Goal: Communication & Community: Answer question/provide support

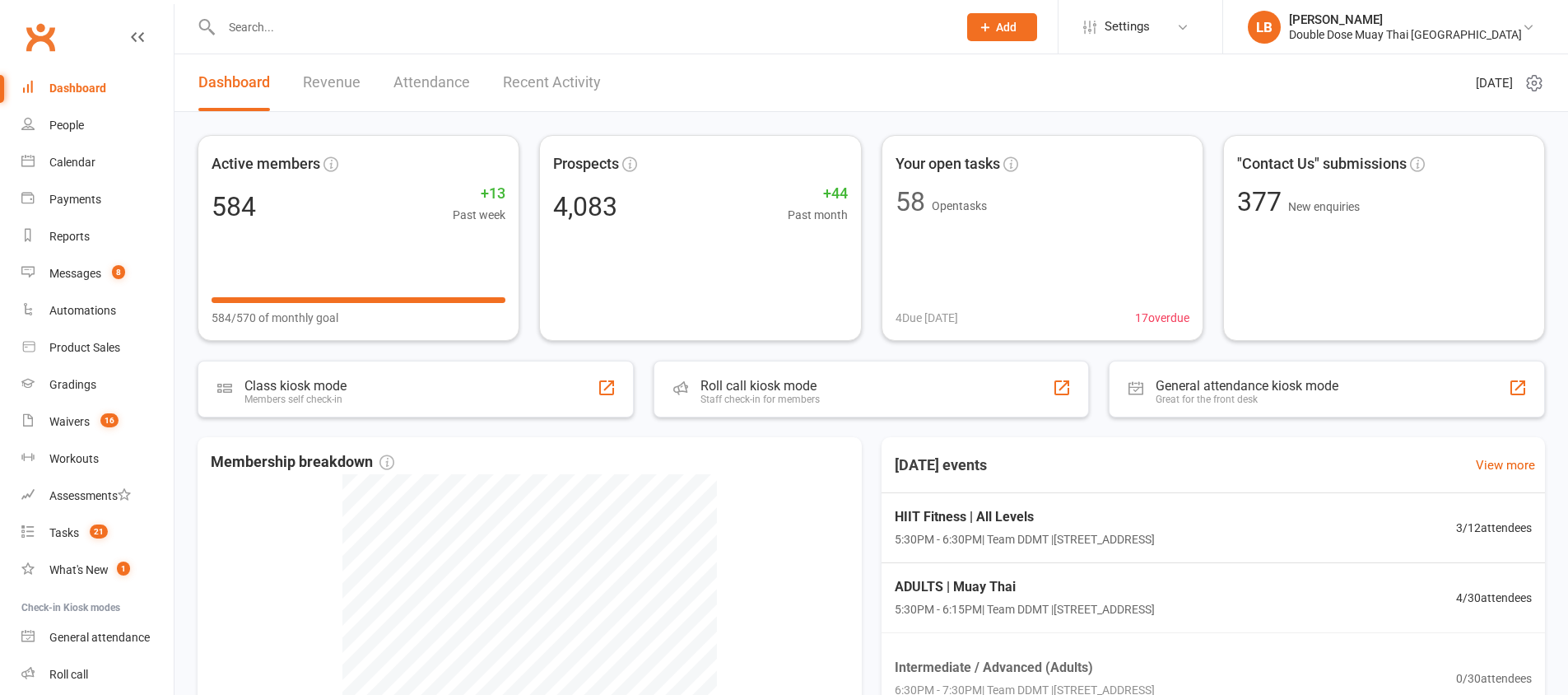
click at [294, 27] on input "text" at bounding box center [582, 27] width 730 height 23
click at [91, 273] on div "Messages" at bounding box center [76, 273] width 52 height 13
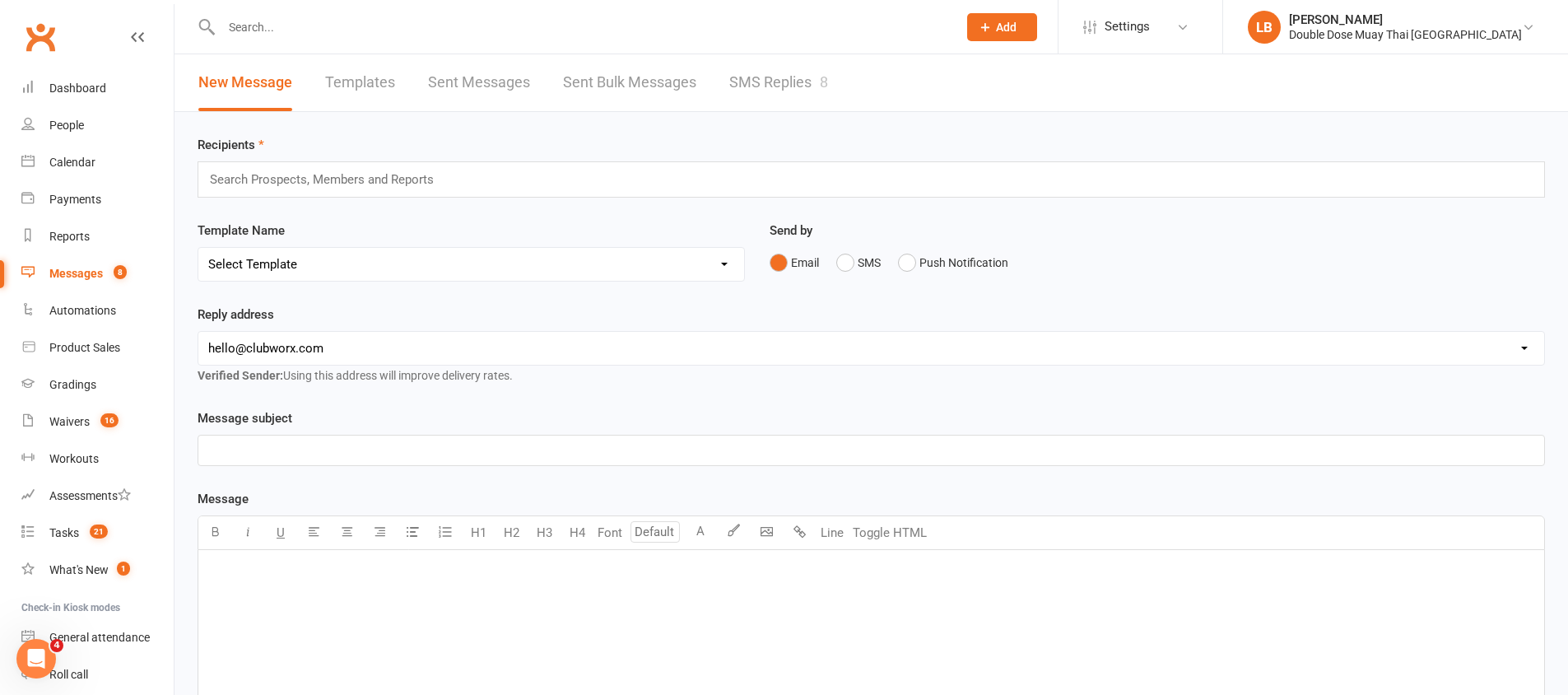
click at [804, 87] on link "SMS Replies 8" at bounding box center [778, 82] width 98 height 57
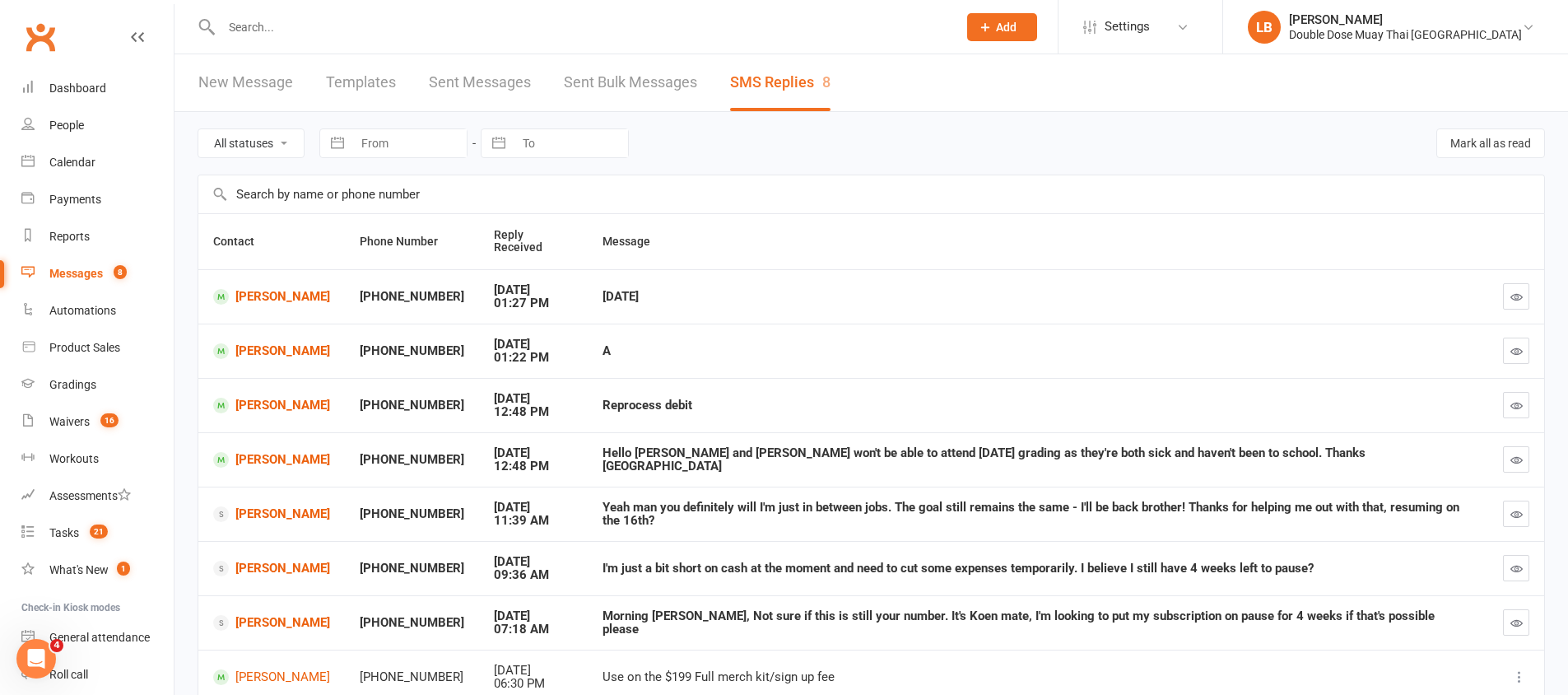
click at [306, 43] on div at bounding box center [571, 26] width 748 height 53
click at [308, 22] on input "text" at bounding box center [582, 27] width 730 height 23
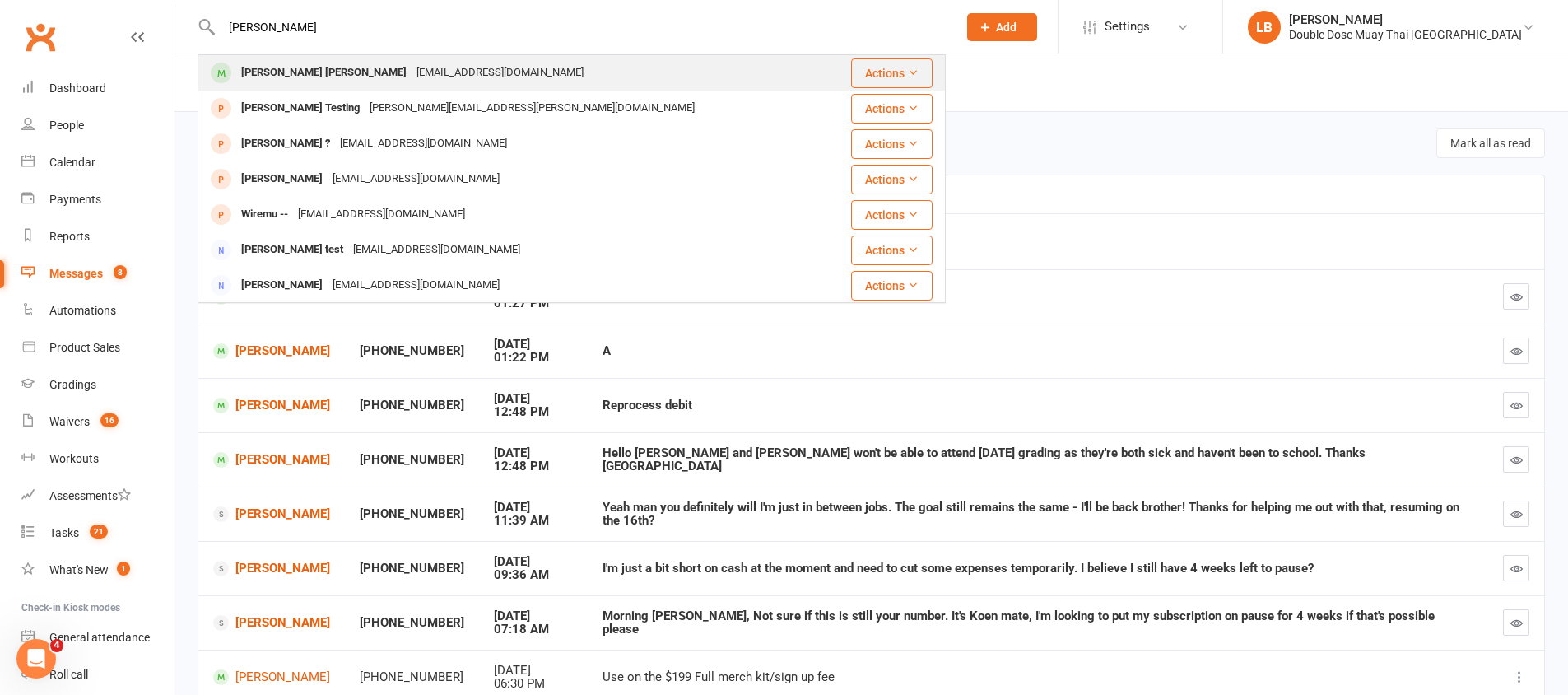
type input "[PERSON_NAME]"
click at [412, 76] on div "[EMAIL_ADDRESS][DOMAIN_NAME]" at bounding box center [500, 72] width 177 height 24
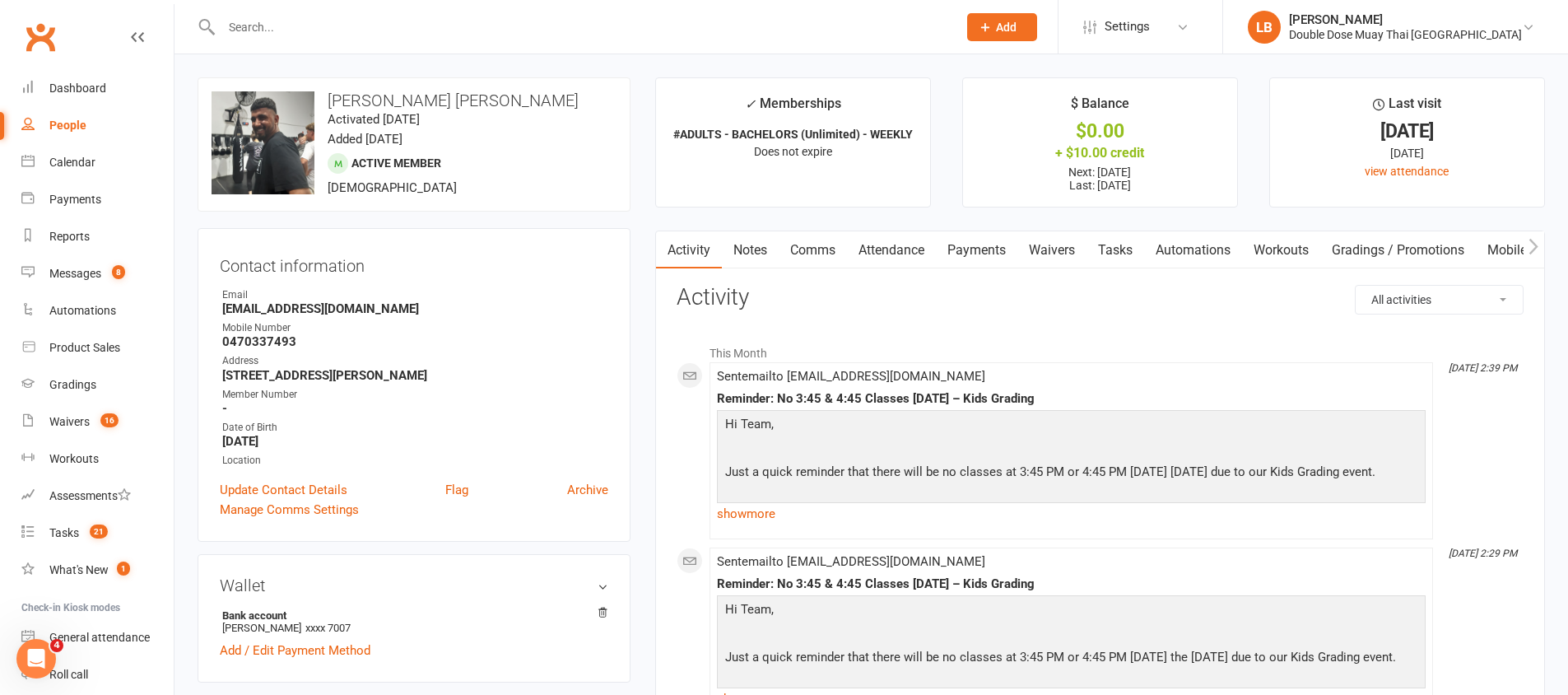
click at [1087, 241] on link "Waivers" at bounding box center [1052, 250] width 69 height 37
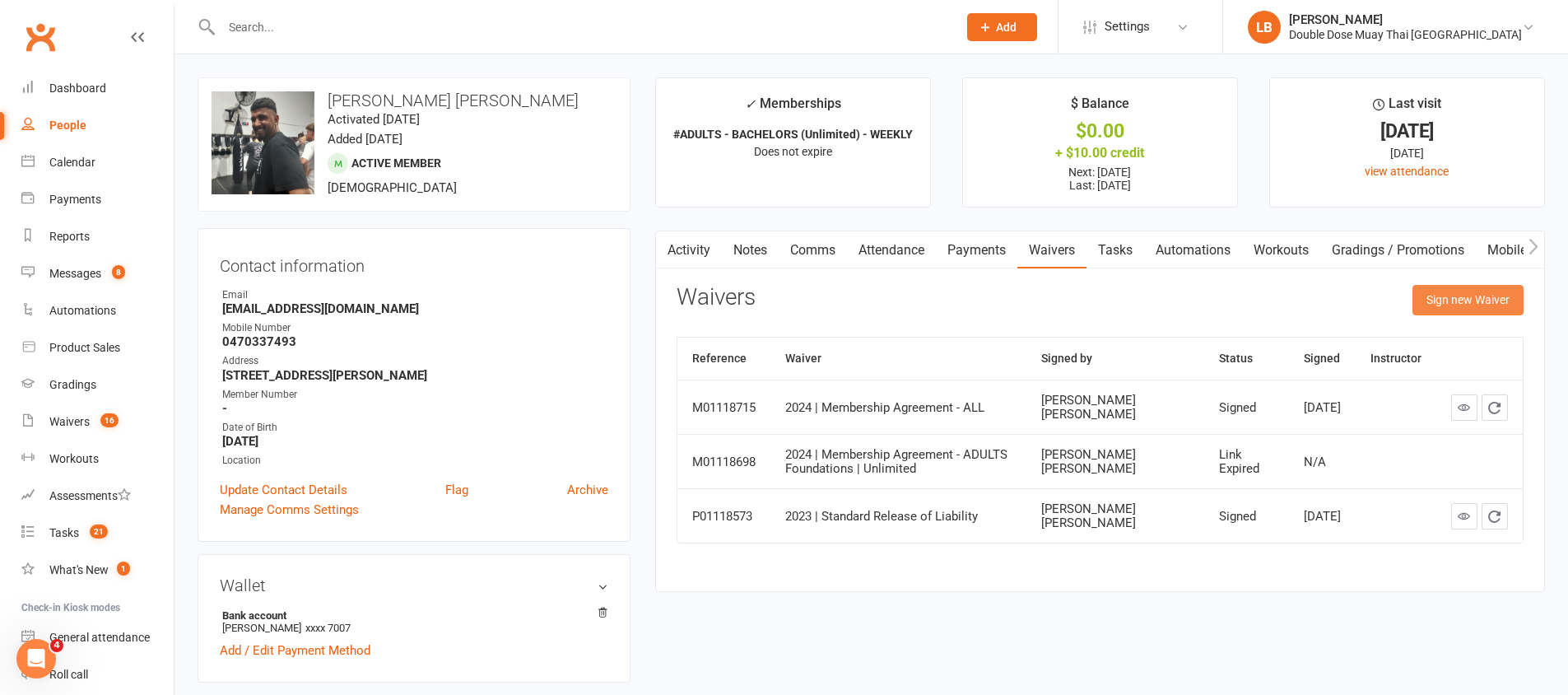
click at [1456, 288] on button "Sign new Waiver" at bounding box center [1468, 300] width 111 height 30
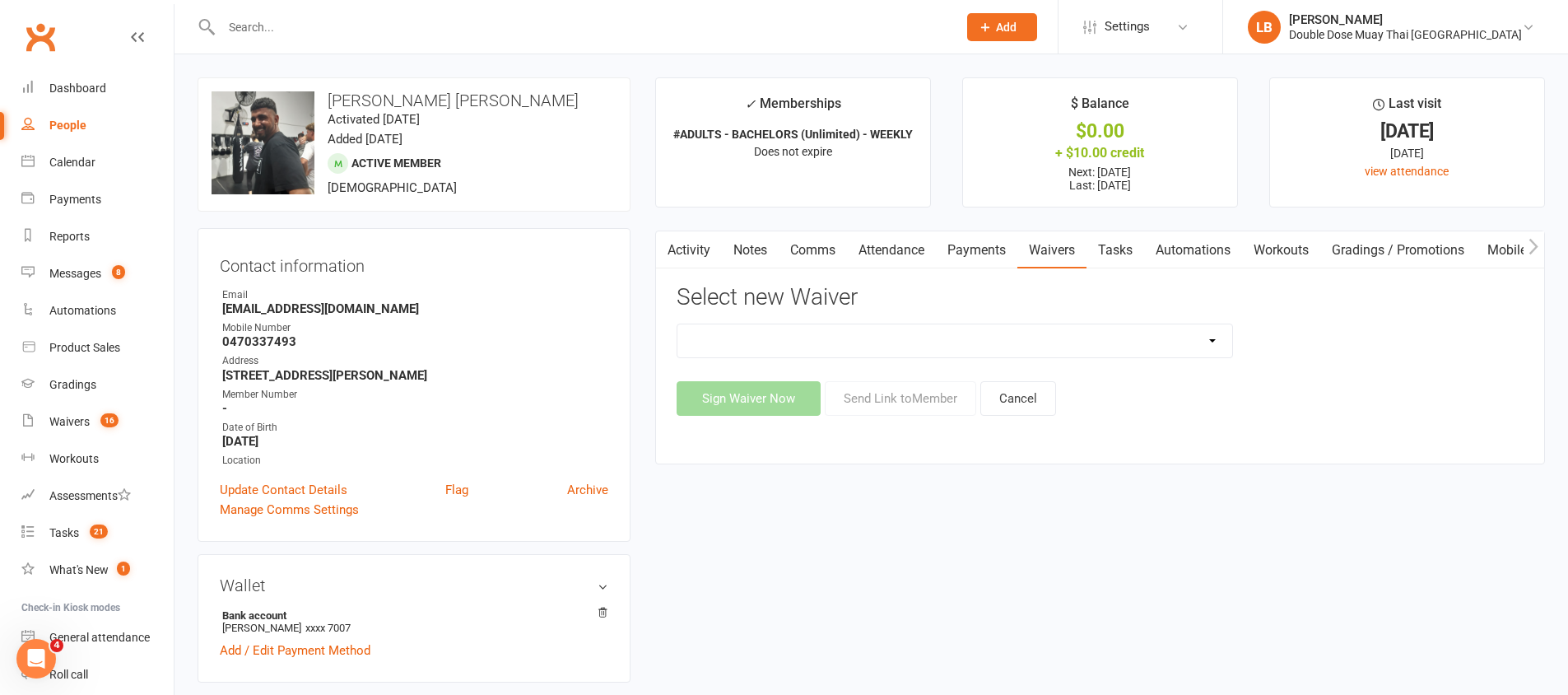
click at [891, 343] on select "2023 | Standard Release of Liability 2024/2025 | DECEMBER PROMO (sign up Dec pa…" at bounding box center [954, 341] width 555 height 33
select select "13117"
click at [901, 379] on div "2023 | Standard Release of Liability 2024/2025 | DECEMBER PROMO (sign up Dec pa…" at bounding box center [1100, 370] width 847 height 92
click at [901, 384] on button "Send Link to Member" at bounding box center [900, 399] width 151 height 35
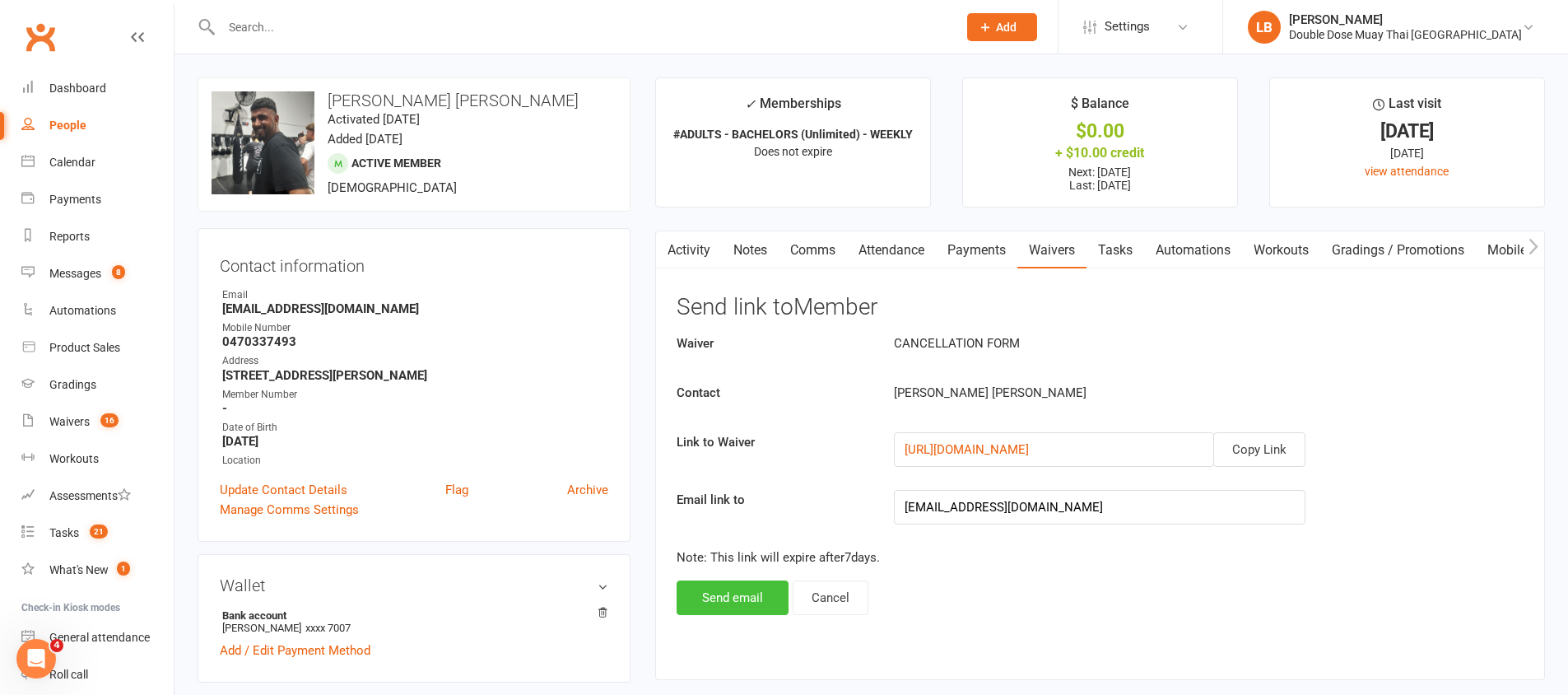
click at [754, 603] on button "Send email" at bounding box center [732, 598] width 112 height 35
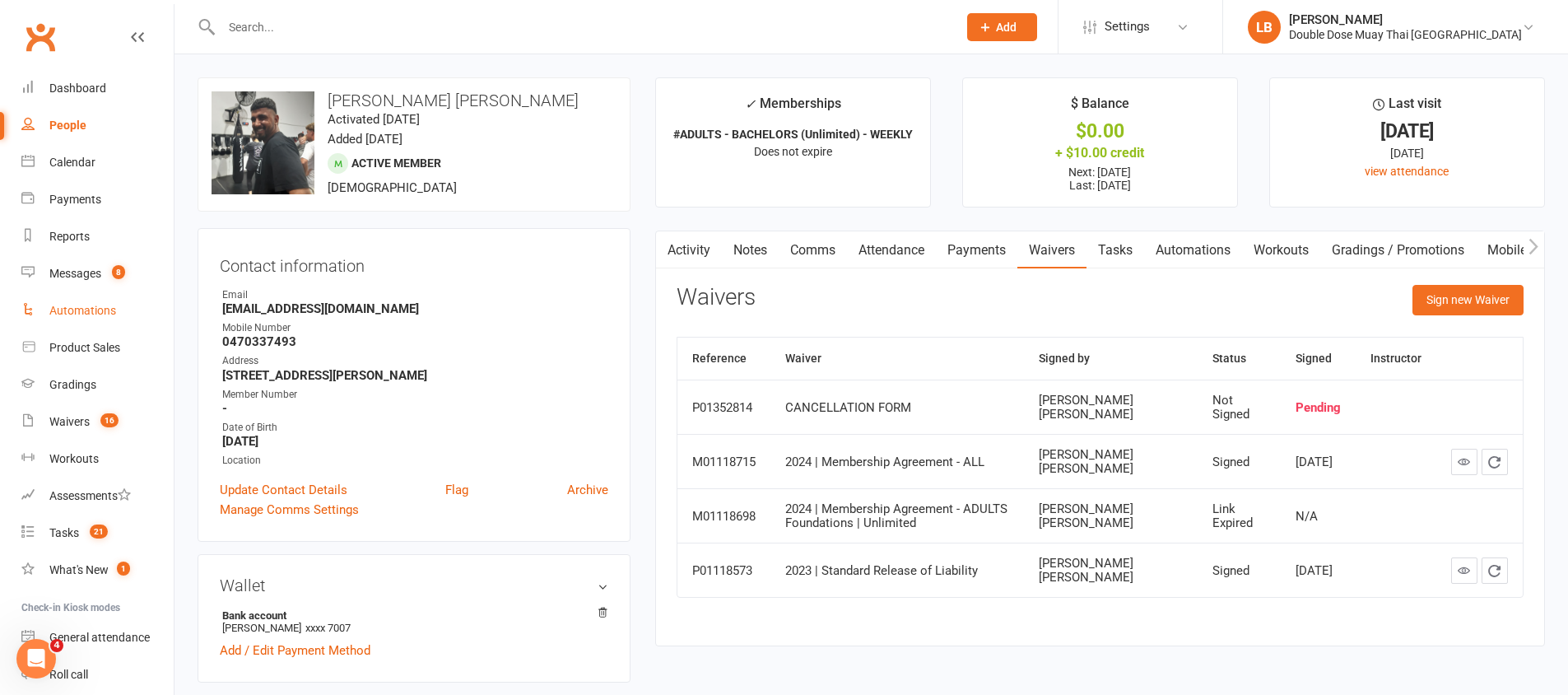
click at [92, 305] on div "Automations" at bounding box center [83, 310] width 67 height 13
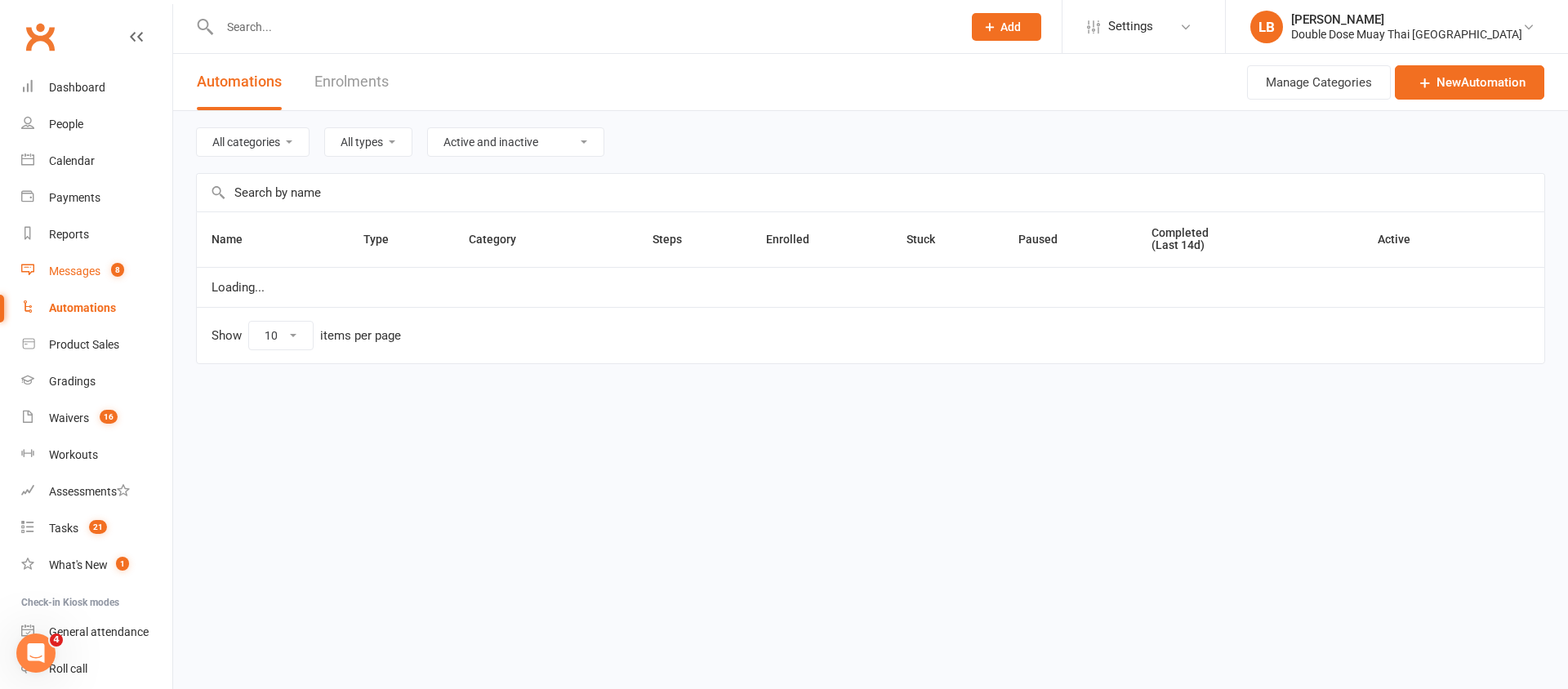
click at [128, 255] on link "Messages 8" at bounding box center [97, 271] width 151 height 37
select select "100"
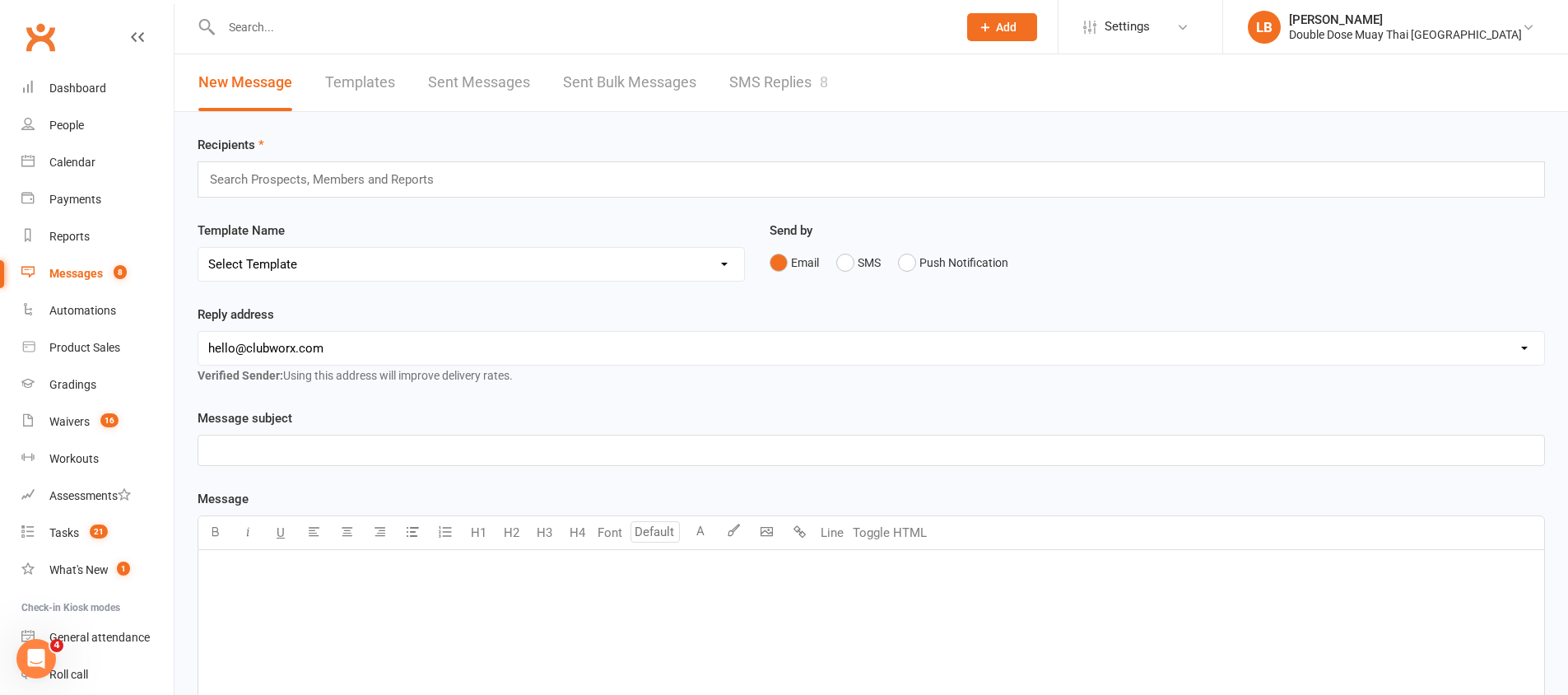
click at [787, 91] on link "SMS Replies 8" at bounding box center [778, 82] width 98 height 57
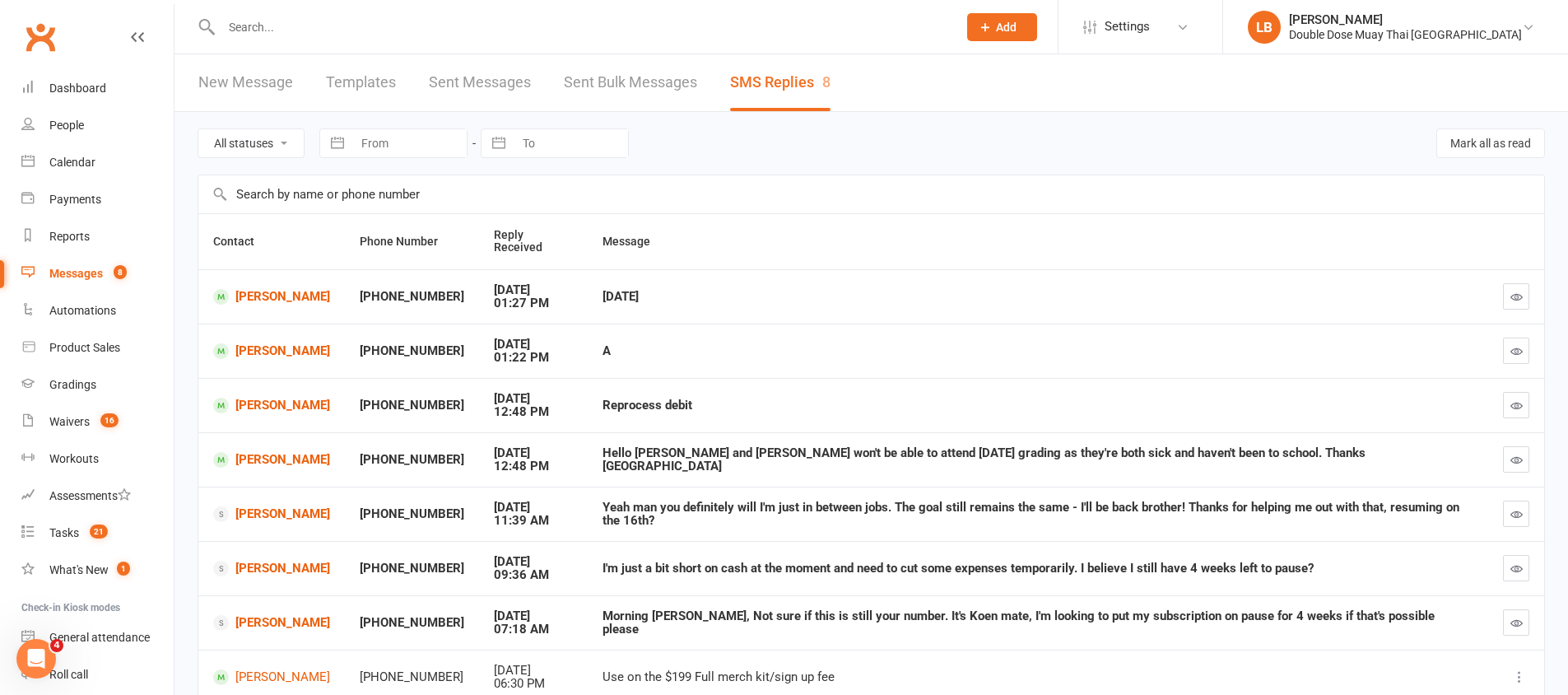
click at [1104, 503] on div "Yeah man you definitely will I'm just in between jobs. The goal still remains t…" at bounding box center [1038, 514] width 871 height 27
drag, startPoint x: 1104, startPoint y: 503, endPoint x: 1200, endPoint y: 503, distance: 96.0
click at [1197, 503] on div "Yeah man you definitely will I'm just in between jobs. The goal still remains t…" at bounding box center [1038, 514] width 871 height 27
click at [1203, 502] on div "Yeah man you definitely will I'm just in between jobs. The goal still remains t…" at bounding box center [1038, 514] width 871 height 27
drag, startPoint x: 1215, startPoint y: 501, endPoint x: 1333, endPoint y: 519, distance: 119.4
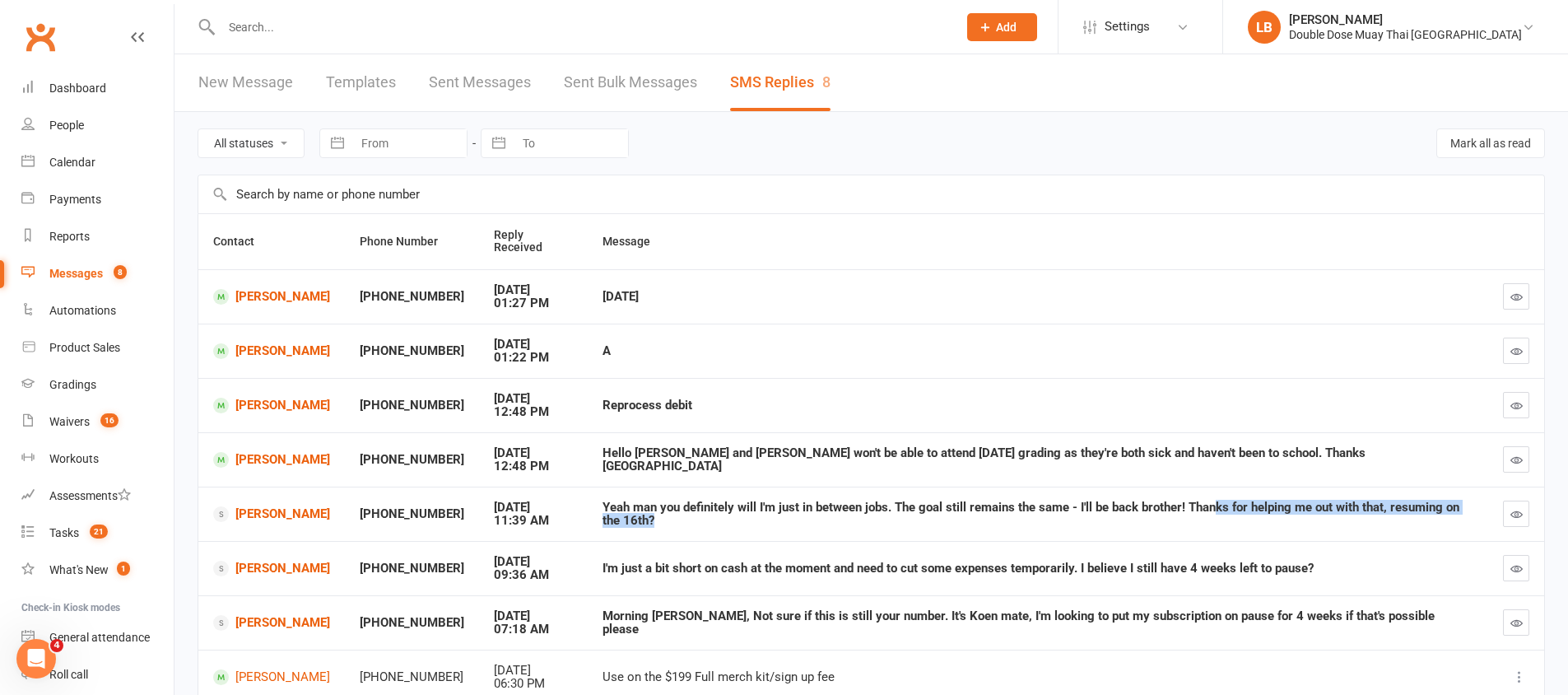
click at [1333, 519] on div "Yeah man you definitely will I'm just in between jobs. The goal still remains t…" at bounding box center [1038, 514] width 871 height 27
click at [1524, 520] on button "button" at bounding box center [1516, 514] width 26 height 26
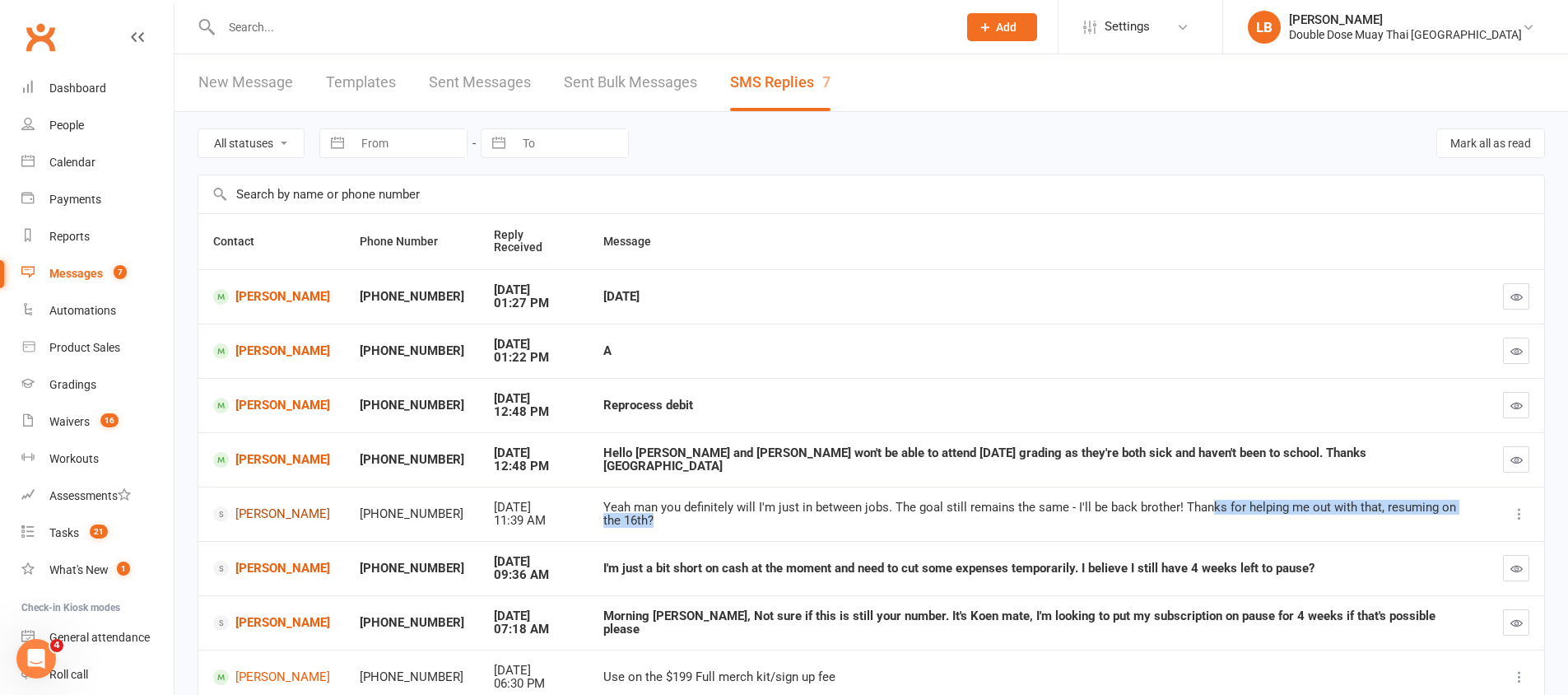
click at [274, 513] on link "[PERSON_NAME]" at bounding box center [272, 514] width 117 height 16
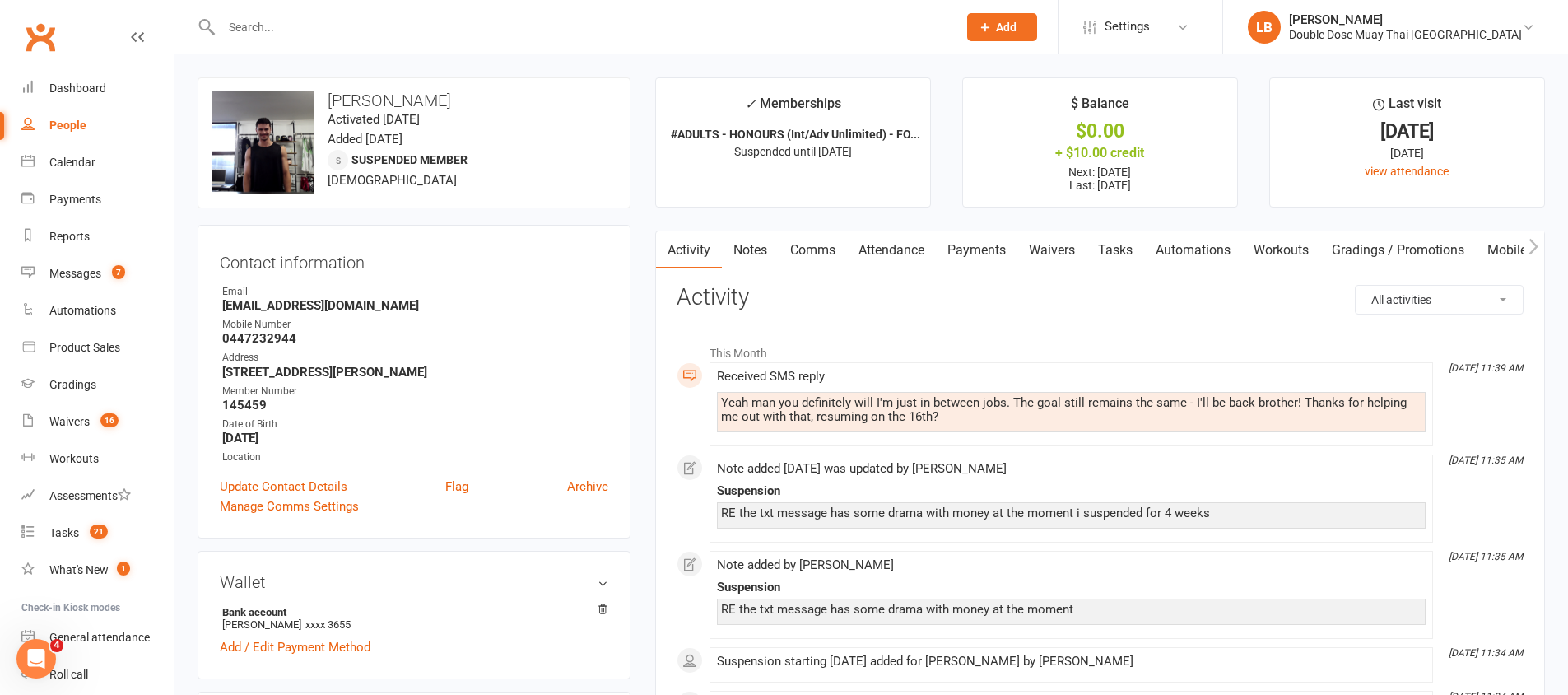
click at [830, 242] on link "Comms" at bounding box center [812, 250] width 68 height 37
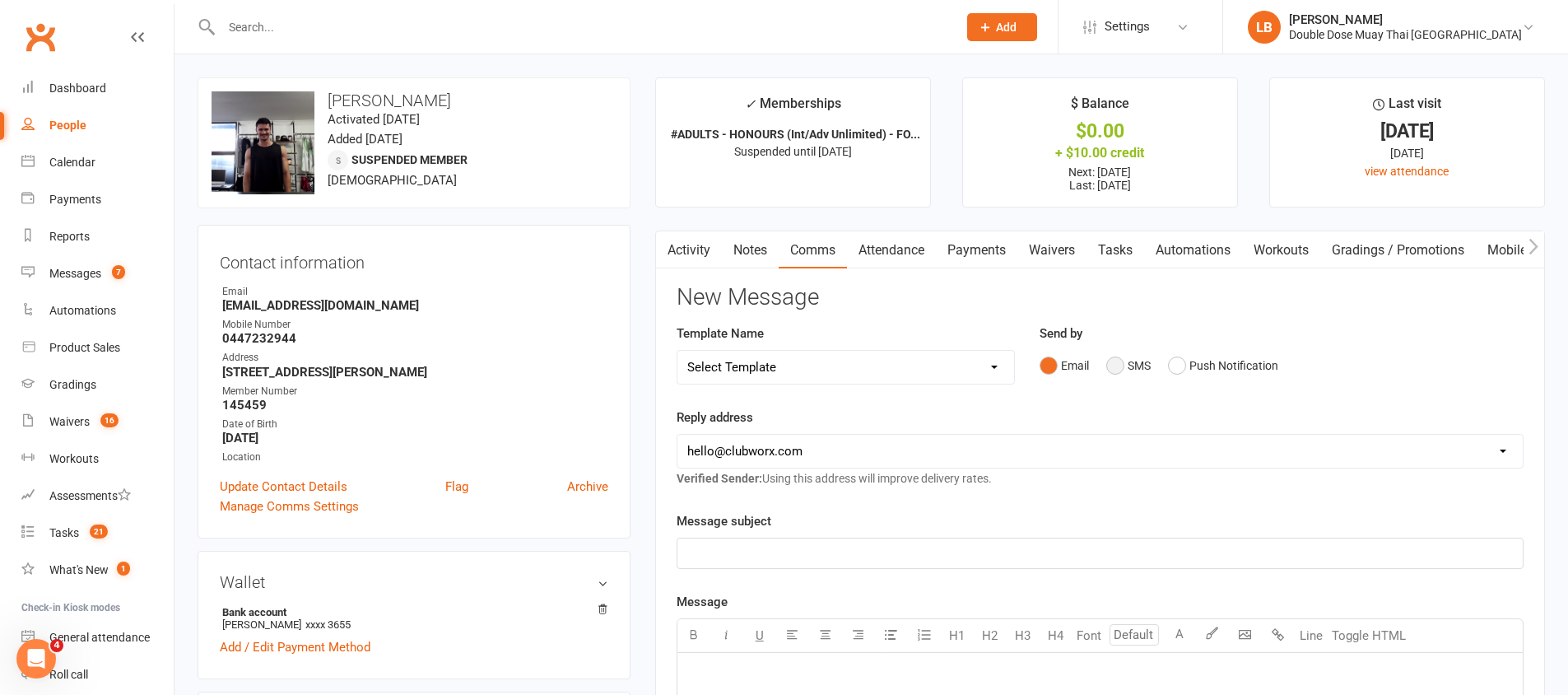
click at [1127, 356] on button "SMS" at bounding box center [1128, 366] width 44 height 31
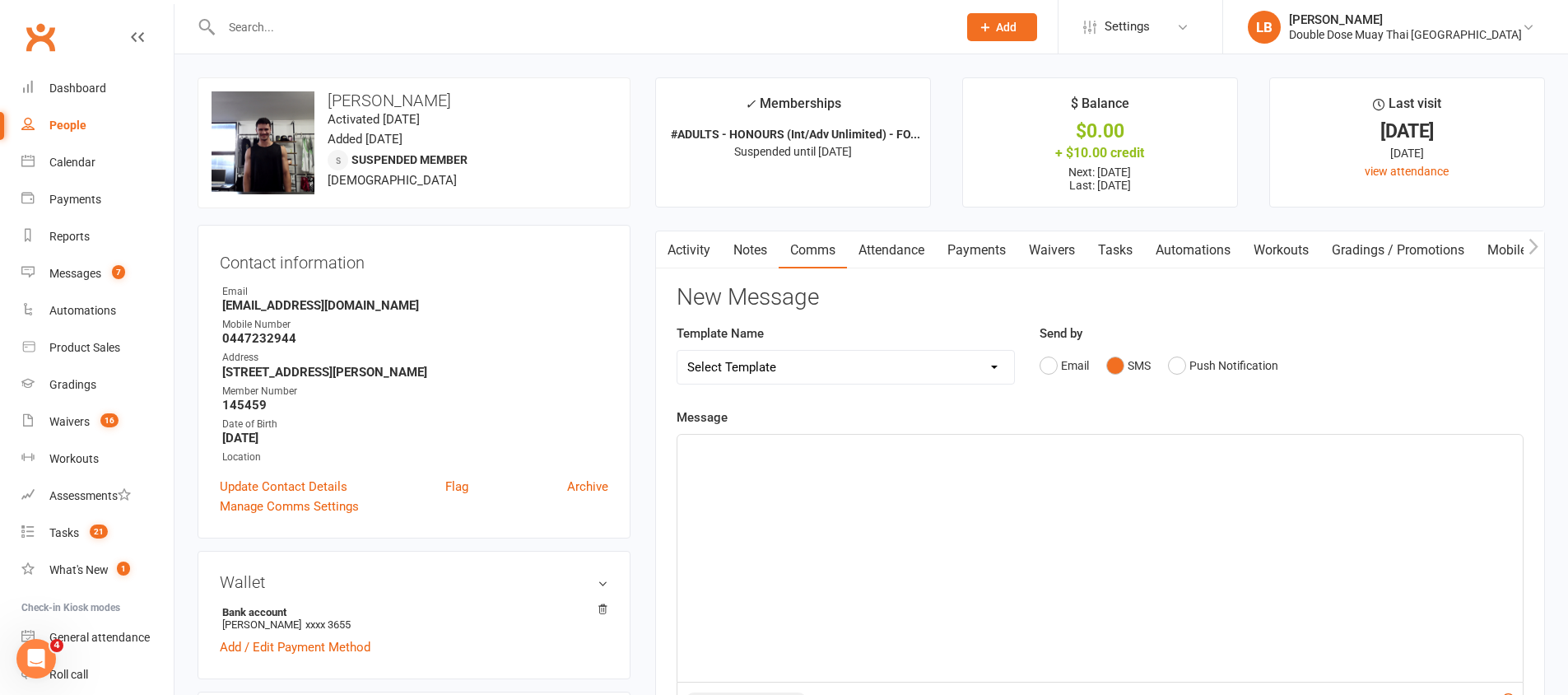
click at [1040, 495] on div "﻿" at bounding box center [1100, 558] width 845 height 247
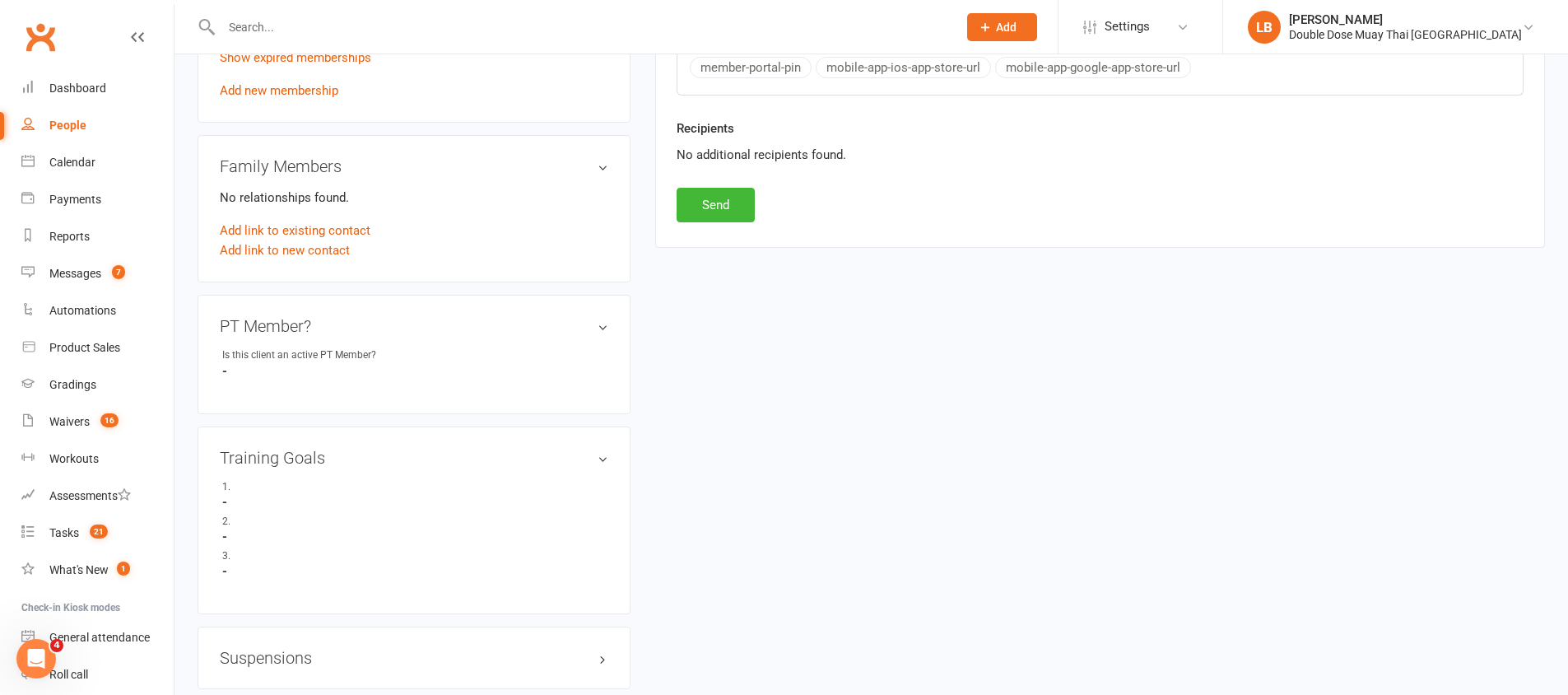
scroll to position [1071, 0]
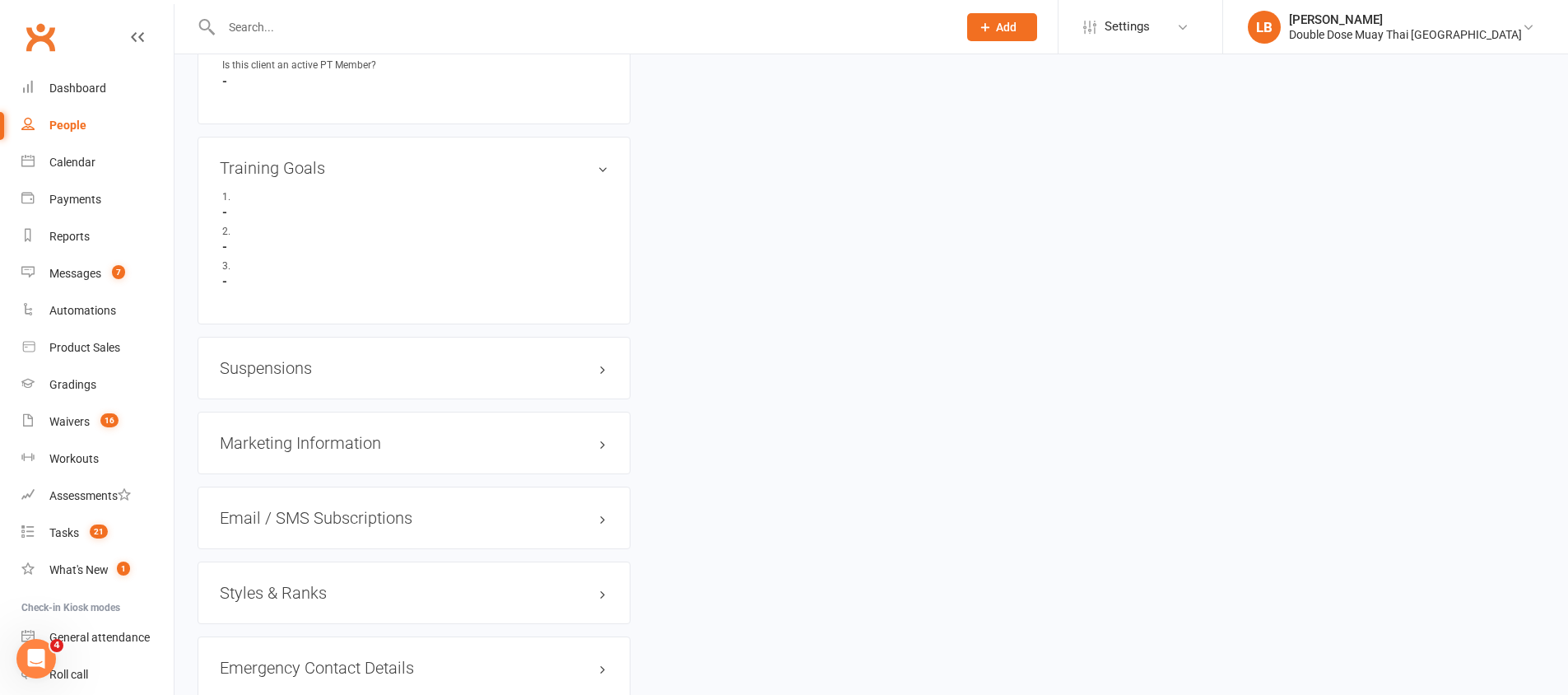
click at [273, 373] on h3 "Suspensions" at bounding box center [414, 368] width 388 height 18
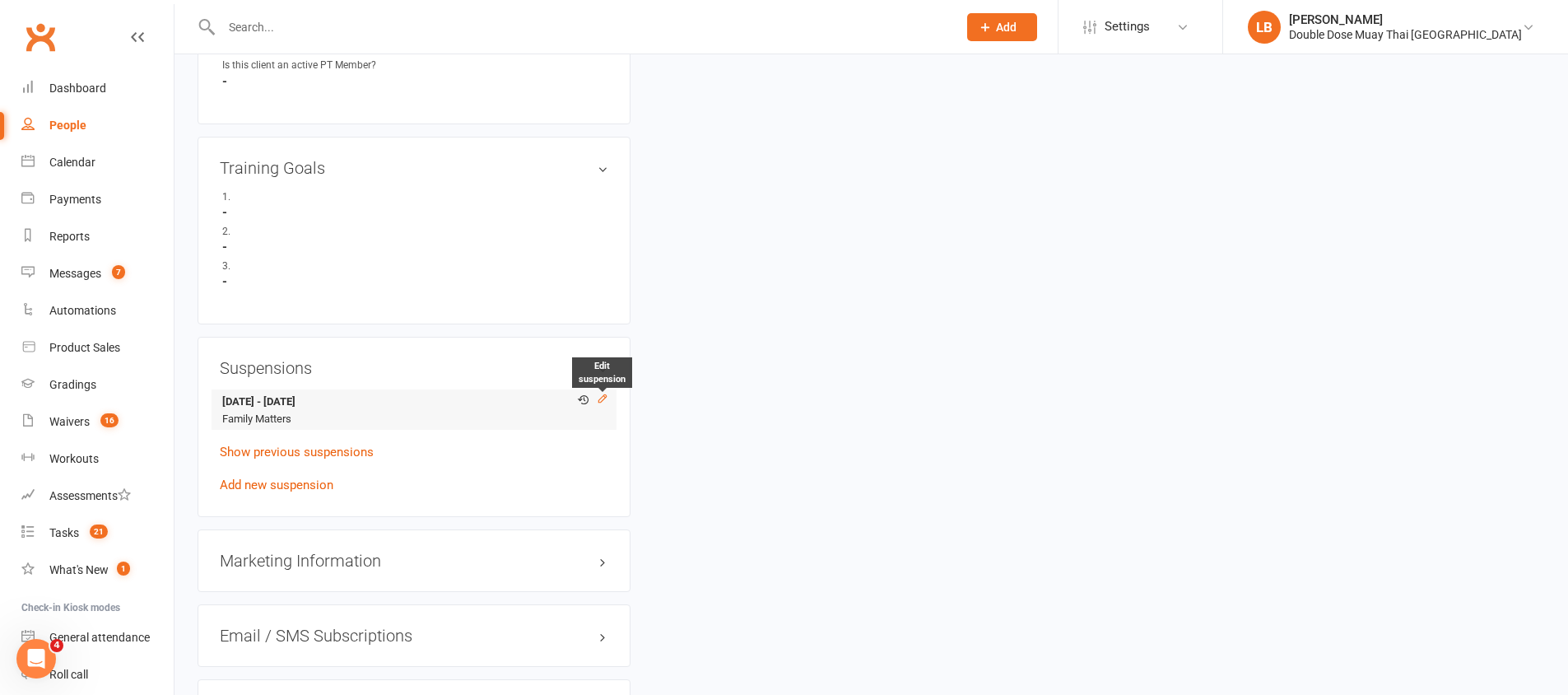
click at [600, 397] on icon at bounding box center [602, 398] width 11 height 11
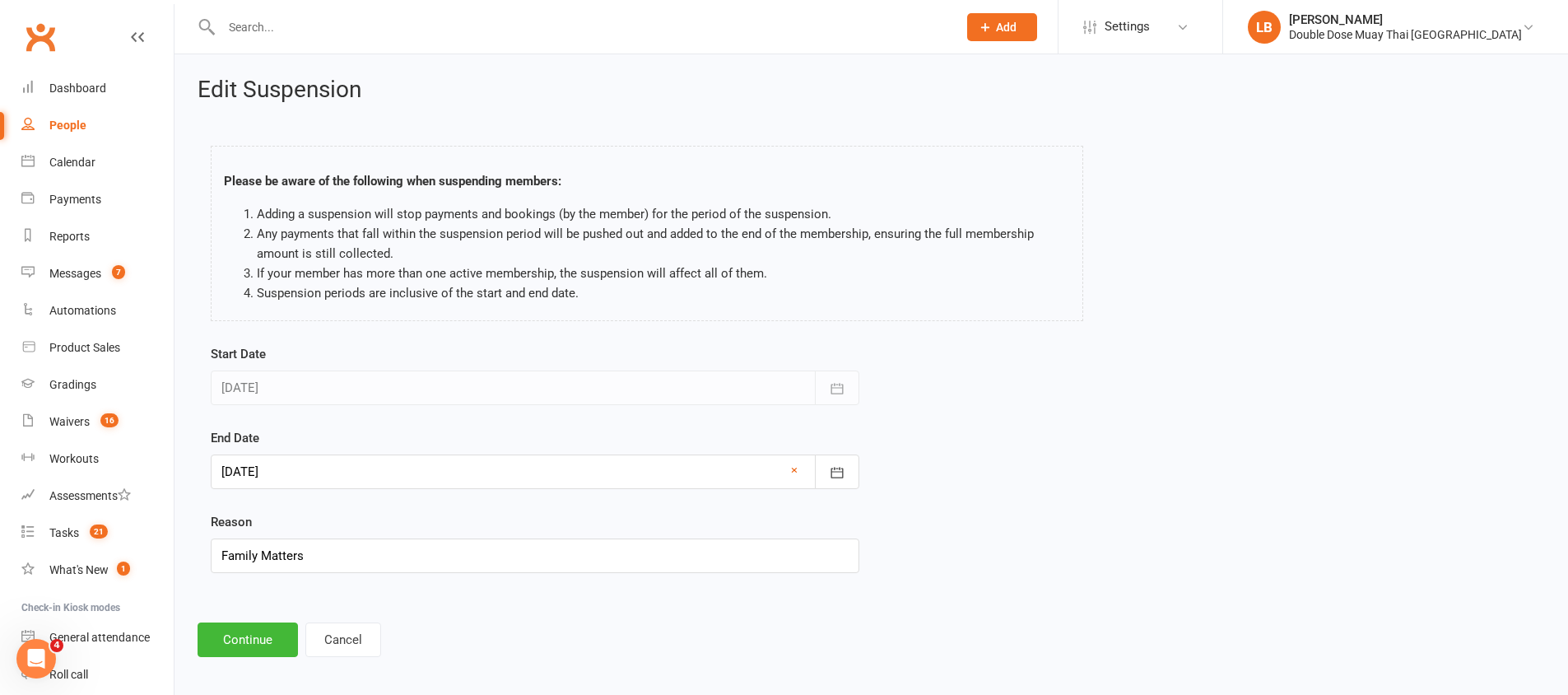
click at [630, 464] on div at bounding box center [535, 472] width 649 height 35
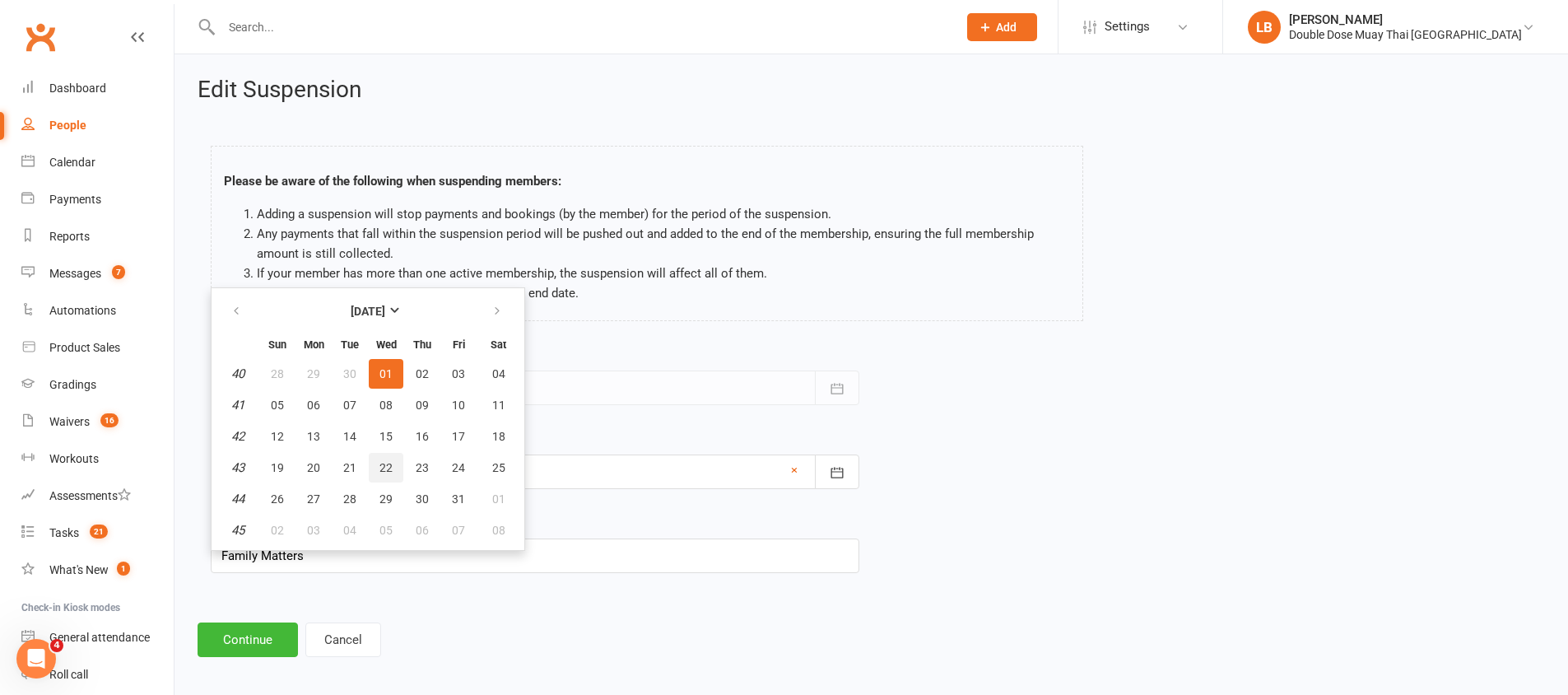
click at [387, 460] on button "22" at bounding box center [387, 468] width 35 height 30
type input "[DATE]"
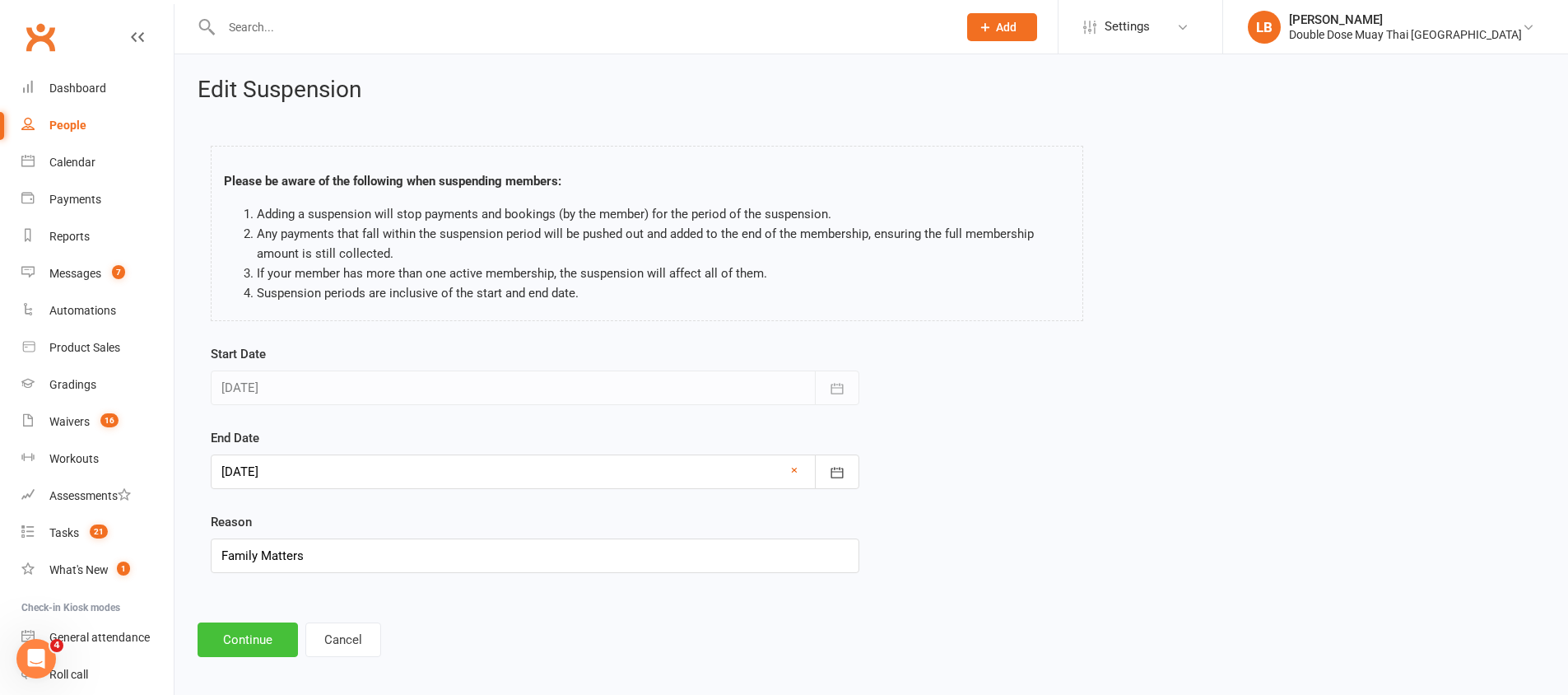
click at [267, 626] on button "Continue" at bounding box center [247, 640] width 100 height 35
click at [268, 626] on footer "Continue Cancel" at bounding box center [871, 640] width 1348 height 35
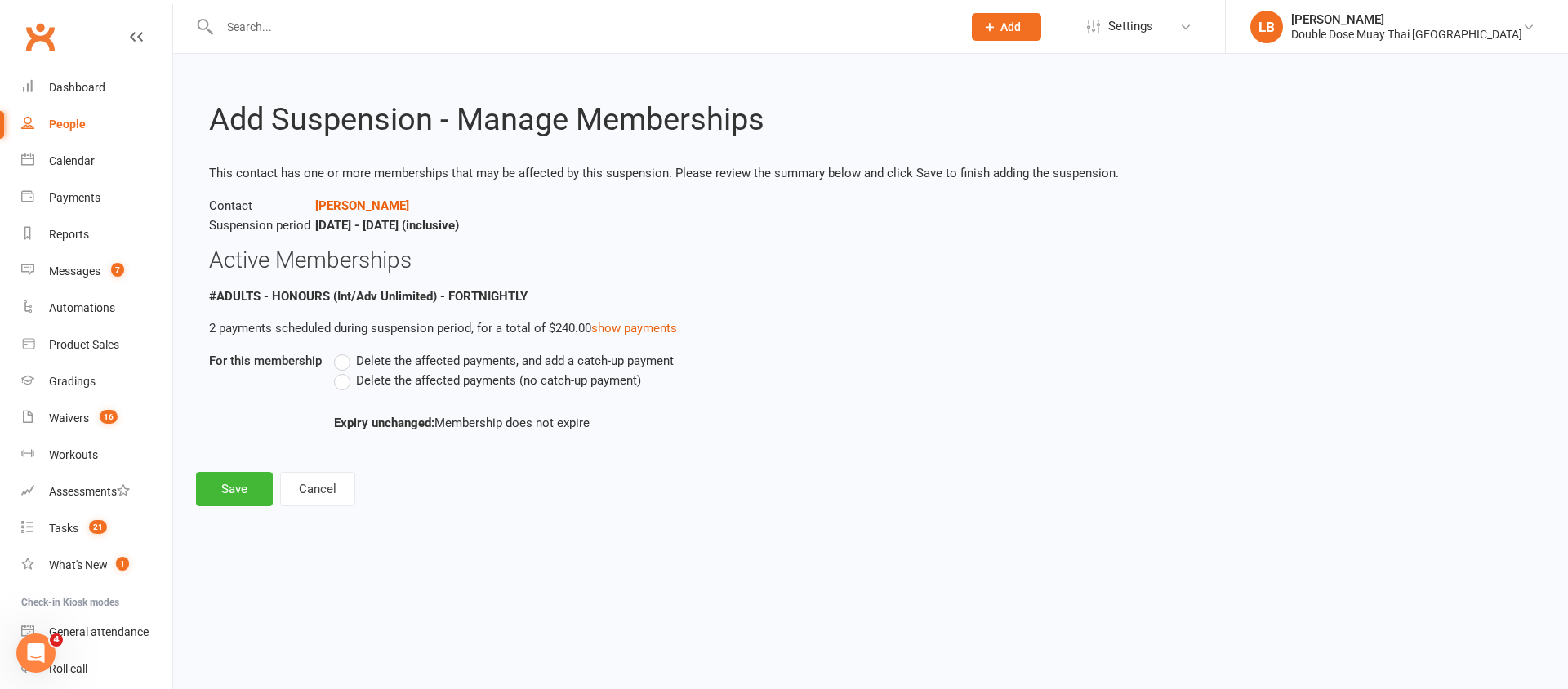
click at [356, 377] on span "Delete the affected payments (no catch-up payment)" at bounding box center [498, 379] width 285 height 17
click at [345, 370] on input "Delete the affected payments (no catch-up payment)" at bounding box center [340, 370] width 10 height 0
click at [232, 494] on button "Save" at bounding box center [234, 489] width 77 height 35
click at [232, 494] on footer "Save Cancel" at bounding box center [871, 489] width 1349 height 35
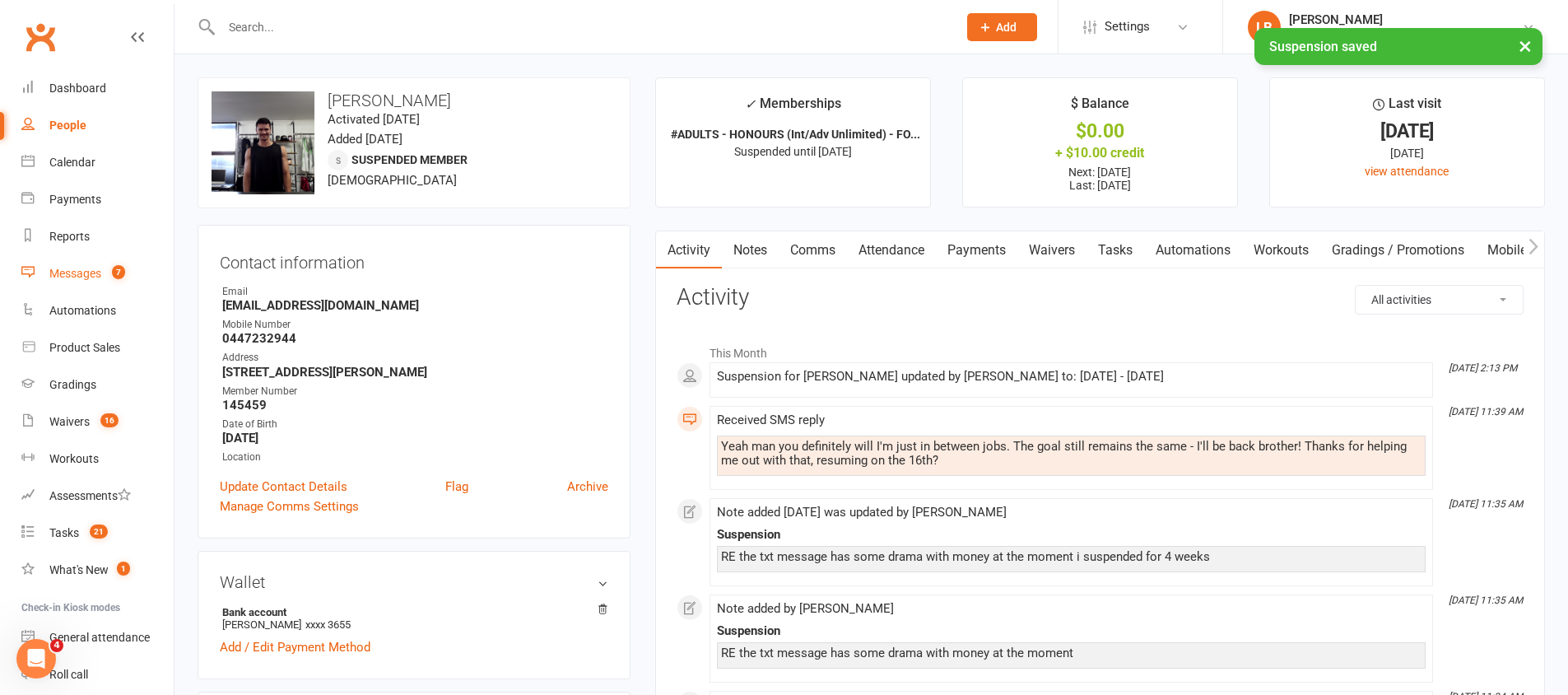
click at [123, 280] on link "Messages 7" at bounding box center [98, 273] width 152 height 37
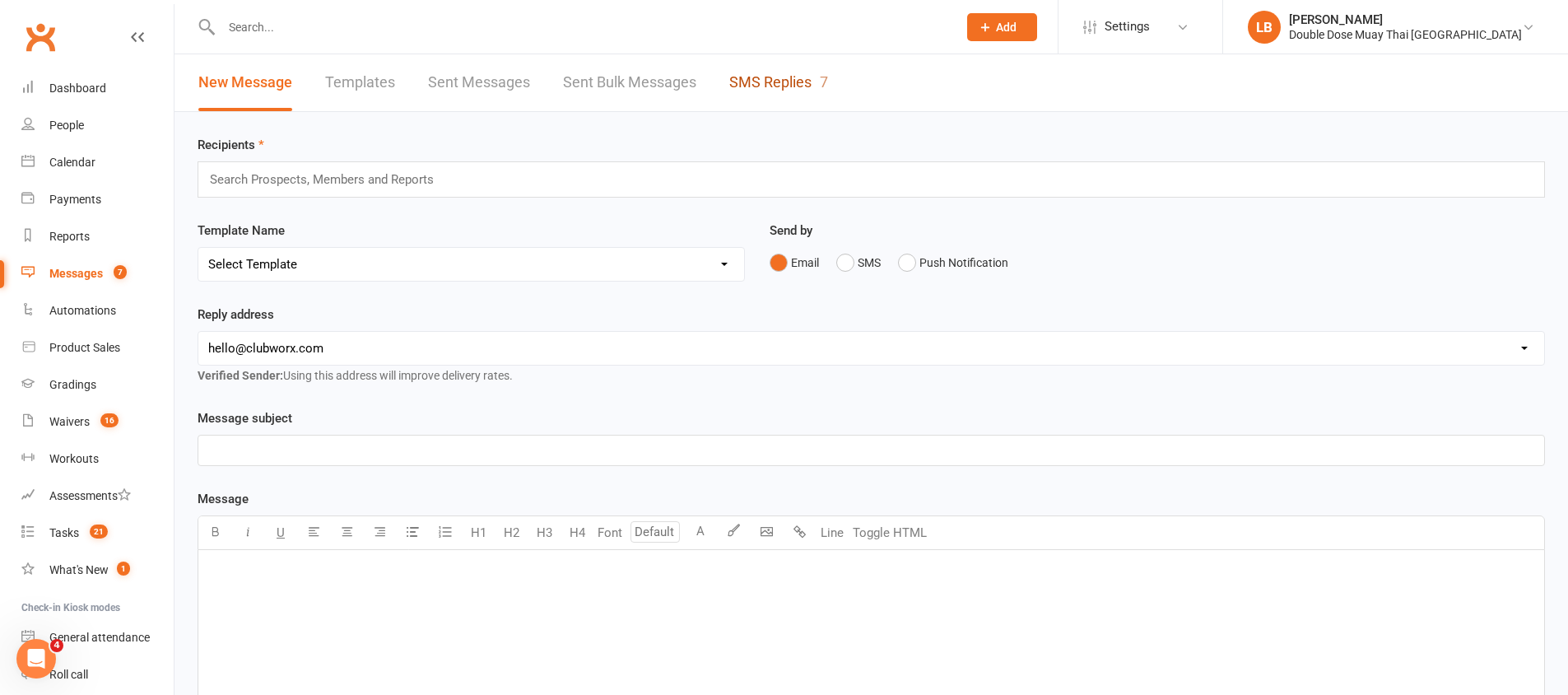
click at [755, 95] on link "SMS Replies 7" at bounding box center [778, 82] width 98 height 57
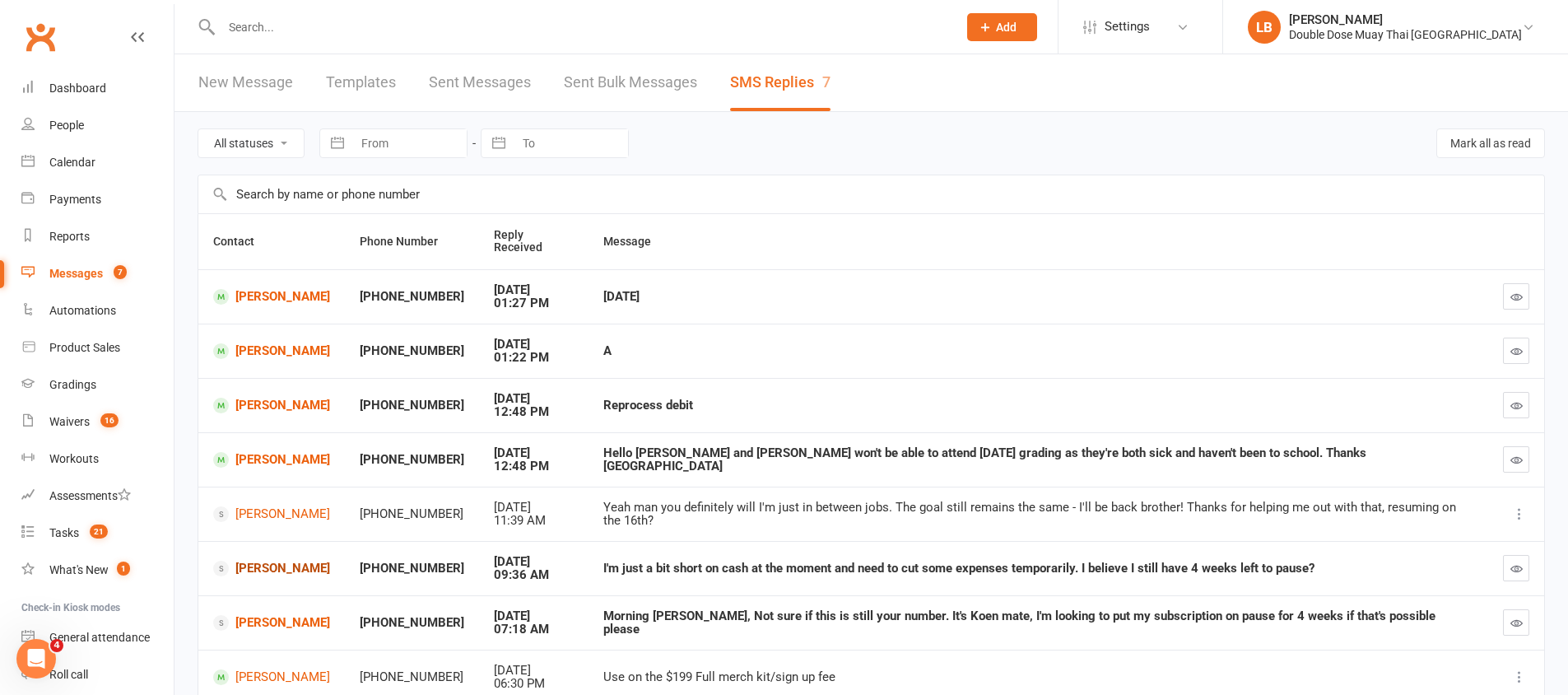
click at [269, 573] on link "[PERSON_NAME]" at bounding box center [272, 569] width 117 height 16
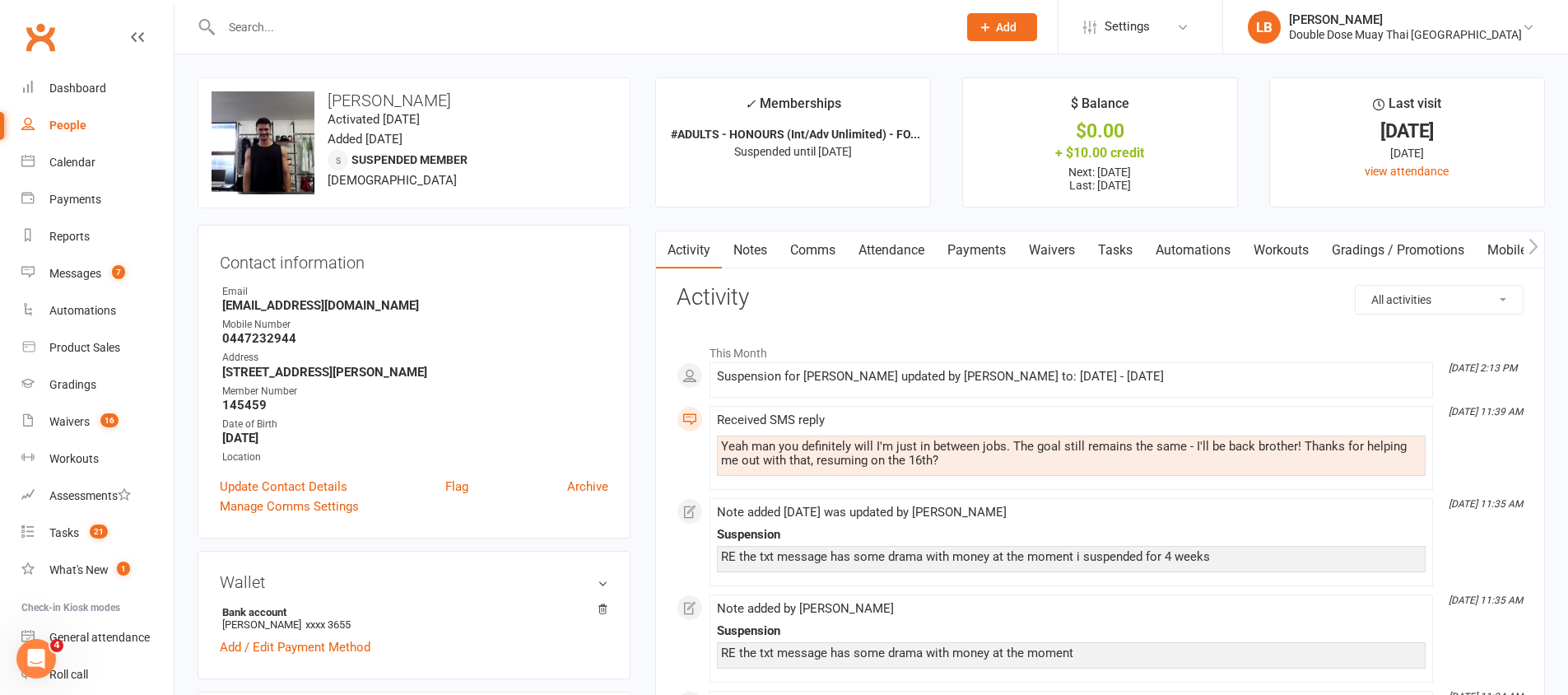
click at [806, 246] on link "Comms" at bounding box center [812, 250] width 68 height 37
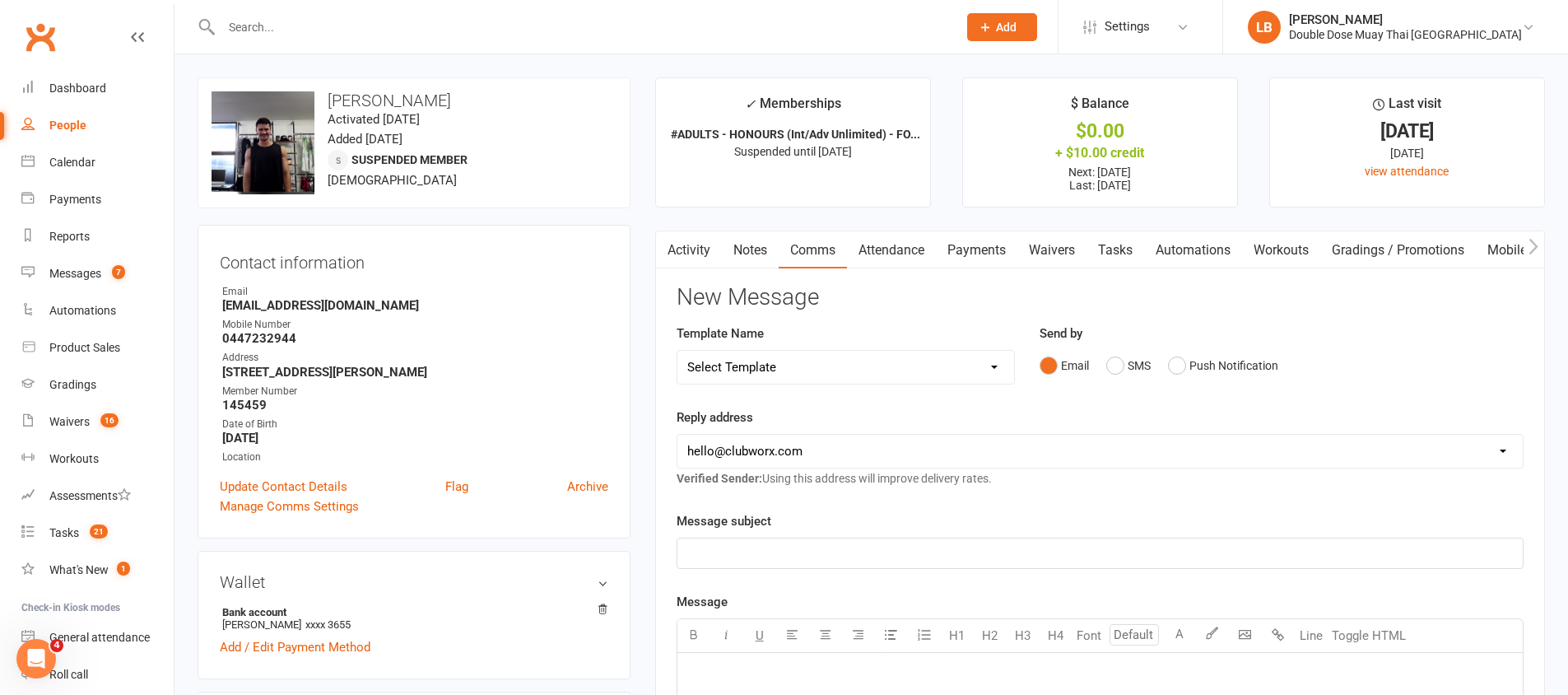
click at [682, 243] on link "Activity" at bounding box center [690, 250] width 66 height 37
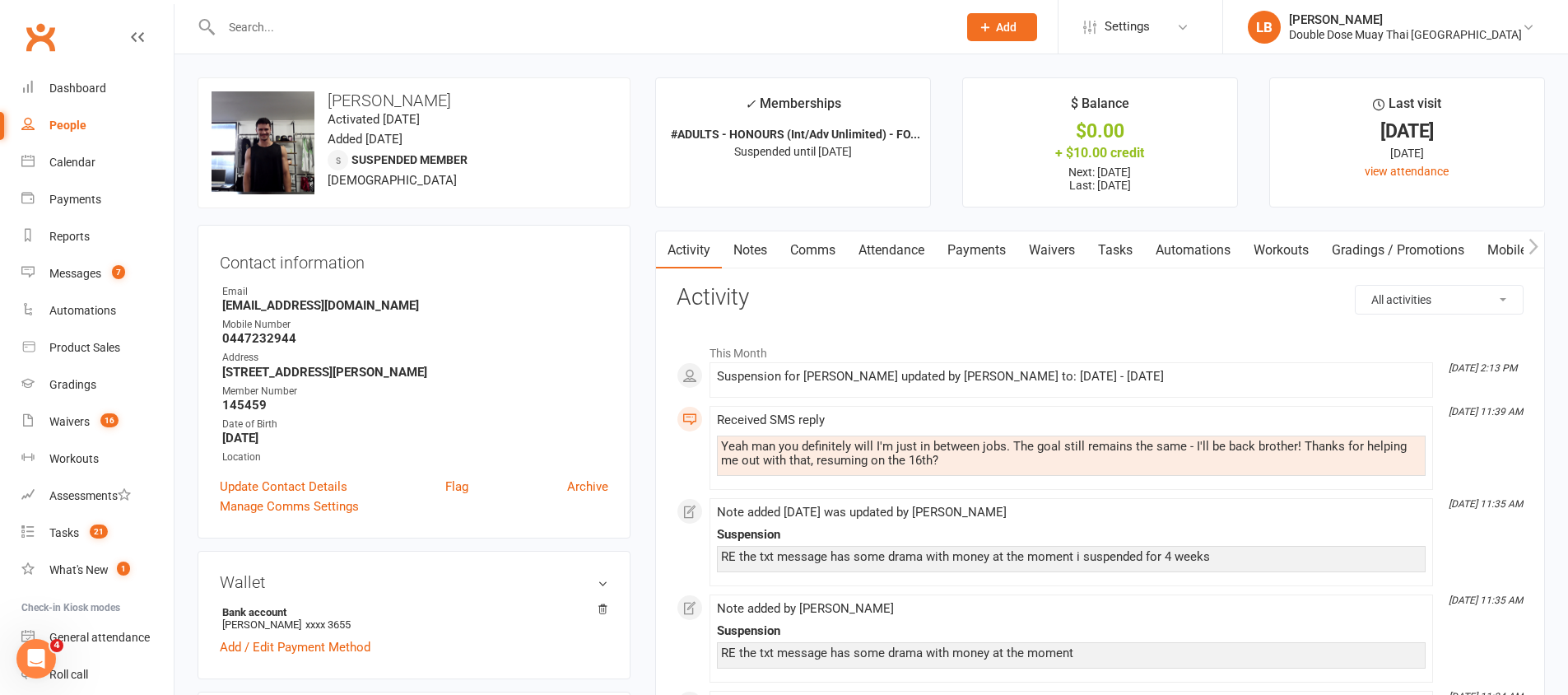
click at [817, 250] on link "Comms" at bounding box center [812, 250] width 68 height 37
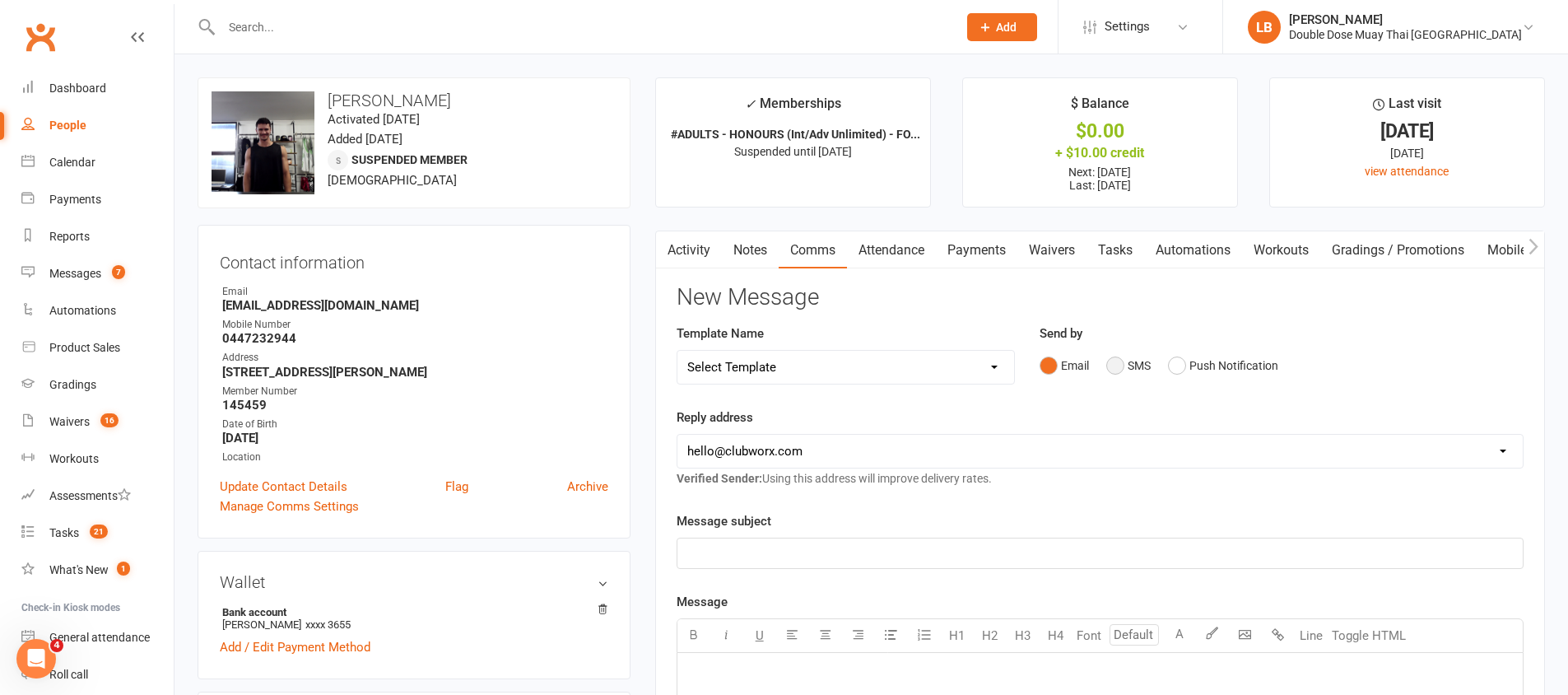
click at [1114, 368] on button "SMS" at bounding box center [1128, 366] width 44 height 31
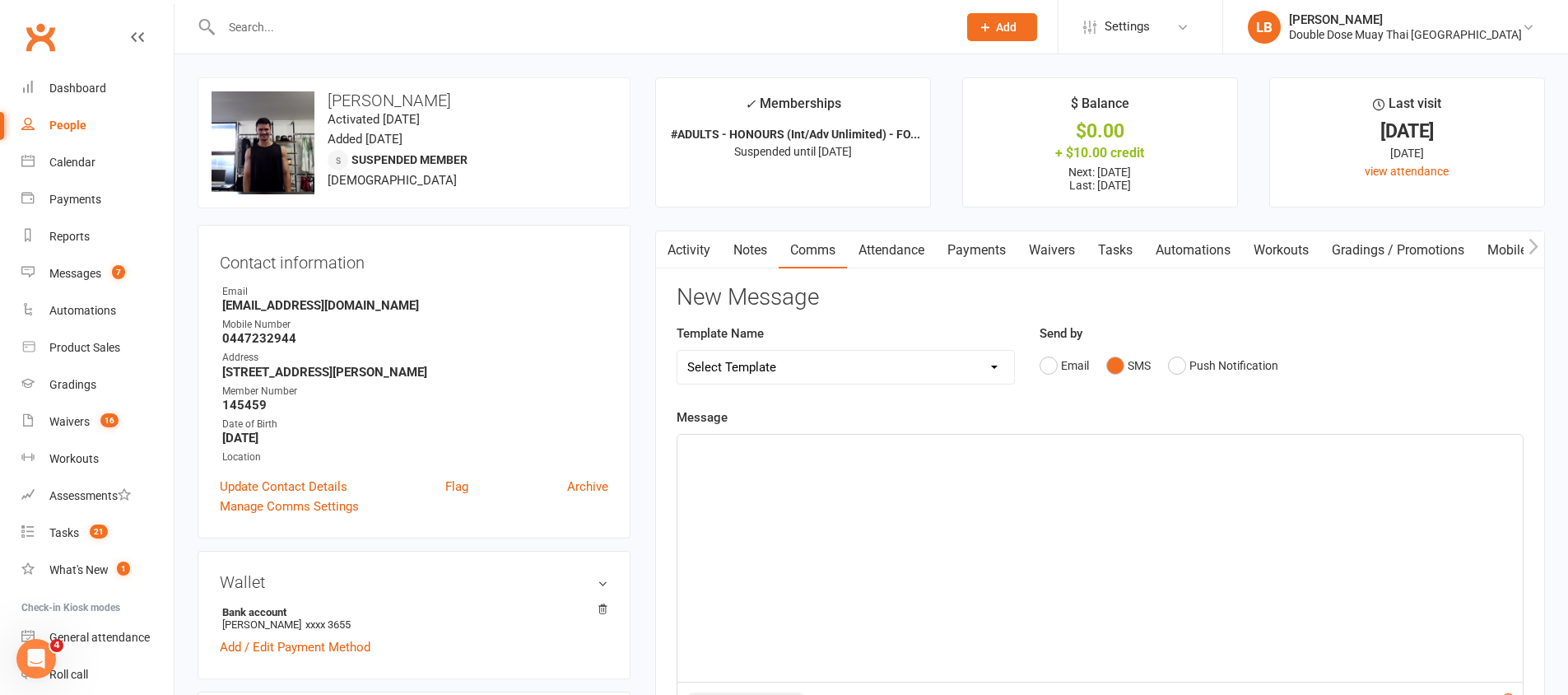
click at [1032, 547] on div "﻿" at bounding box center [1100, 558] width 845 height 247
click at [850, 447] on p "done it till the 22nd bro" at bounding box center [1100, 449] width 825 height 20
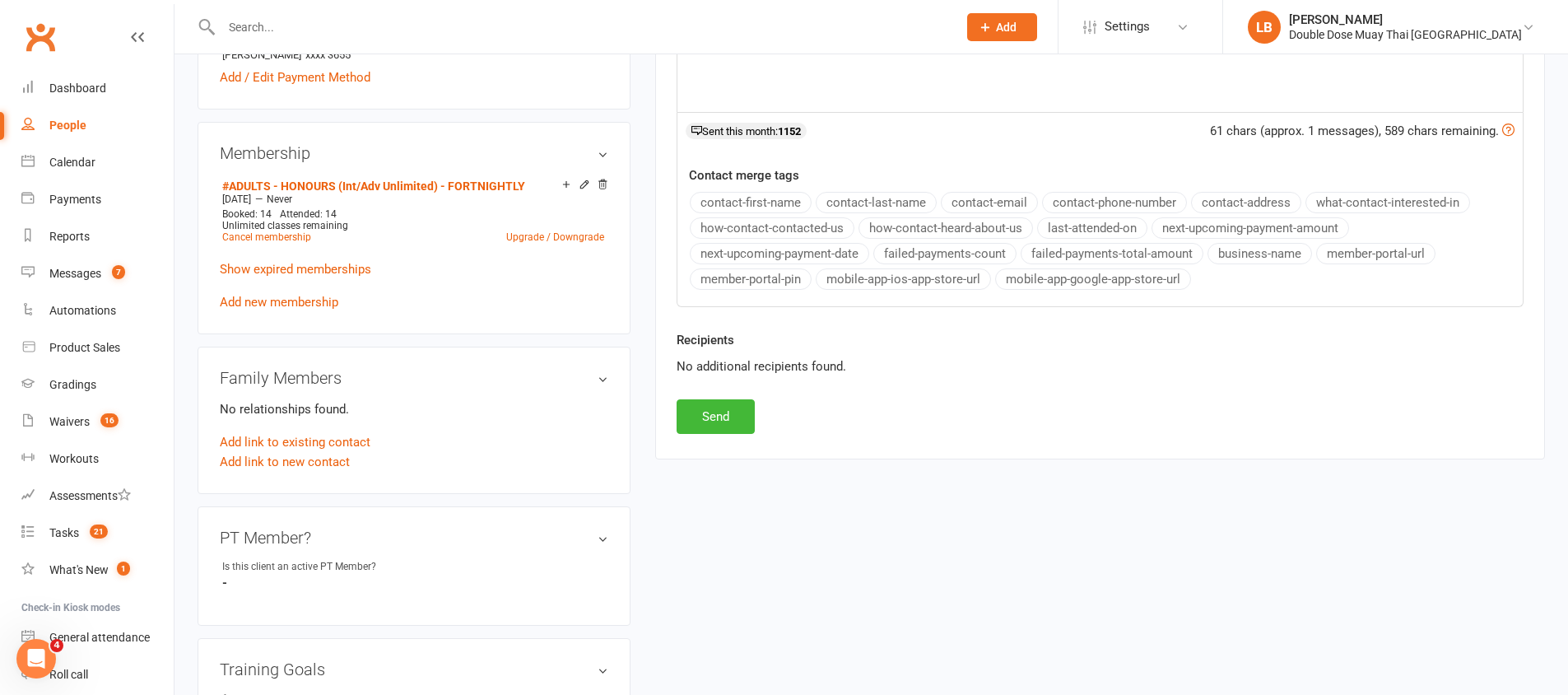
scroll to position [676, 0]
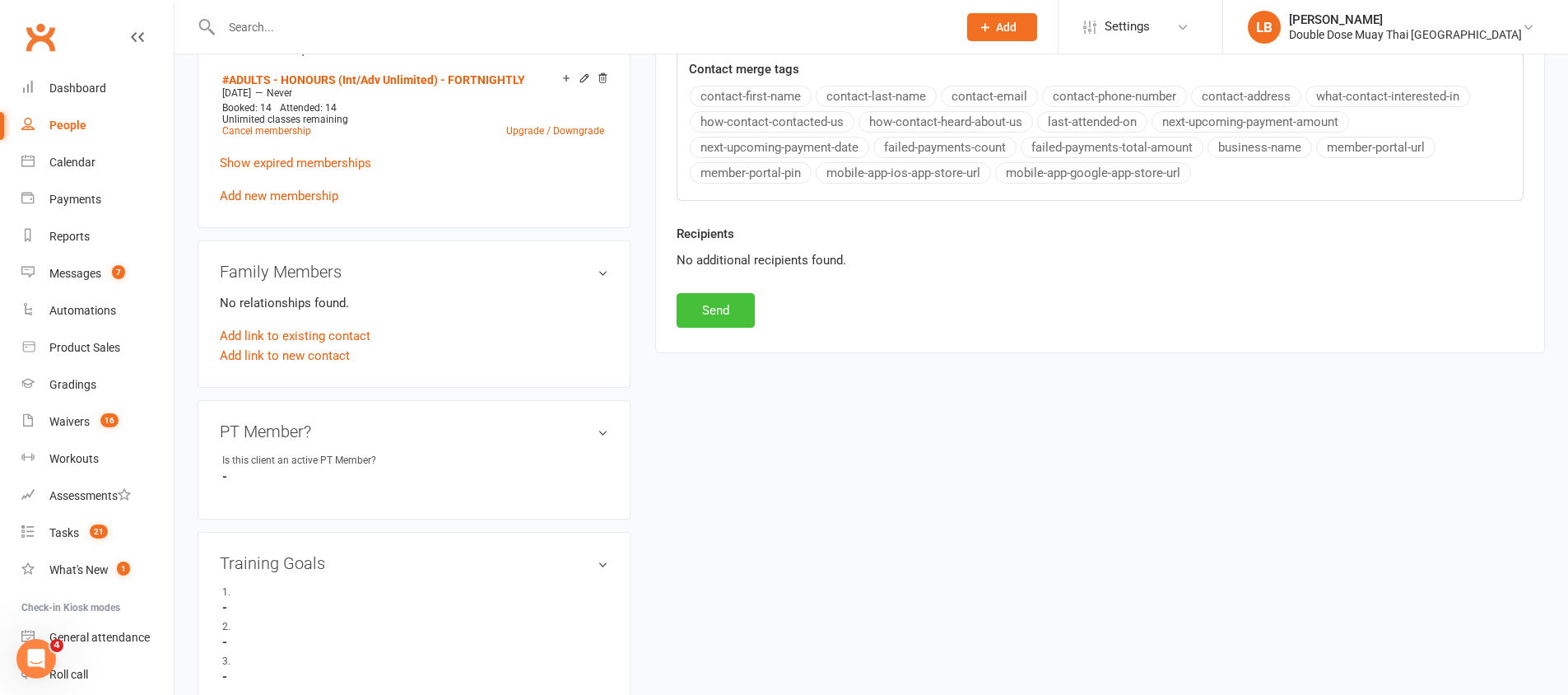
click at [704, 318] on button "Send" at bounding box center [716, 311] width 78 height 35
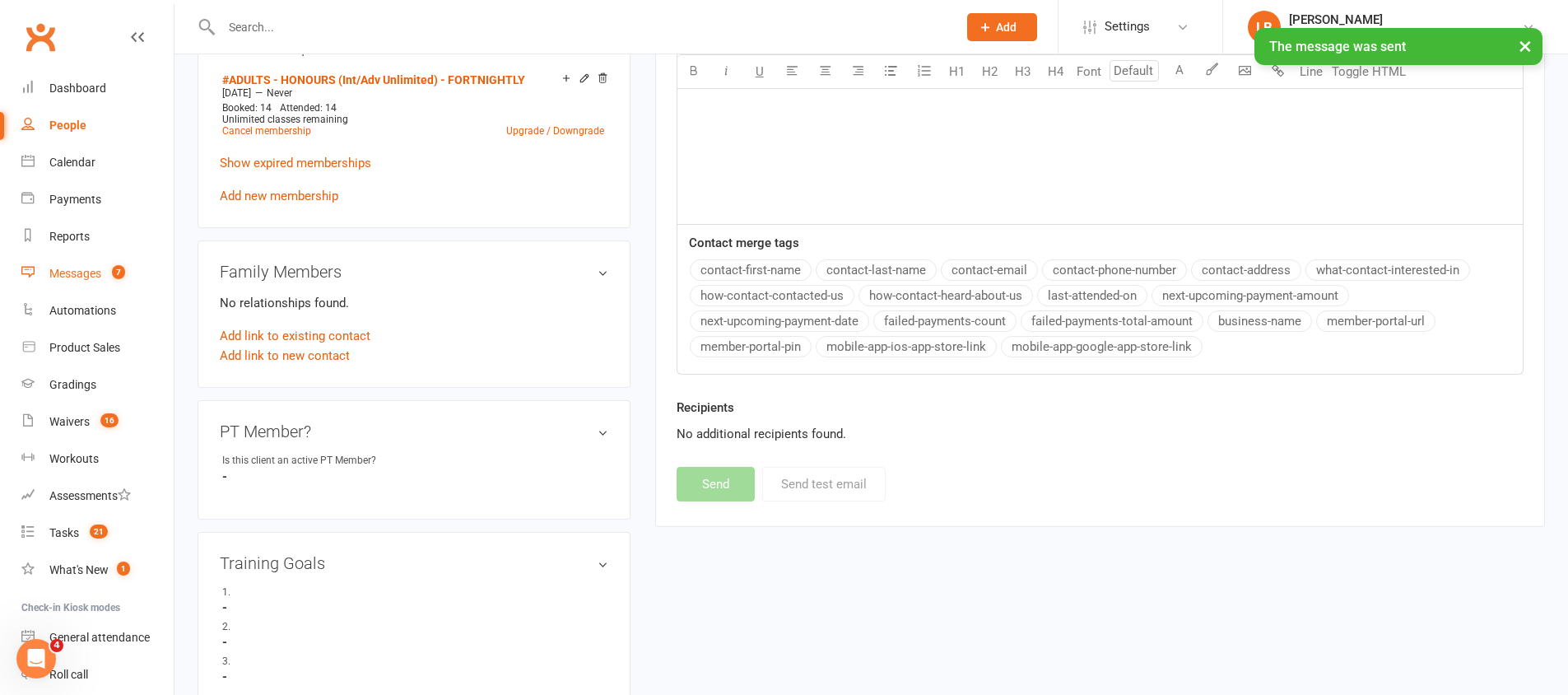
click at [88, 268] on div "Messages" at bounding box center [76, 273] width 52 height 13
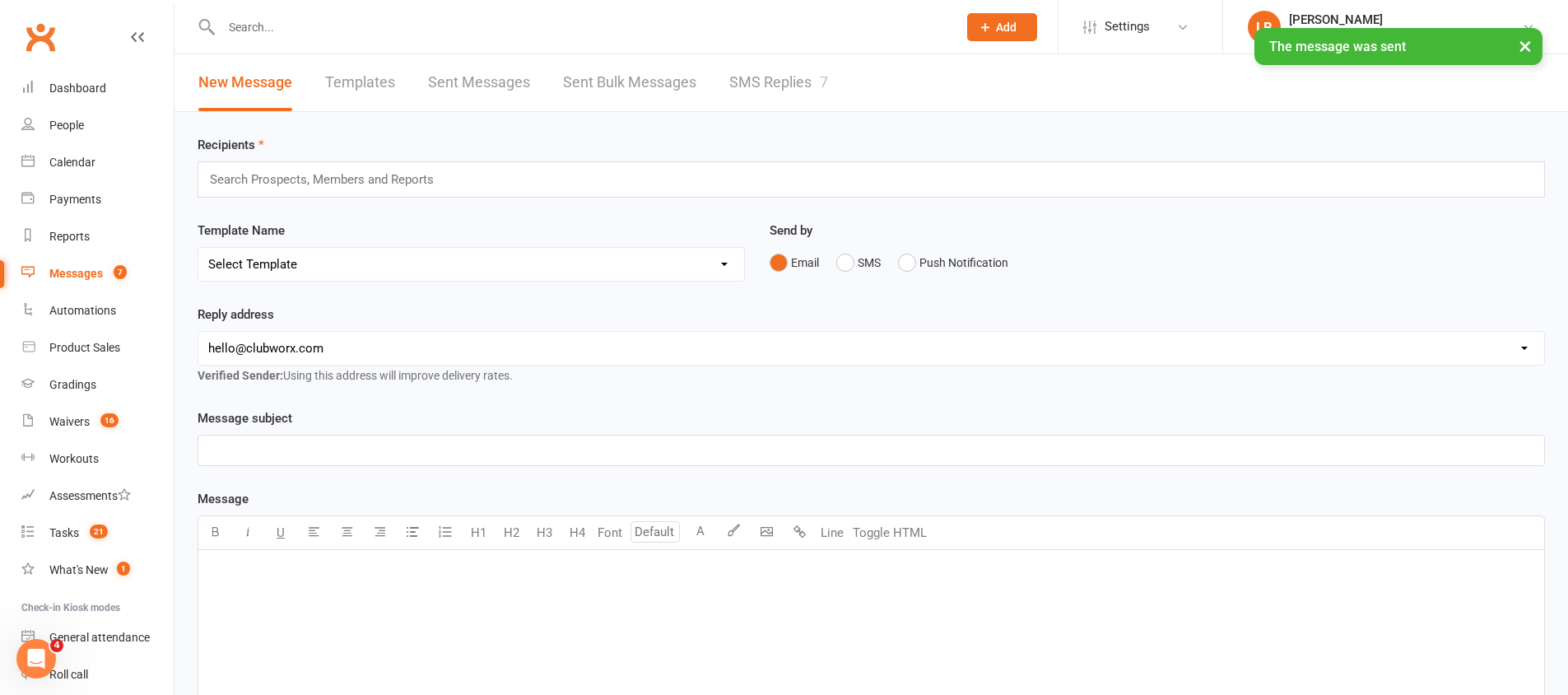
click at [780, 83] on link "SMS Replies 7" at bounding box center [778, 82] width 98 height 57
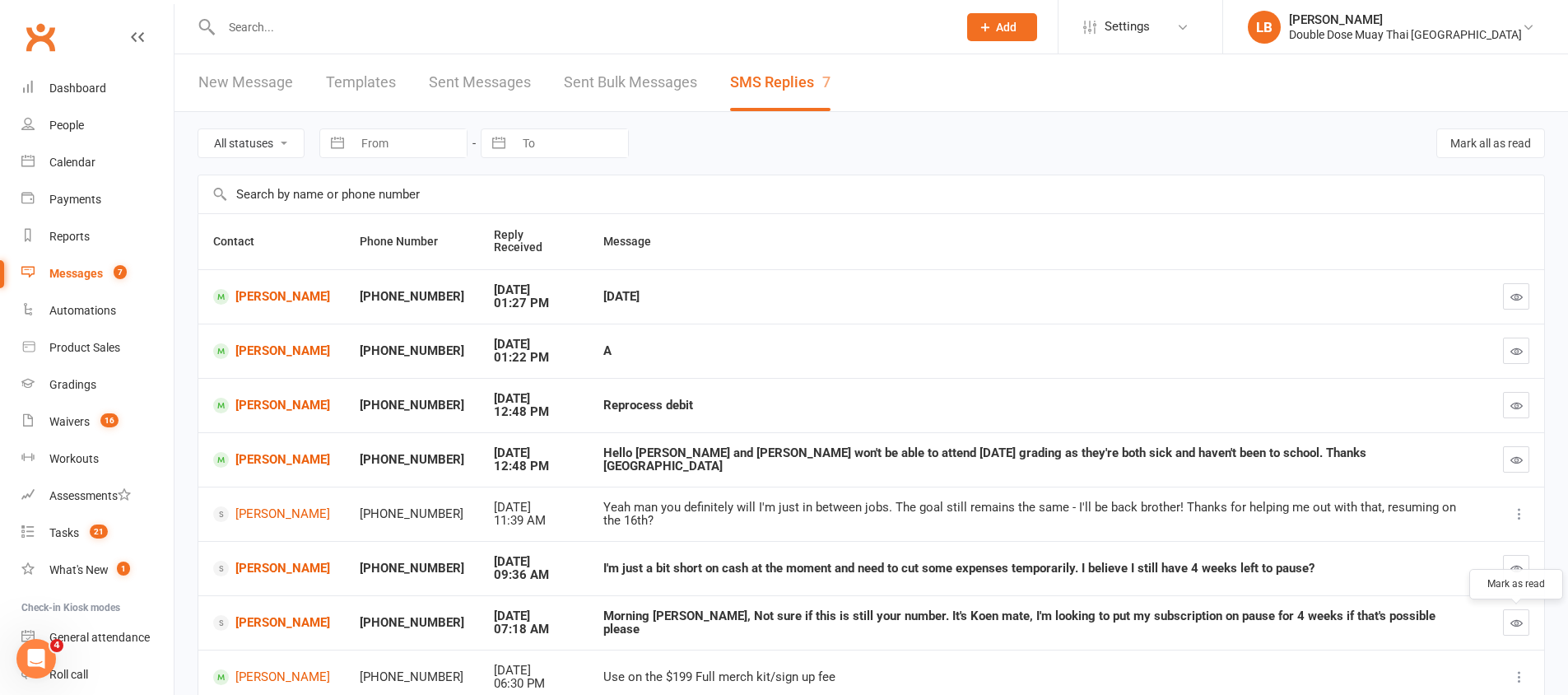
click at [1515, 614] on button "button" at bounding box center [1516, 623] width 26 height 26
click at [1518, 566] on icon "button" at bounding box center [1517, 569] width 12 height 12
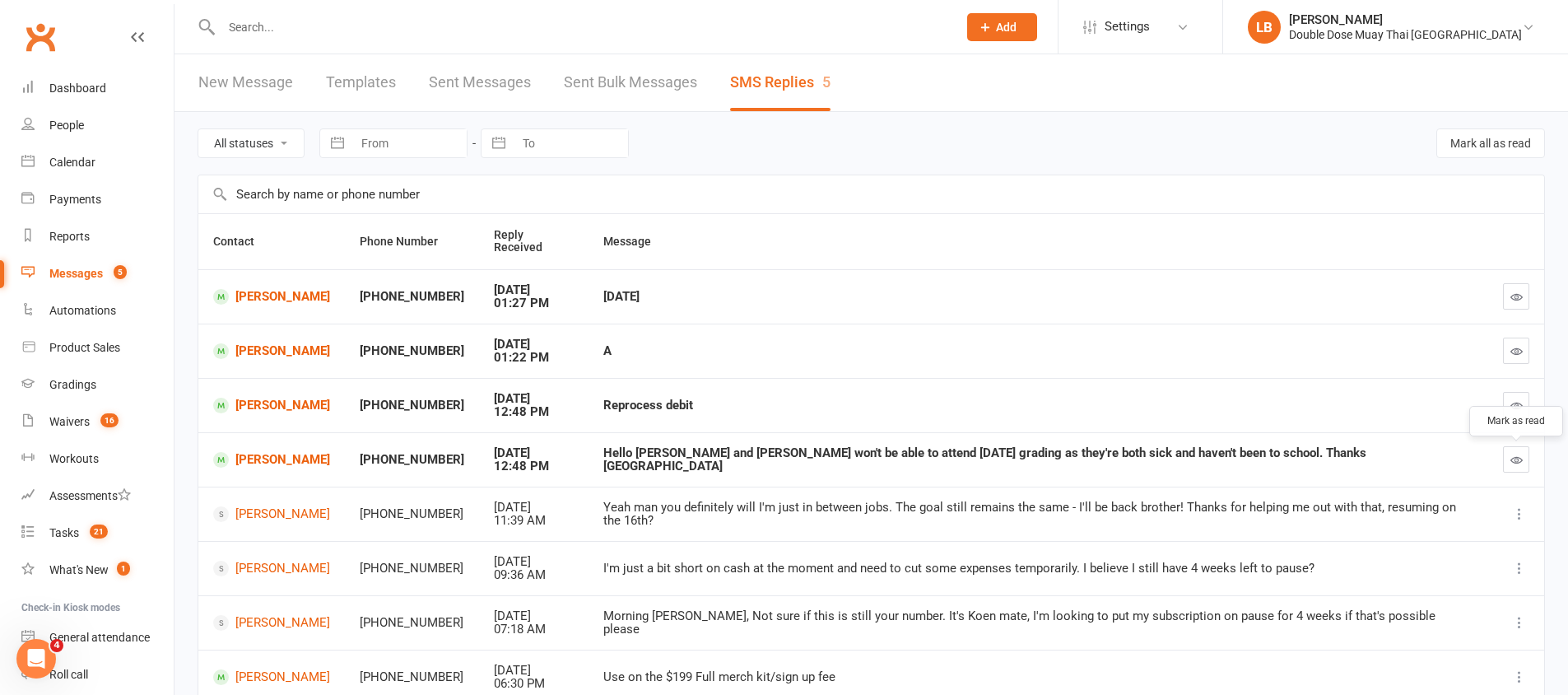
click at [1505, 469] on button "button" at bounding box center [1516, 459] width 26 height 26
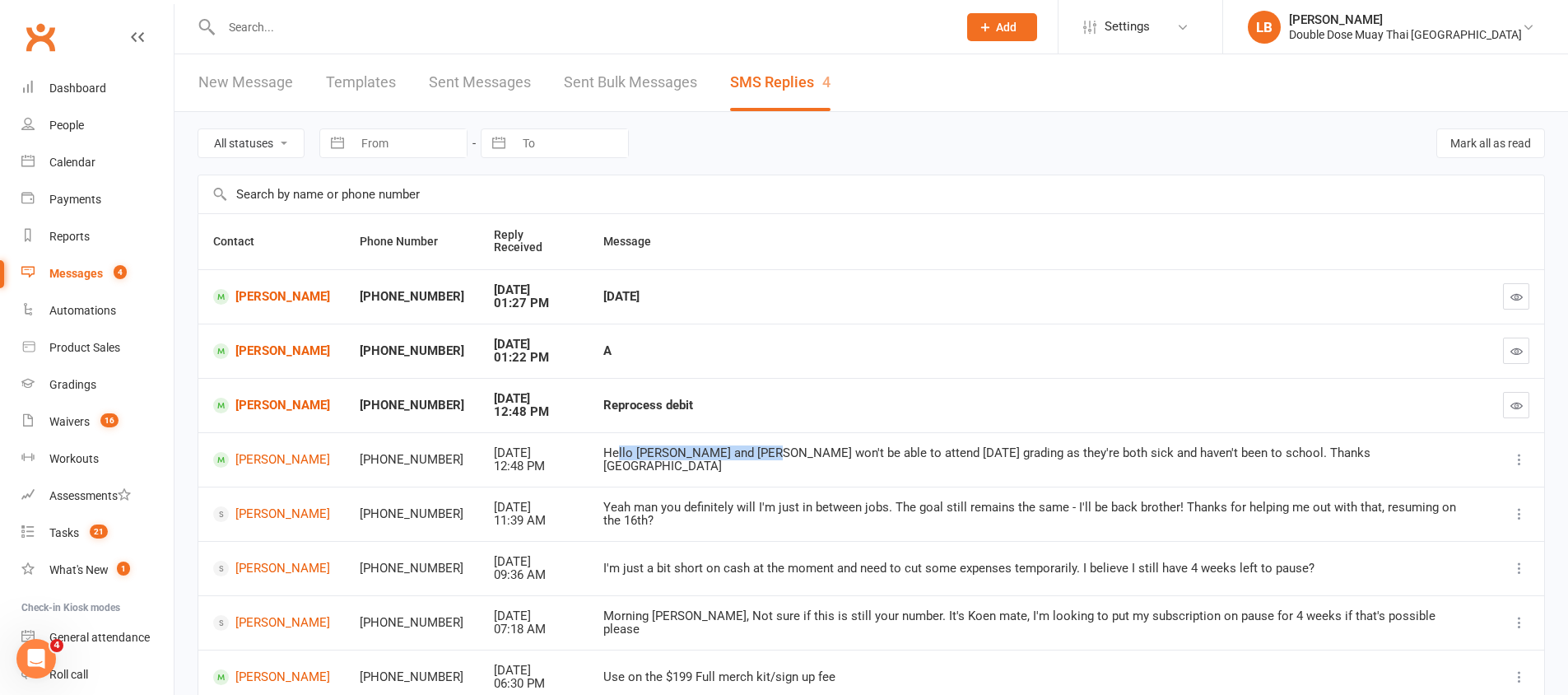
drag, startPoint x: 606, startPoint y: 466, endPoint x: 761, endPoint y: 462, distance: 155.1
click at [761, 462] on div "Hello [PERSON_NAME] and [PERSON_NAME] won't be able to attend [DATE] grading as…" at bounding box center [1038, 459] width 870 height 27
click at [766, 455] on div "Hello [PERSON_NAME] and [PERSON_NAME] won't be able to attend [DATE] grading as…" at bounding box center [1038, 459] width 870 height 27
click at [252, 395] on td "[PERSON_NAME]" at bounding box center [272, 405] width 146 height 54
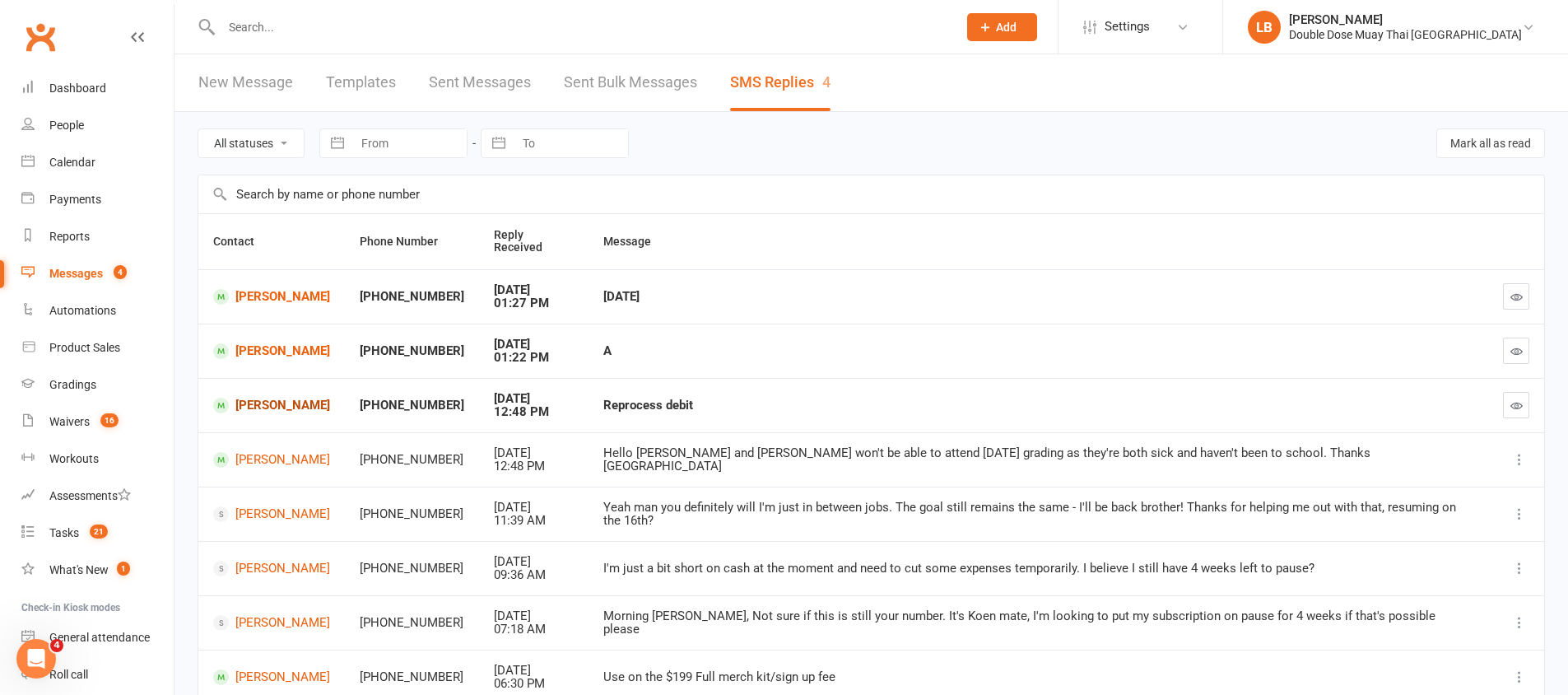
click at [252, 399] on link "[PERSON_NAME]" at bounding box center [272, 406] width 117 height 16
click at [0, 0] on div "Loading" at bounding box center [0, 0] width 0 height 0
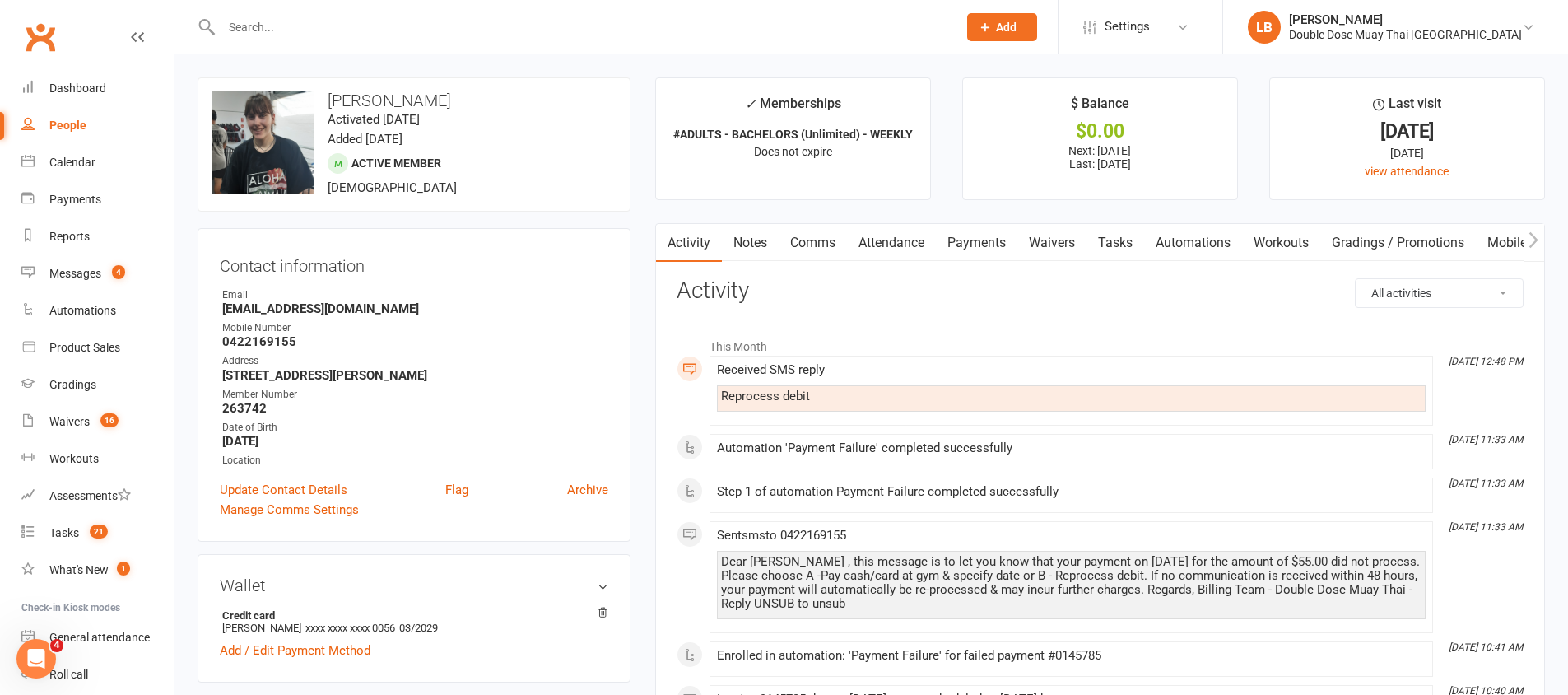
click at [996, 242] on link "Payments" at bounding box center [977, 242] width 82 height 37
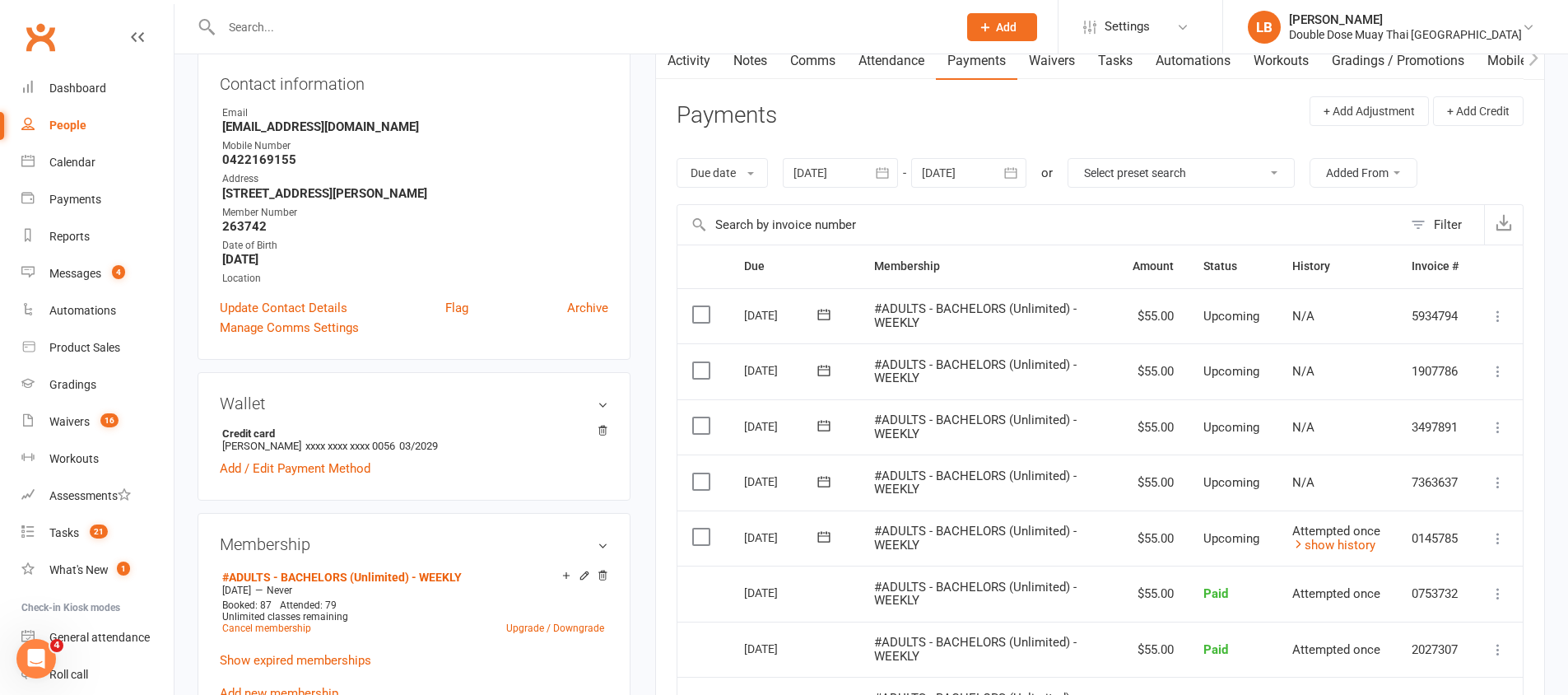
scroll to position [207, 0]
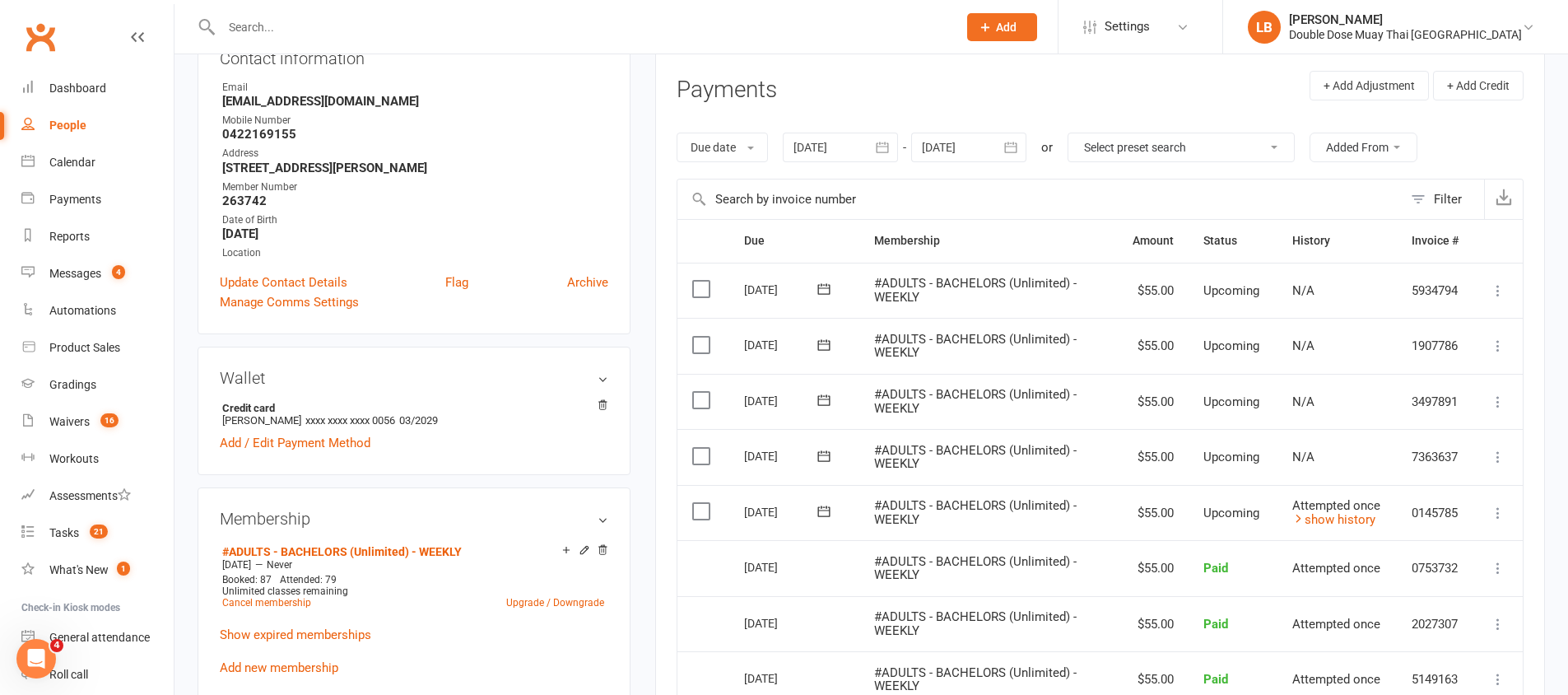
click at [827, 509] on icon at bounding box center [824, 511] width 17 height 17
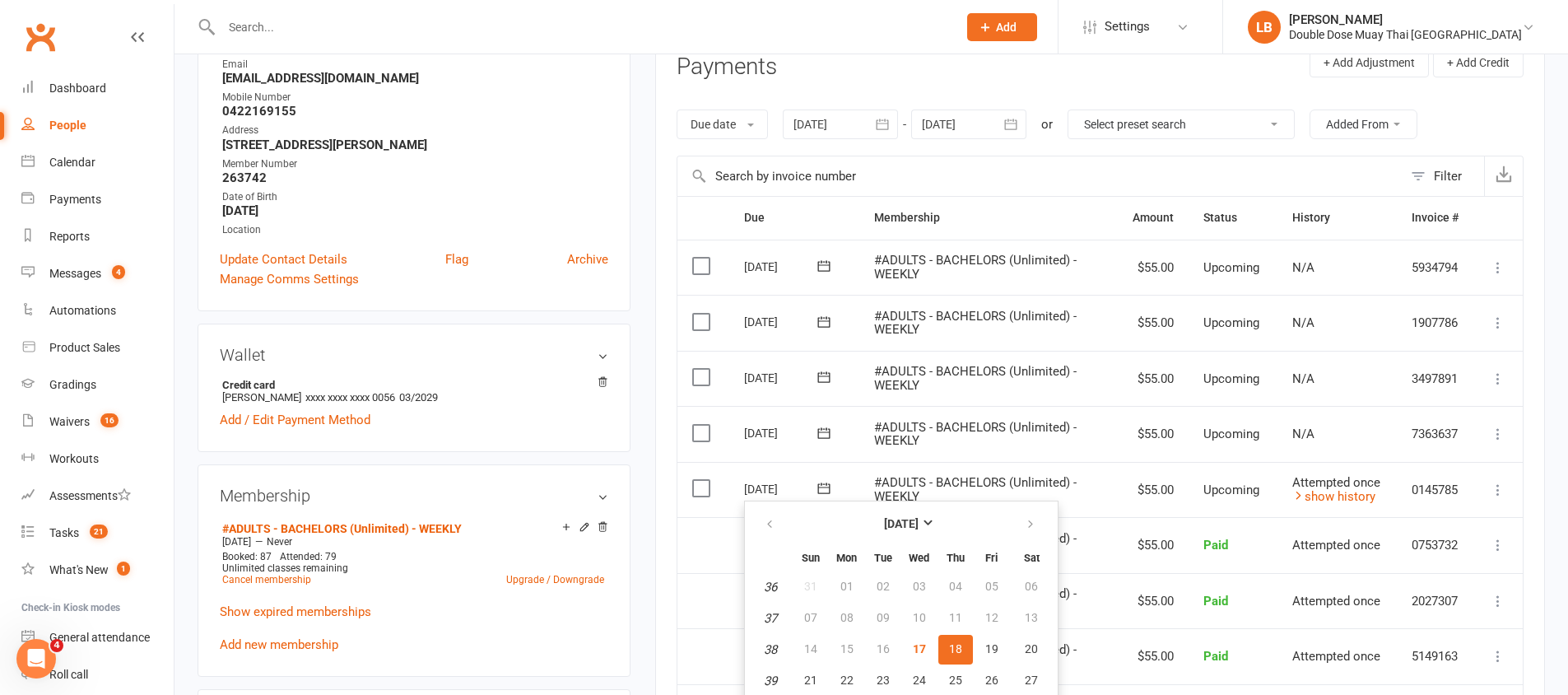
scroll to position [240, 0]
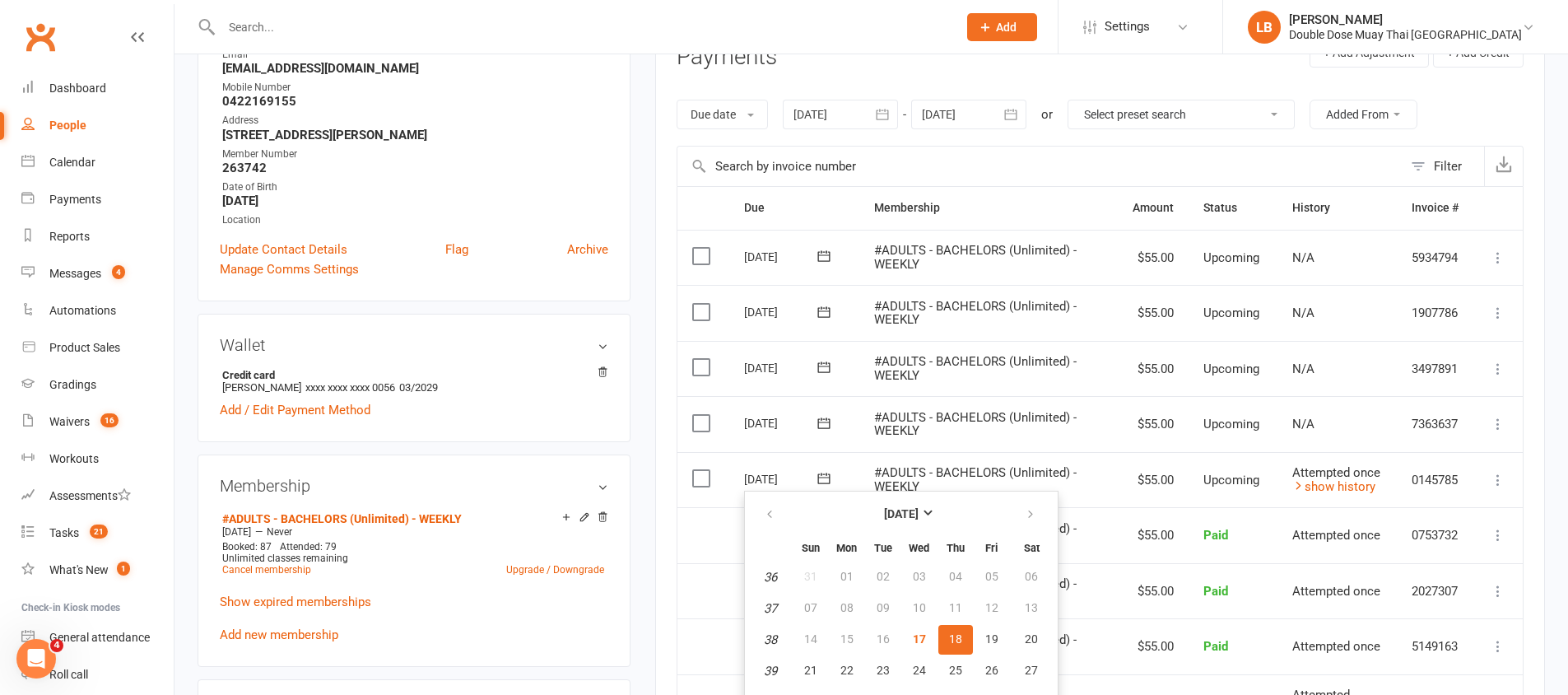
click at [957, 636] on span "18" at bounding box center [955, 638] width 13 height 13
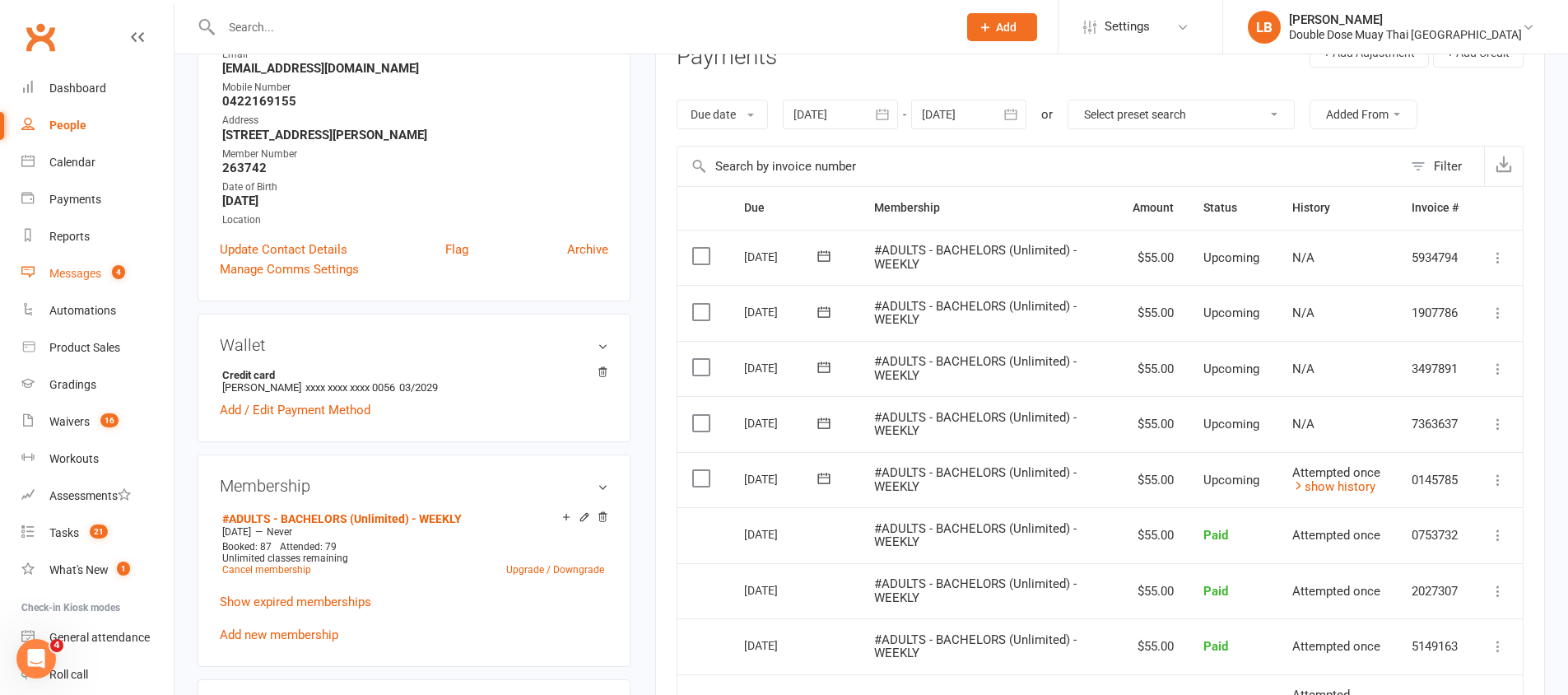
click at [77, 267] on div "Messages" at bounding box center [76, 273] width 52 height 13
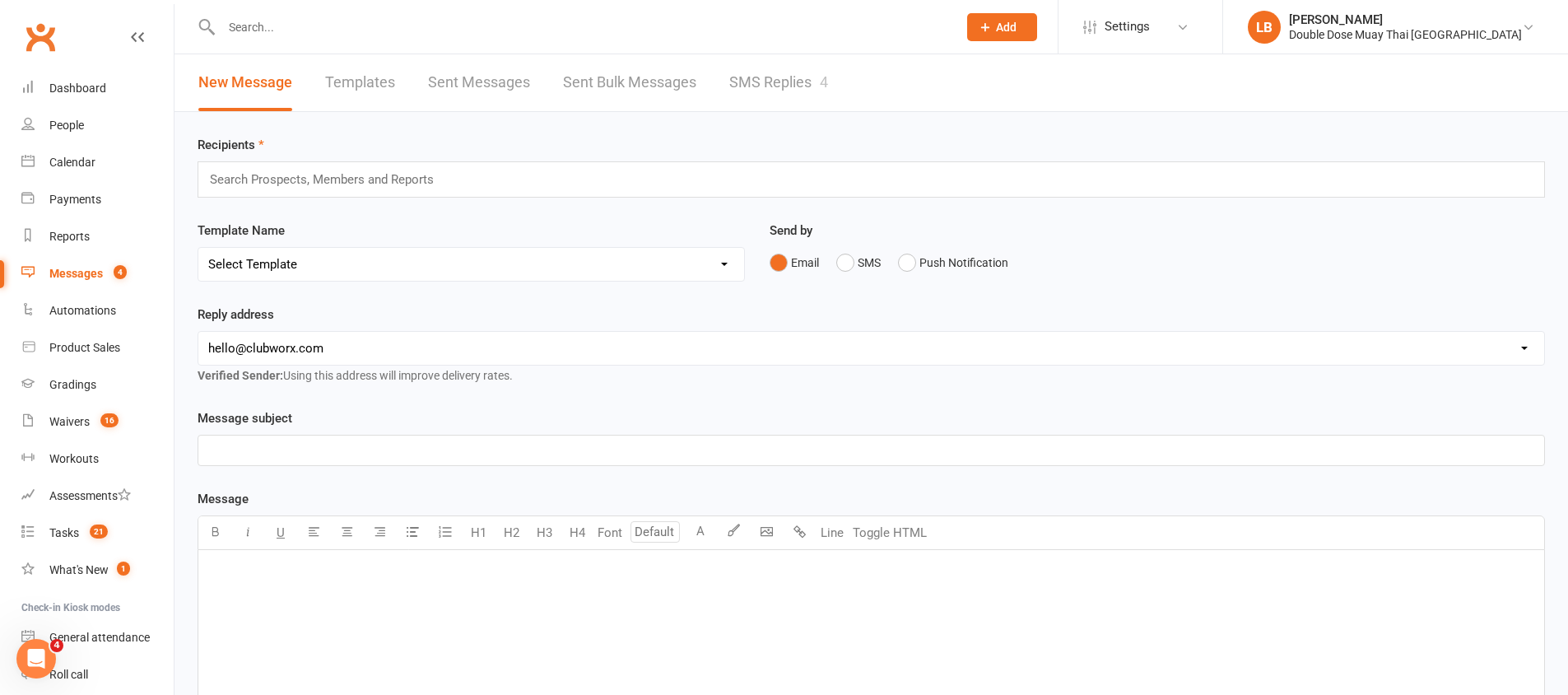
click at [809, 78] on link "SMS Replies 4" at bounding box center [778, 82] width 98 height 57
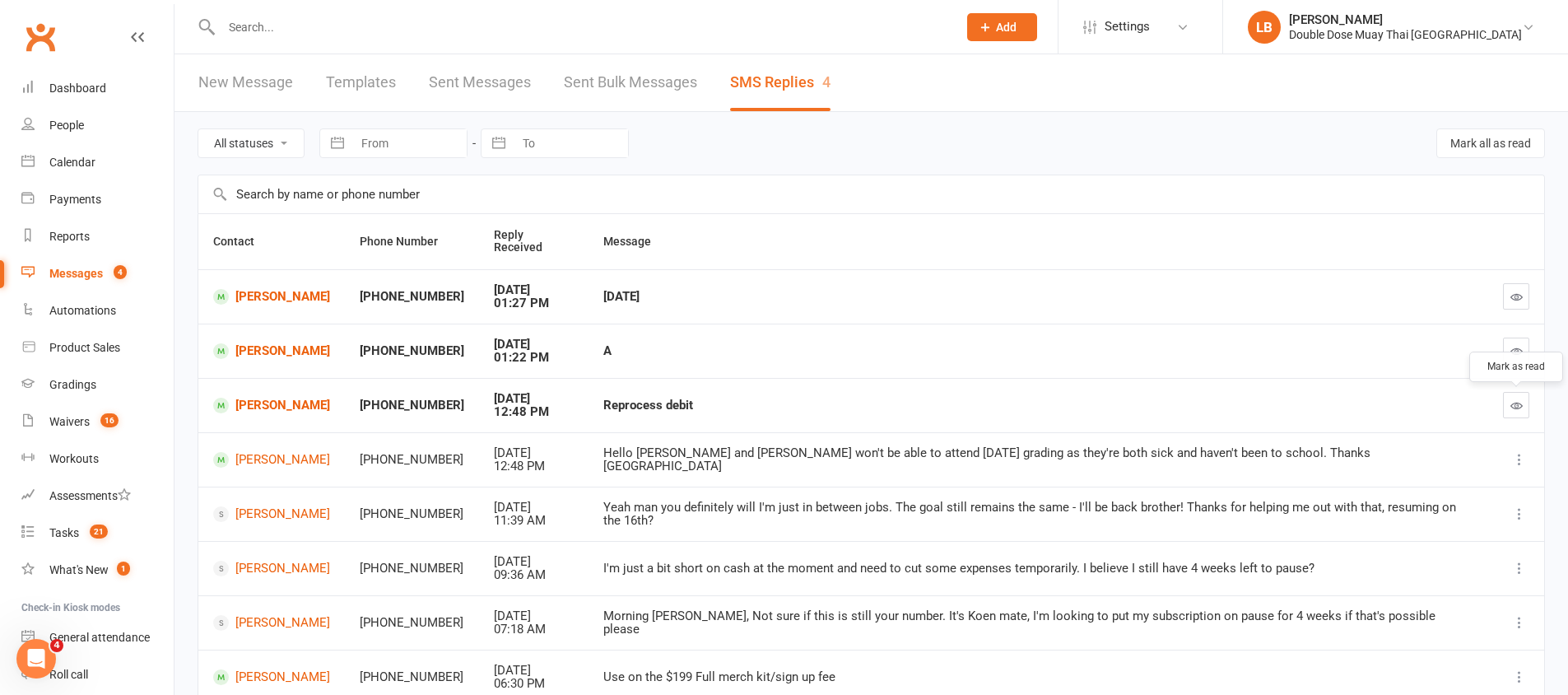
click at [1511, 400] on icon "button" at bounding box center [1517, 406] width 12 height 12
click at [72, 80] on link "Dashboard" at bounding box center [98, 88] width 152 height 37
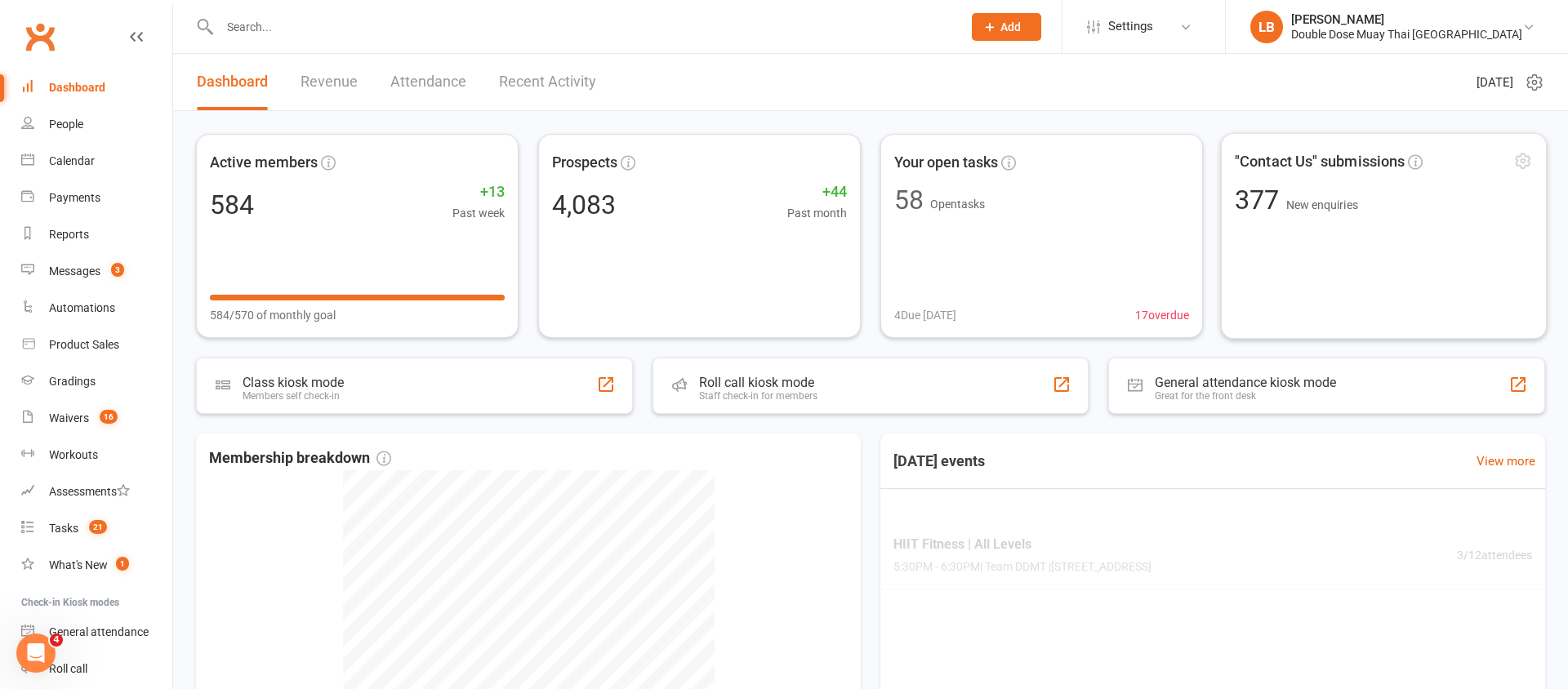
click at [1289, 161] on span ""Contact Us" submissions" at bounding box center [1320, 161] width 170 height 23
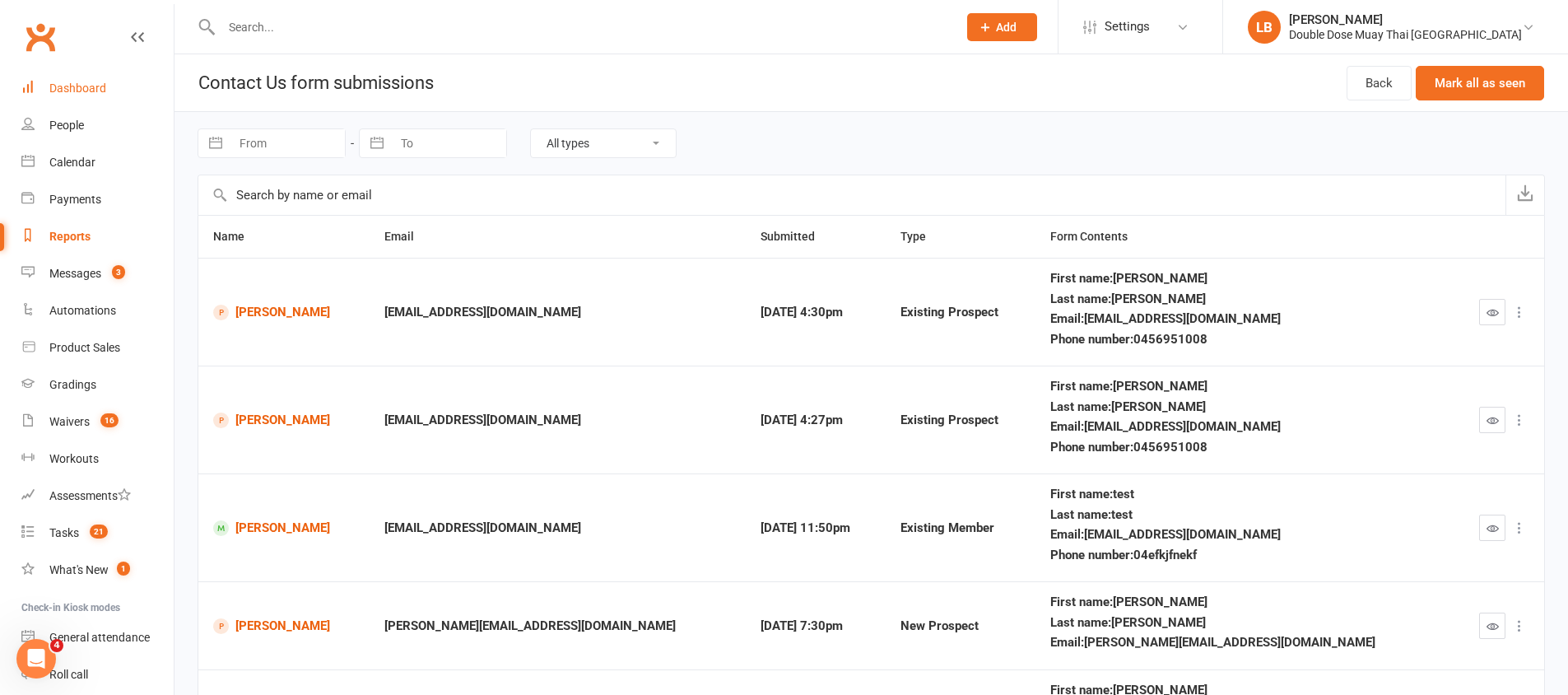
click at [78, 84] on div "Dashboard" at bounding box center [77, 88] width 57 height 13
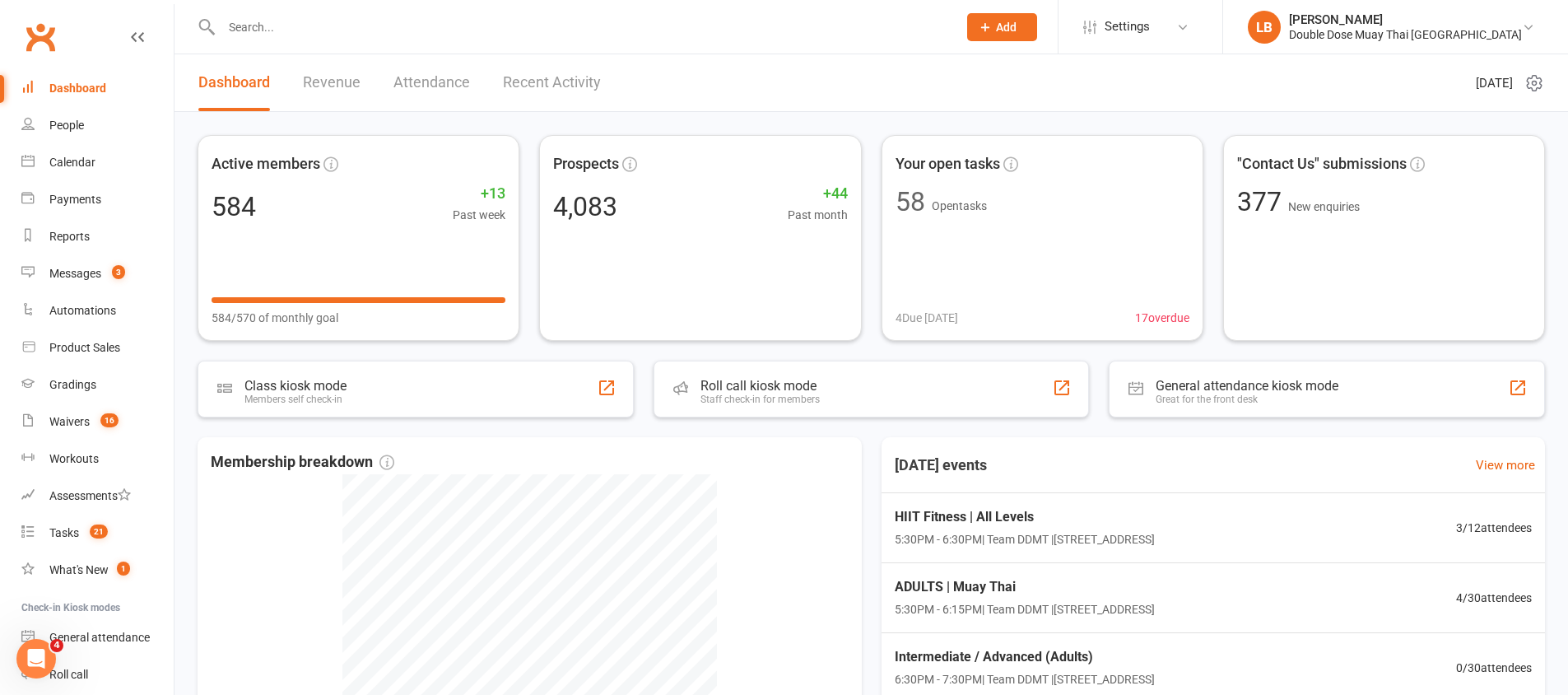
click at [388, 16] on input "text" at bounding box center [582, 27] width 730 height 23
drag, startPoint x: 388, startPoint y: 15, endPoint x: 387, endPoint y: 68, distance: 53.0
click at [388, 16] on input "text" at bounding box center [582, 27] width 730 height 23
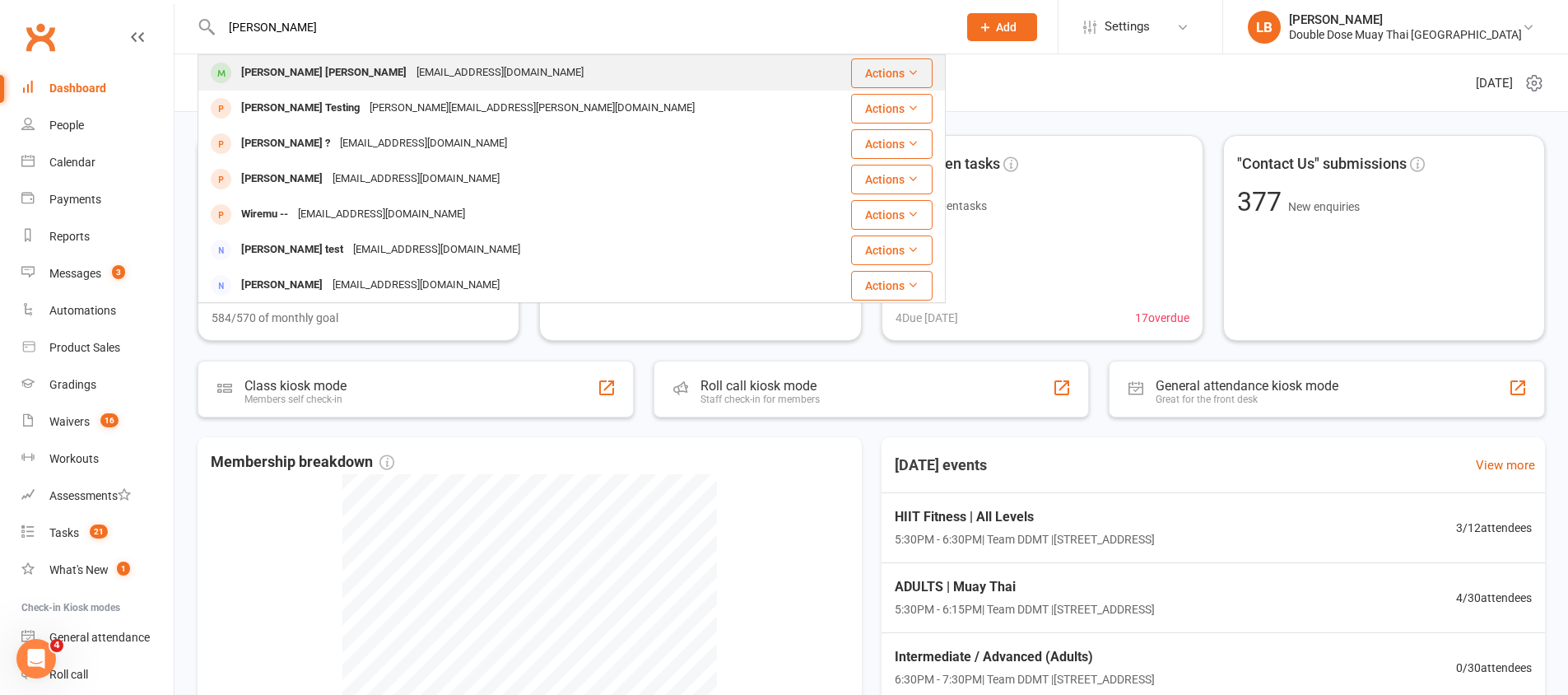
type input "[PERSON_NAME]"
click at [412, 71] on div "[EMAIL_ADDRESS][DOMAIN_NAME]" at bounding box center [500, 72] width 177 height 24
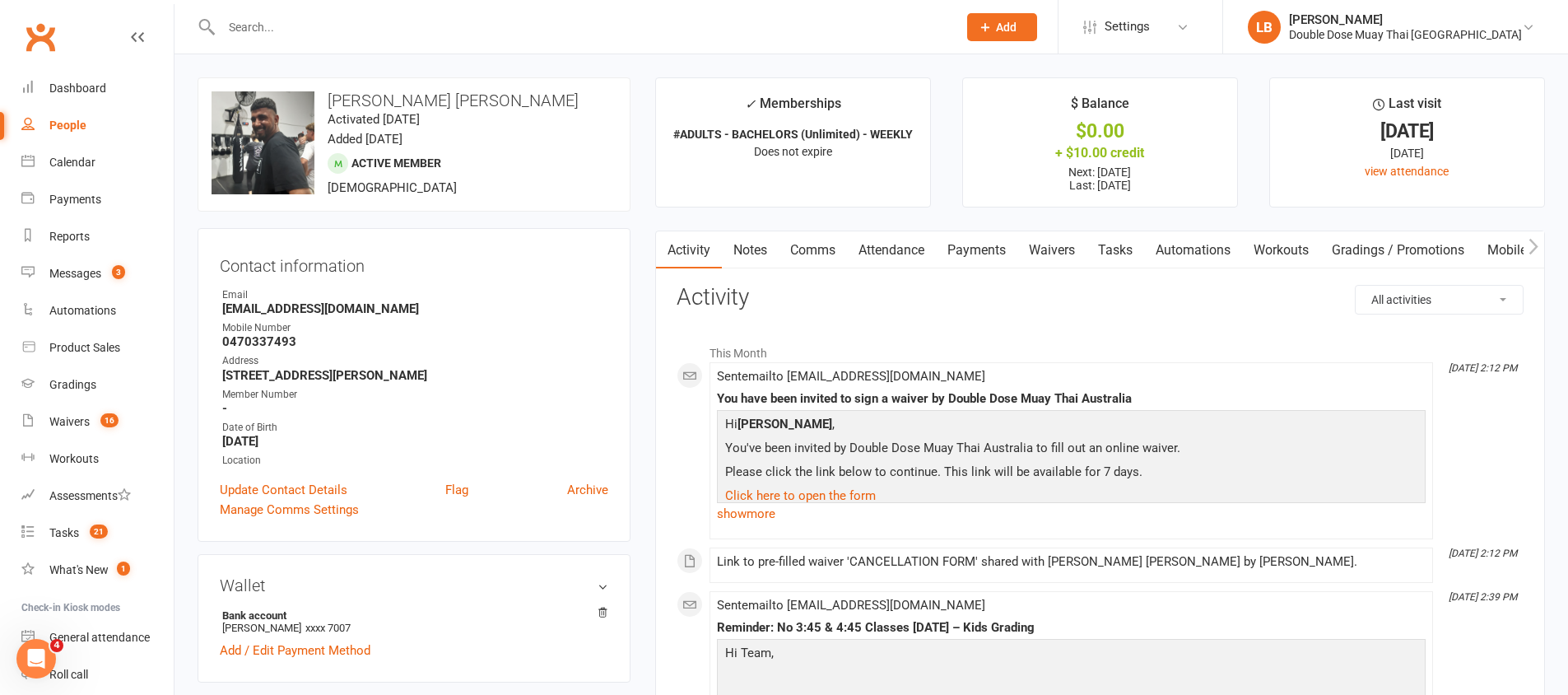
drag, startPoint x: 777, startPoint y: 246, endPoint x: 918, endPoint y: 270, distance: 143.0
click at [777, 246] on link "Notes" at bounding box center [750, 250] width 57 height 37
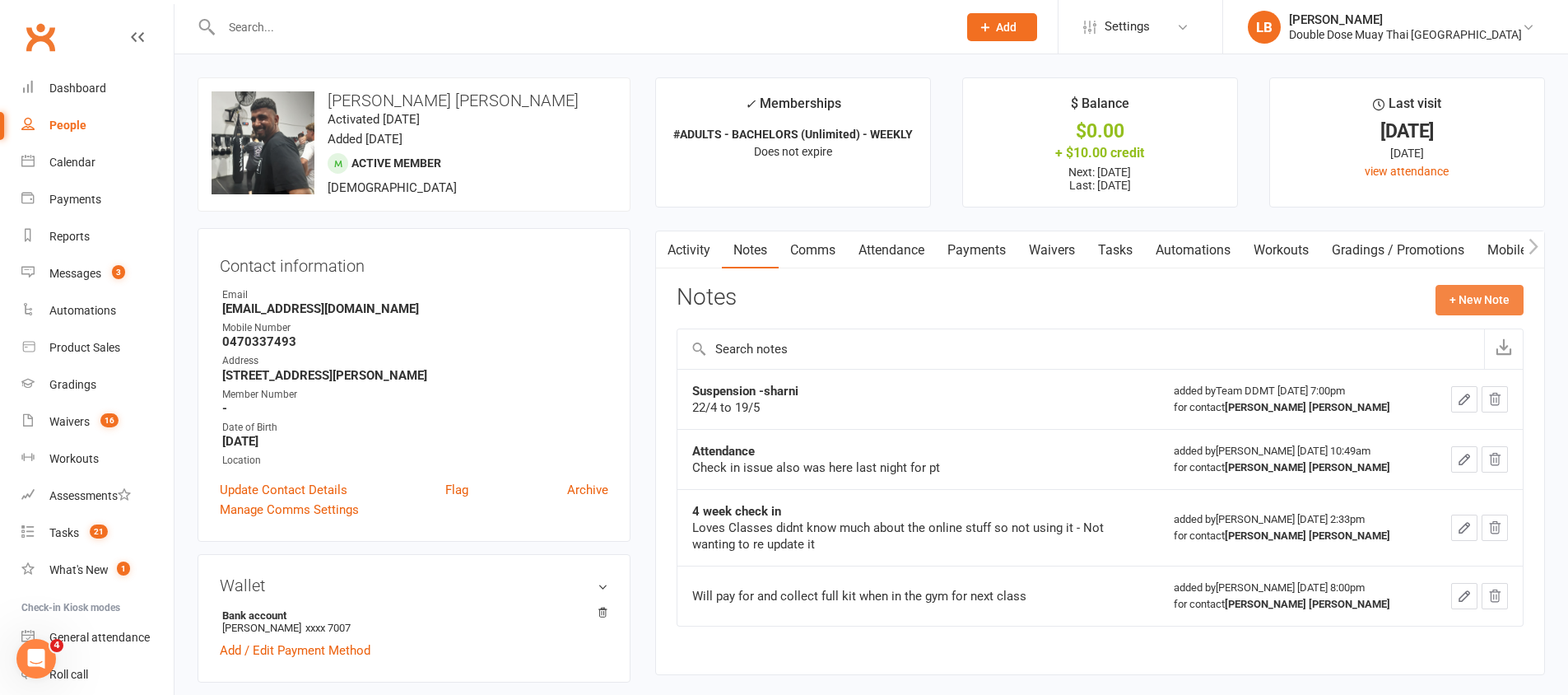
click at [1472, 290] on button "+ New Note" at bounding box center [1479, 300] width 88 height 30
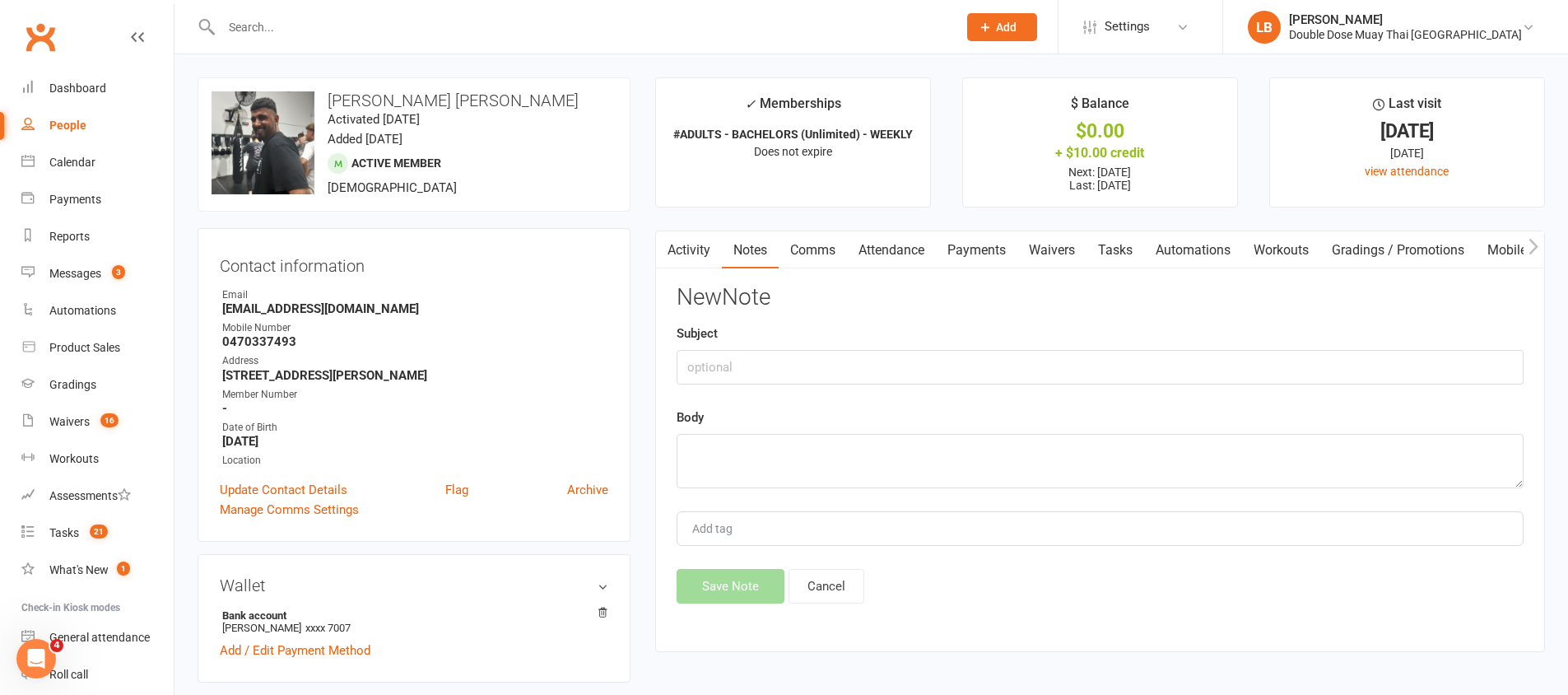
click at [830, 346] on div "Subject" at bounding box center [1100, 354] width 847 height 61
click at [824, 371] on input "text" at bounding box center [1100, 368] width 847 height 35
type input "cancelation"
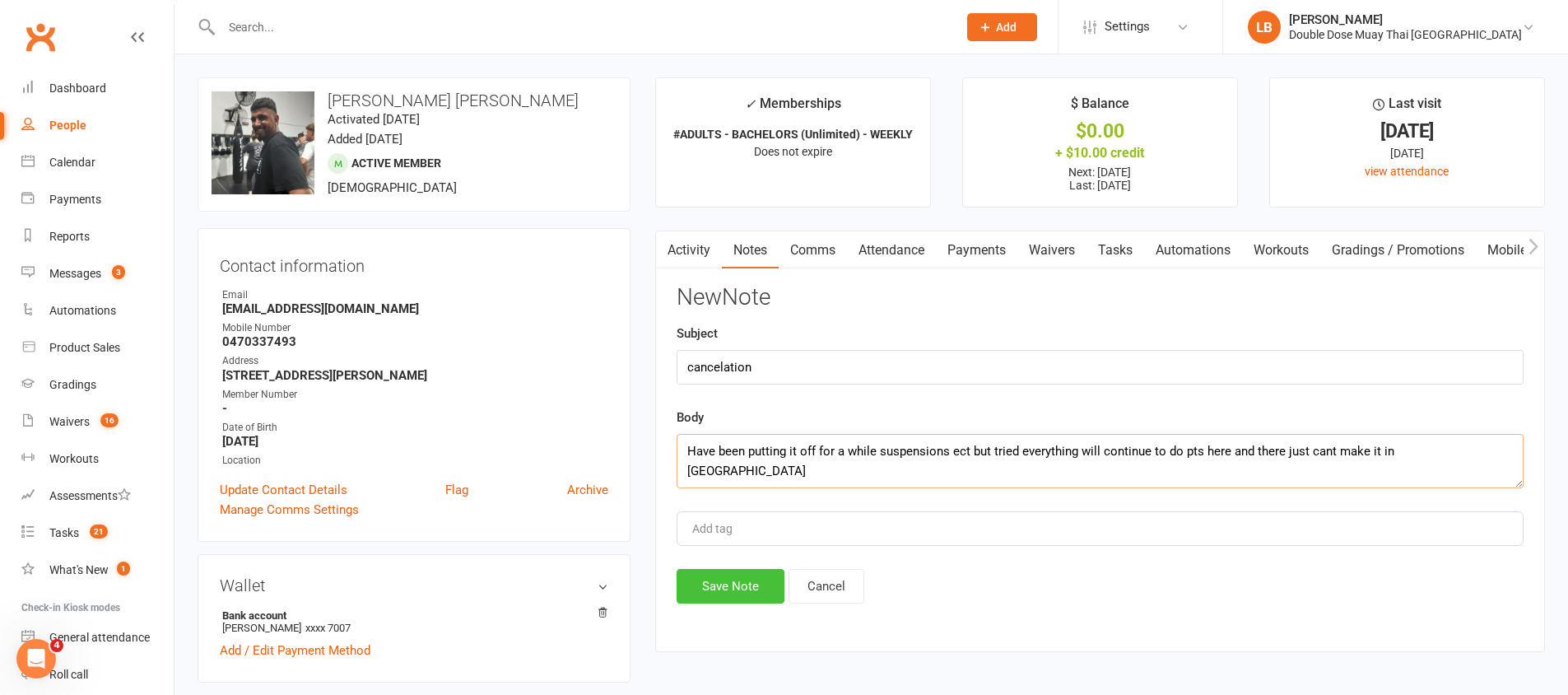
type textarea "Have been putting it off for a while suspensions ect but tried everything will …"
click at [747, 589] on button "Save Note" at bounding box center [730, 586] width 108 height 35
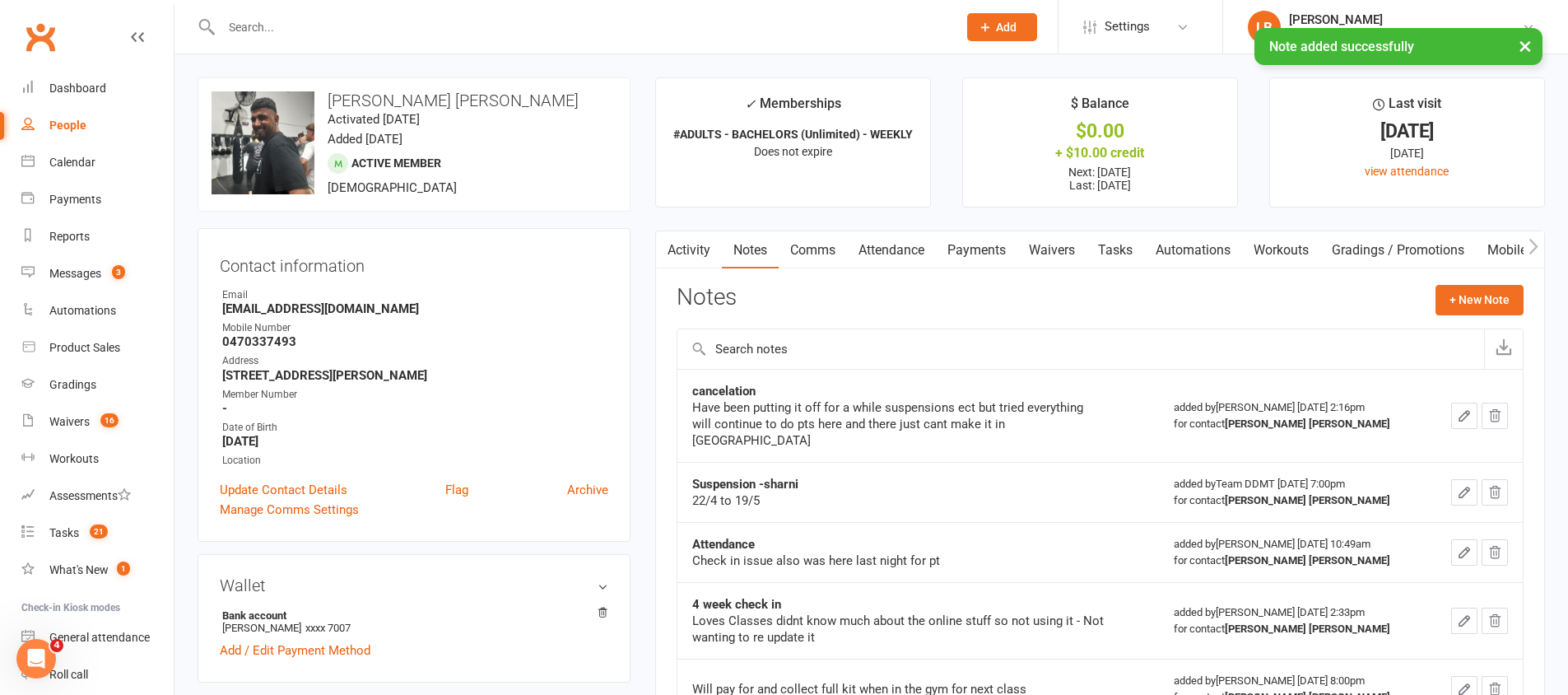
scroll to position [3, 0]
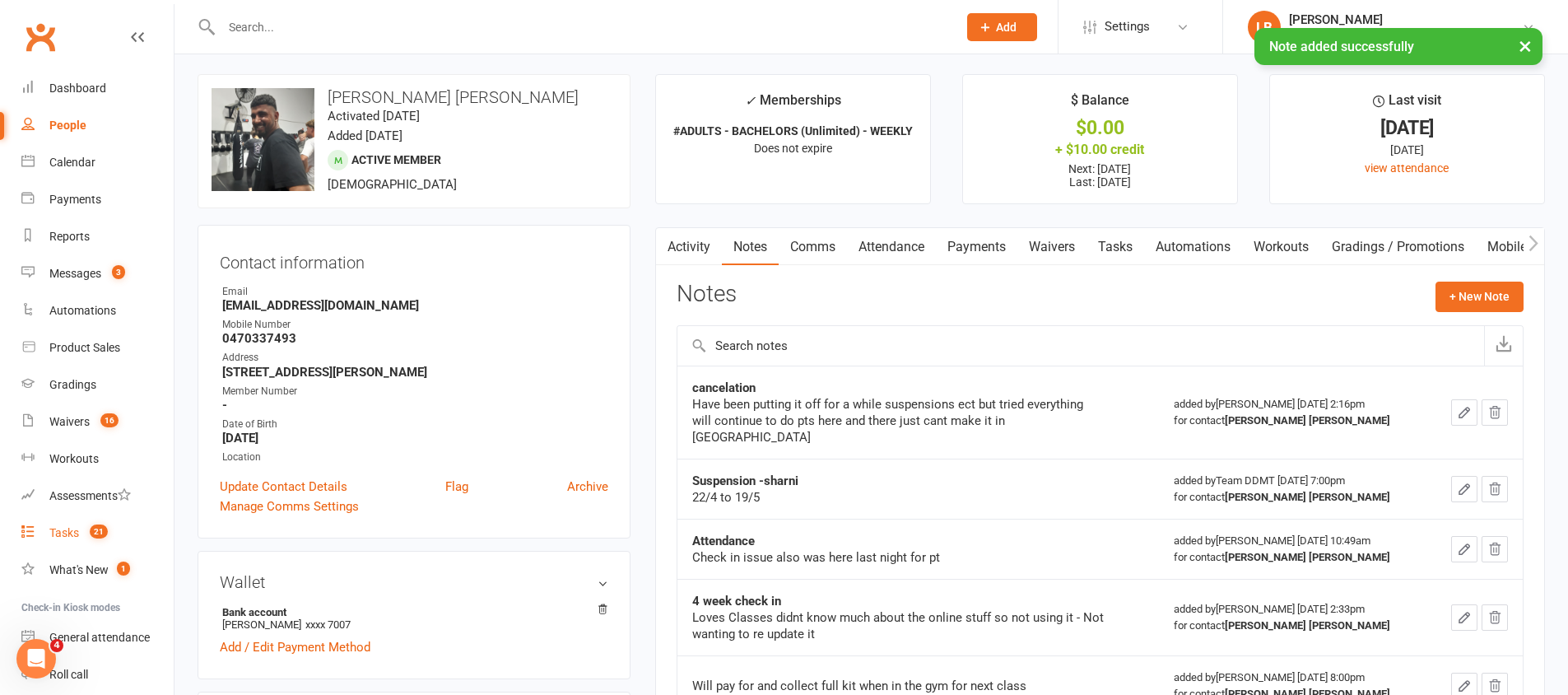
click at [68, 534] on div "Tasks" at bounding box center [64, 532] width 30 height 13
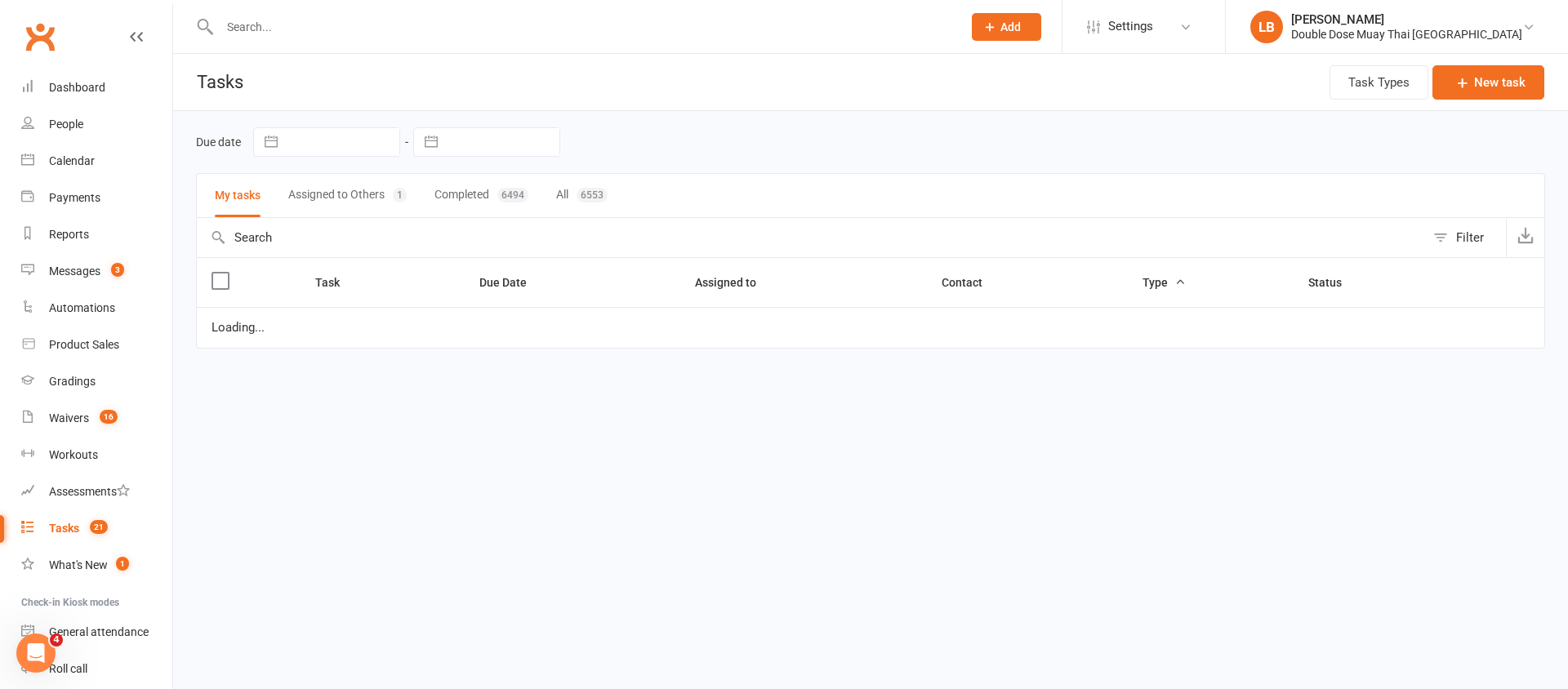
select select "started"
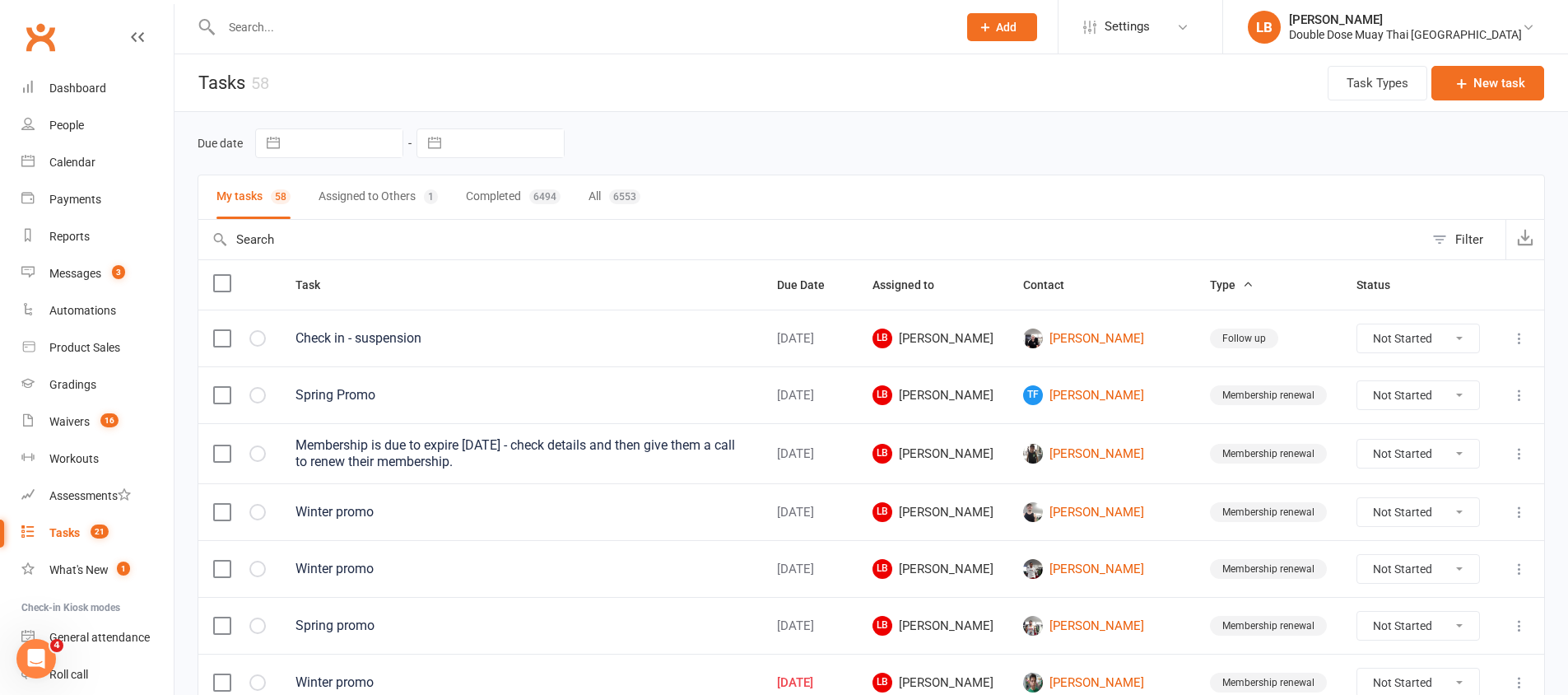
click at [407, 23] on input "text" at bounding box center [582, 27] width 730 height 23
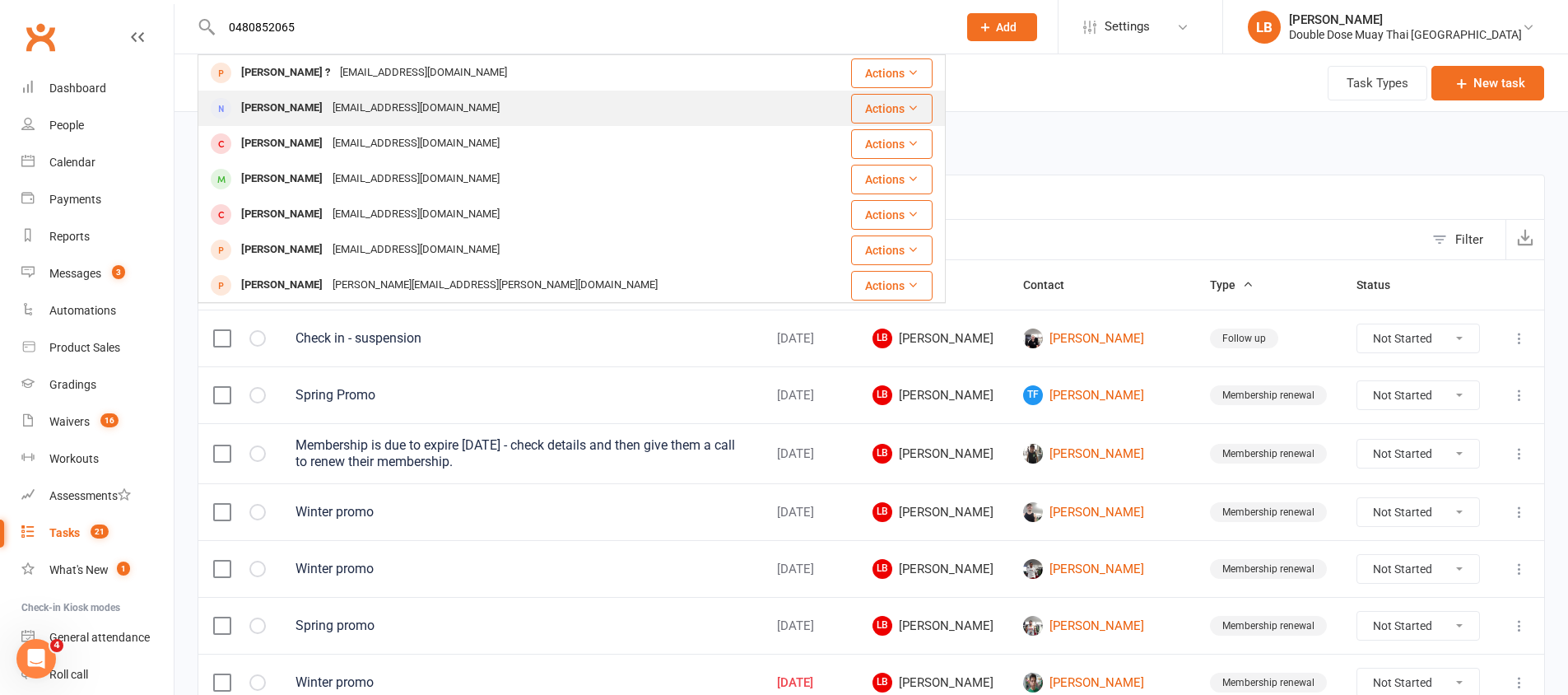
type input "0480852065"
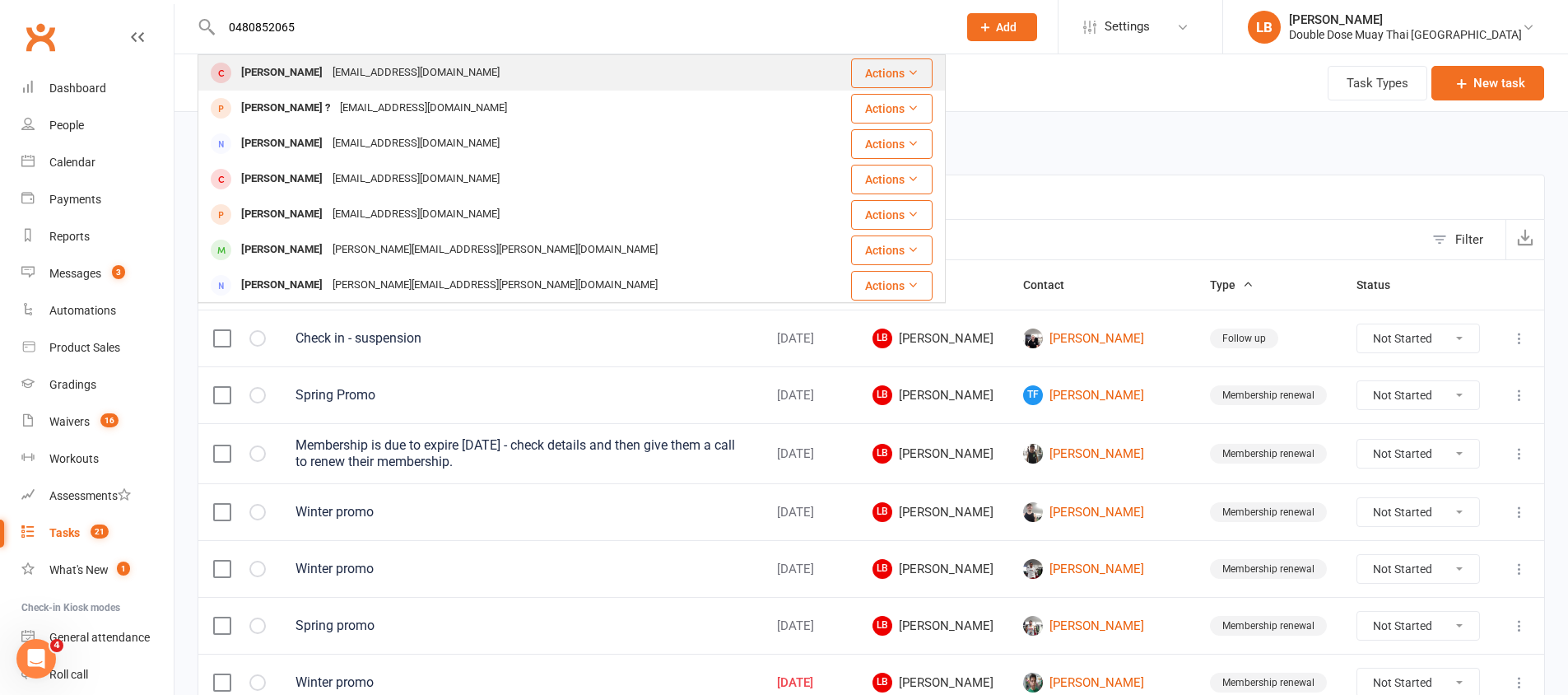
click at [427, 82] on div "[EMAIL_ADDRESS][DOMAIN_NAME]" at bounding box center [415, 72] width 177 height 24
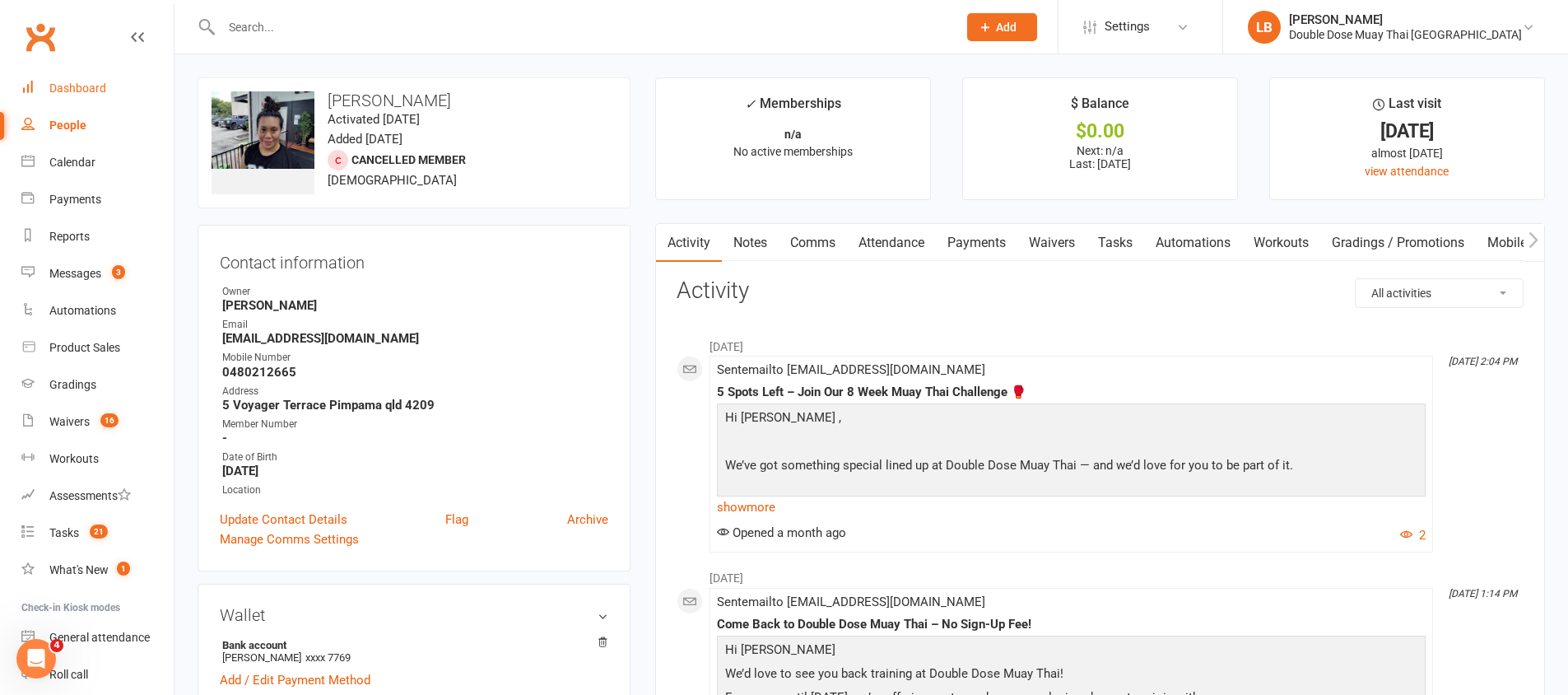
click at [57, 91] on div "Dashboard" at bounding box center [77, 88] width 57 height 13
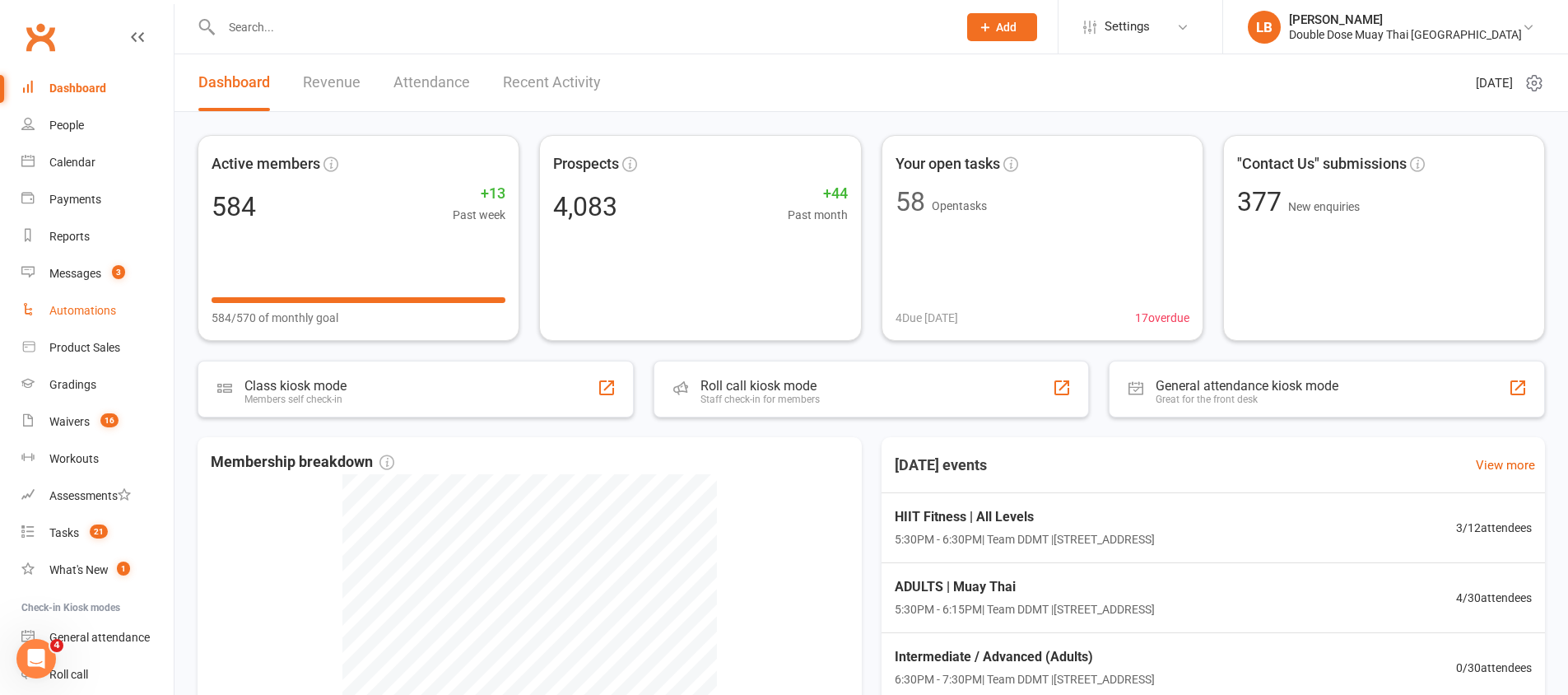
click at [85, 293] on link "Automations" at bounding box center [98, 311] width 152 height 37
select select "100"
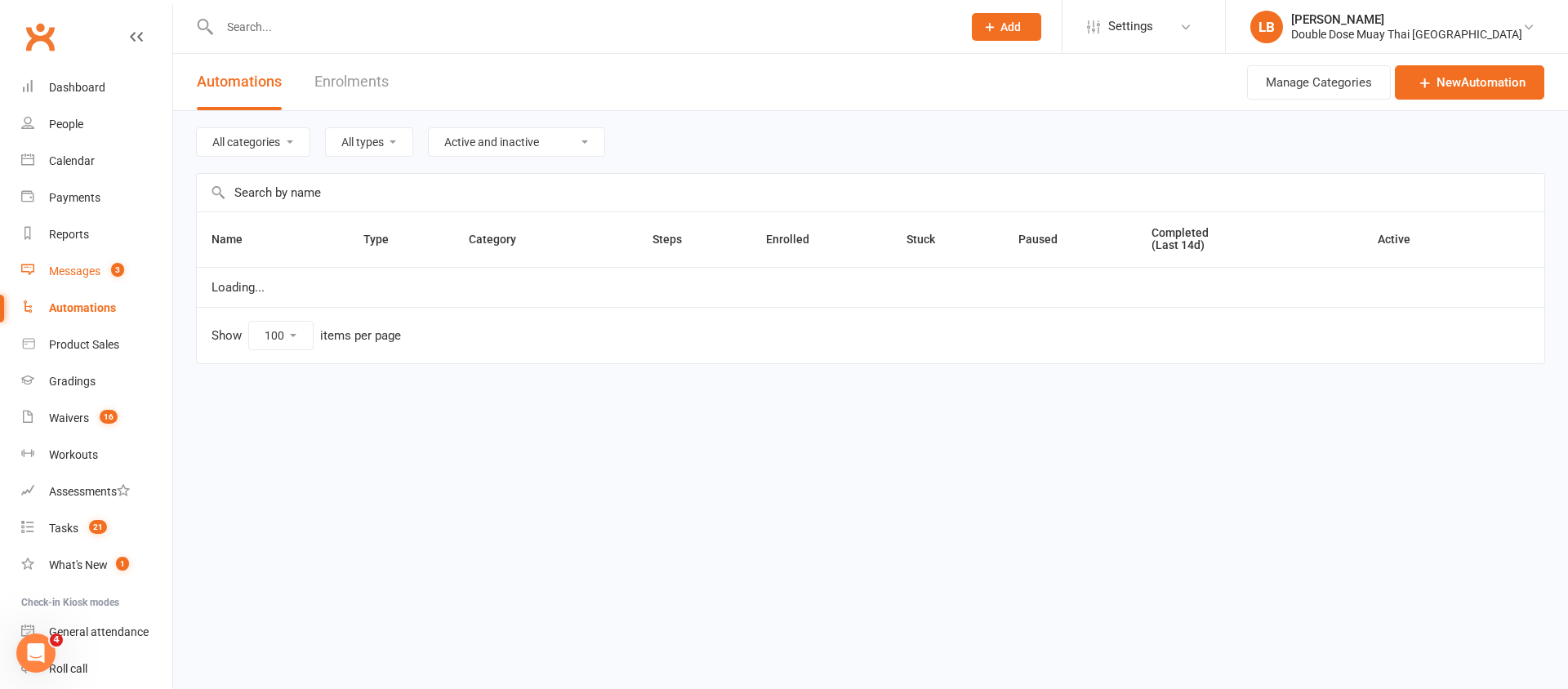
click at [88, 281] on link "Messages 3" at bounding box center [97, 271] width 151 height 37
click at [0, 0] on div "Loading" at bounding box center [0, 0] width 0 height 0
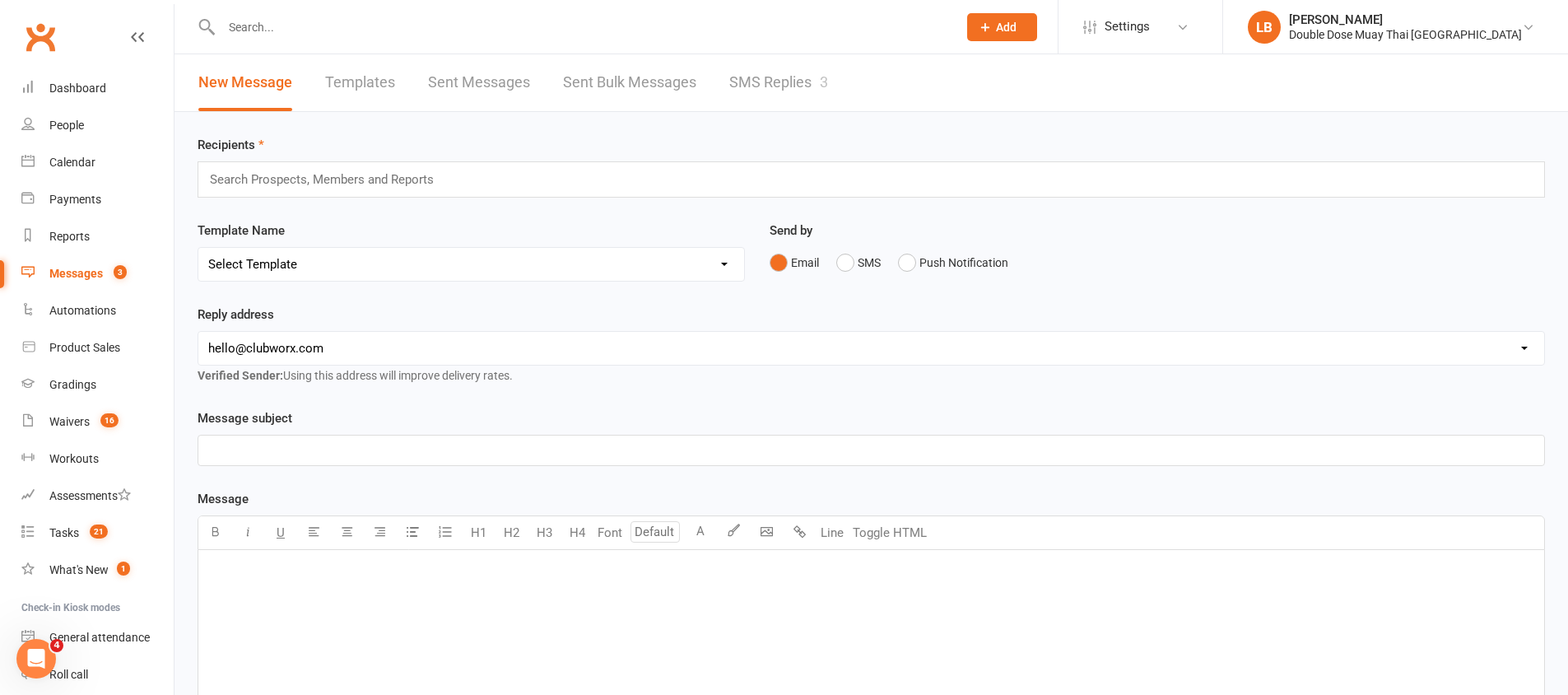
click at [789, 85] on link "SMS Replies 3" at bounding box center [778, 82] width 98 height 57
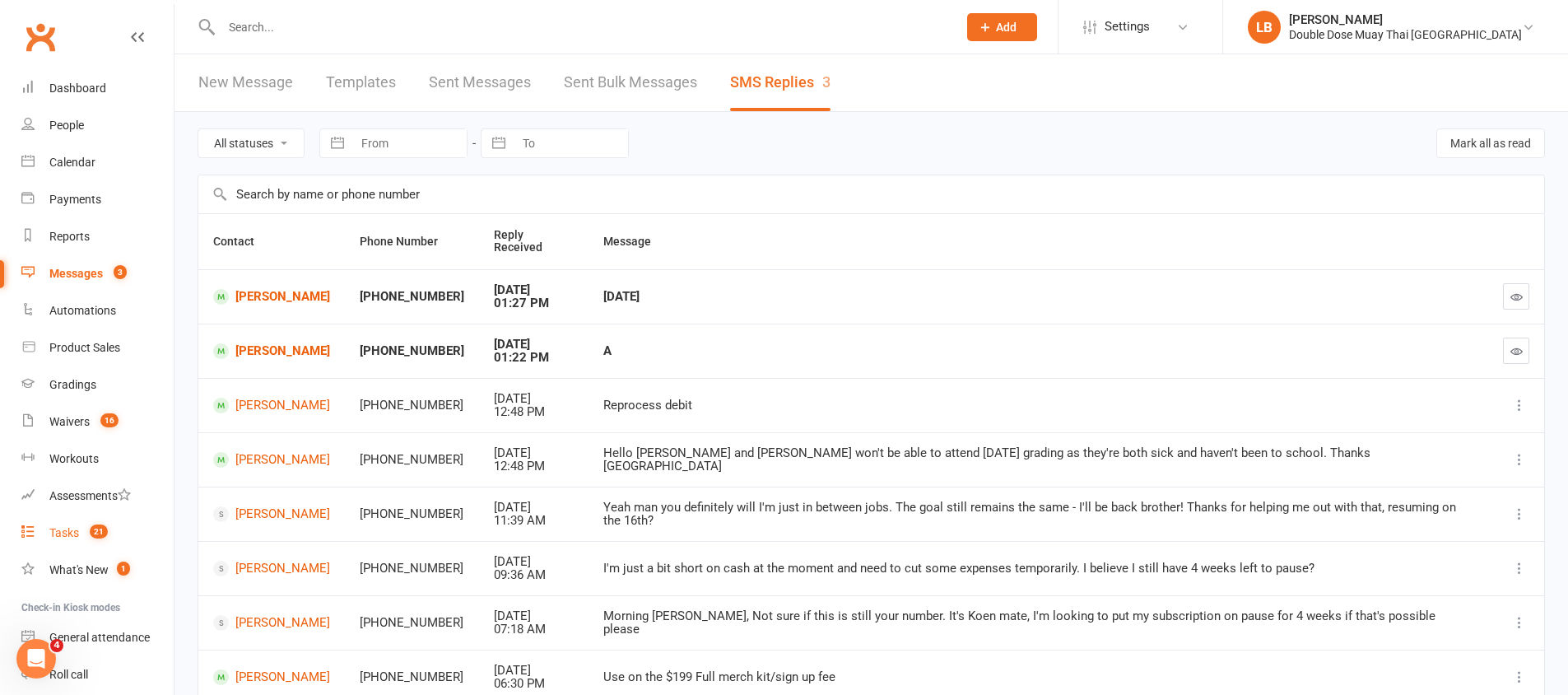
click at [118, 550] on link "Tasks 21" at bounding box center [98, 533] width 152 height 37
click at [118, 550] on link "Tasks 21" at bounding box center [98, 533] width 152 height 37
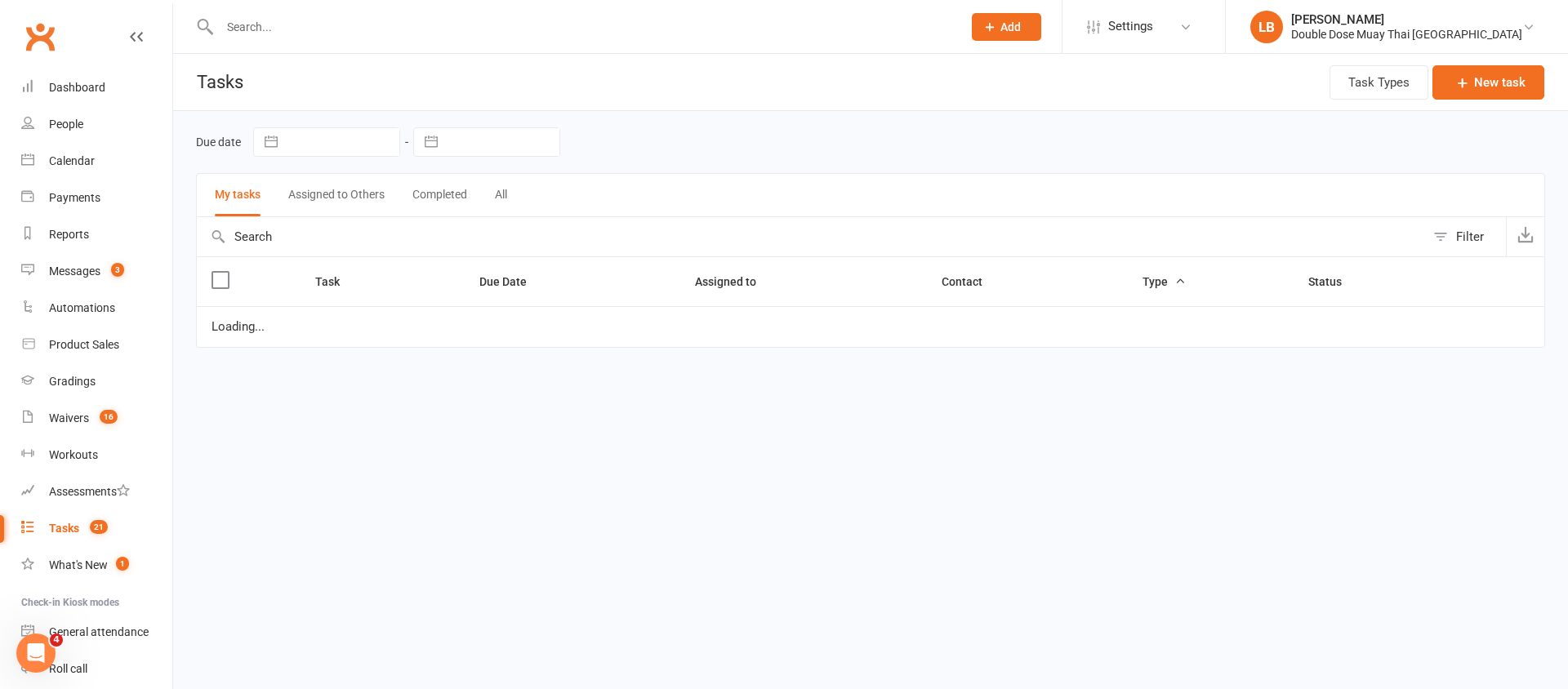
select select "started"
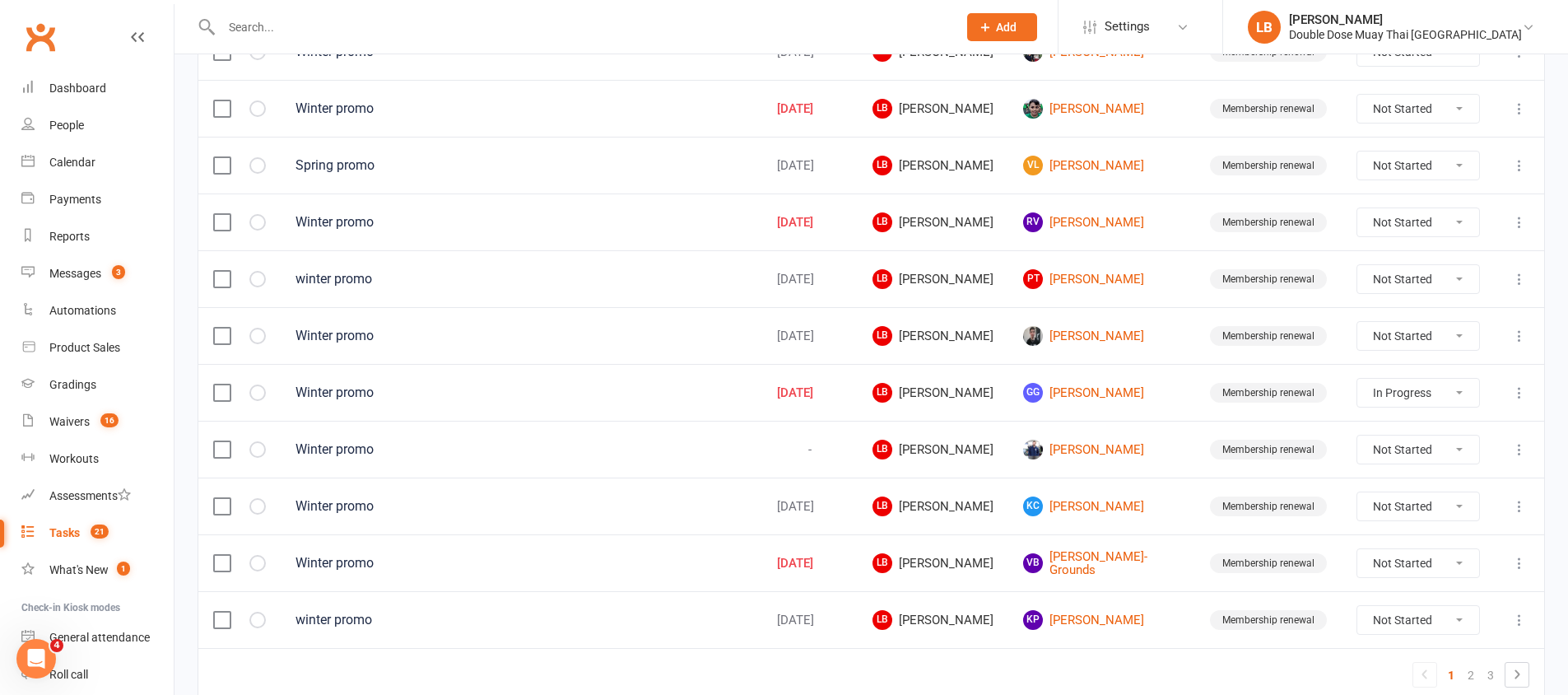
scroll to position [1162, 0]
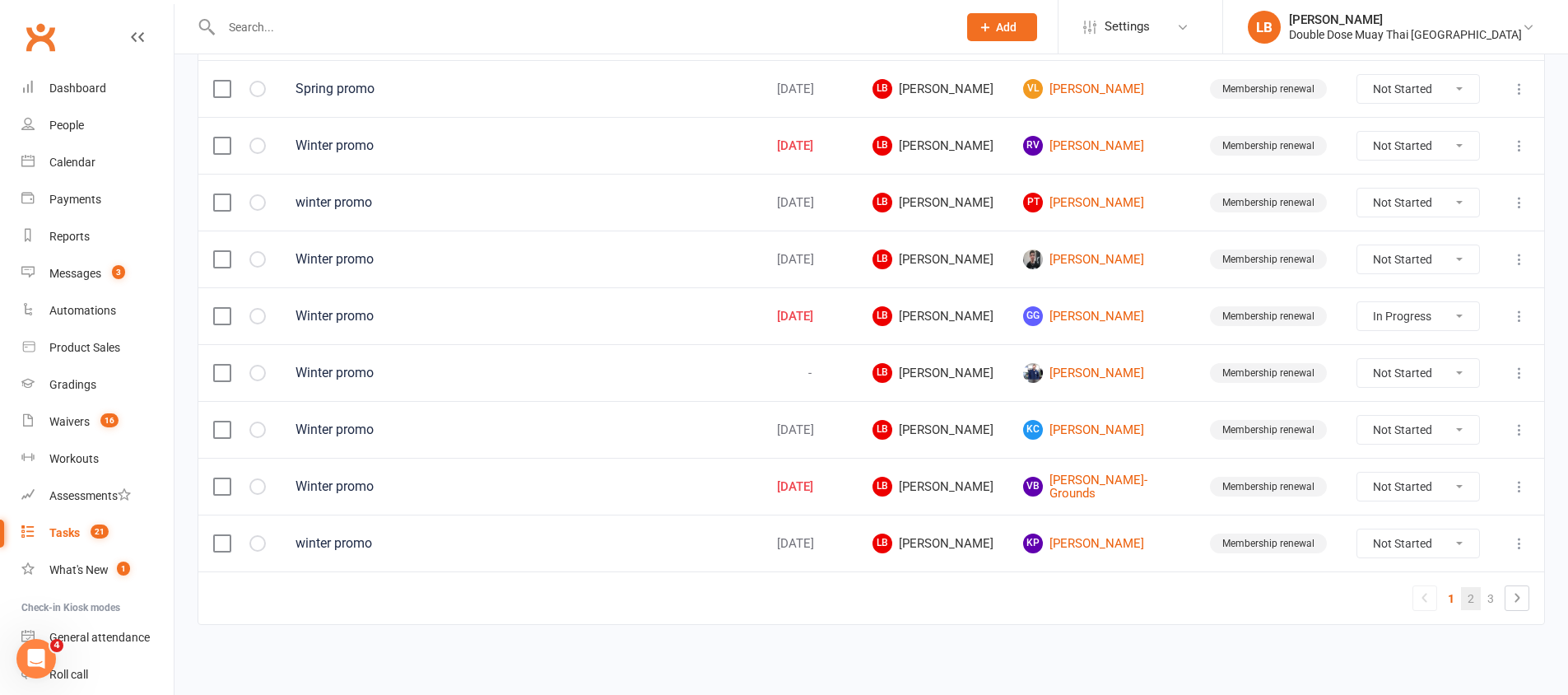
click at [1467, 598] on link "2" at bounding box center [1470, 598] width 20 height 23
select select "started"
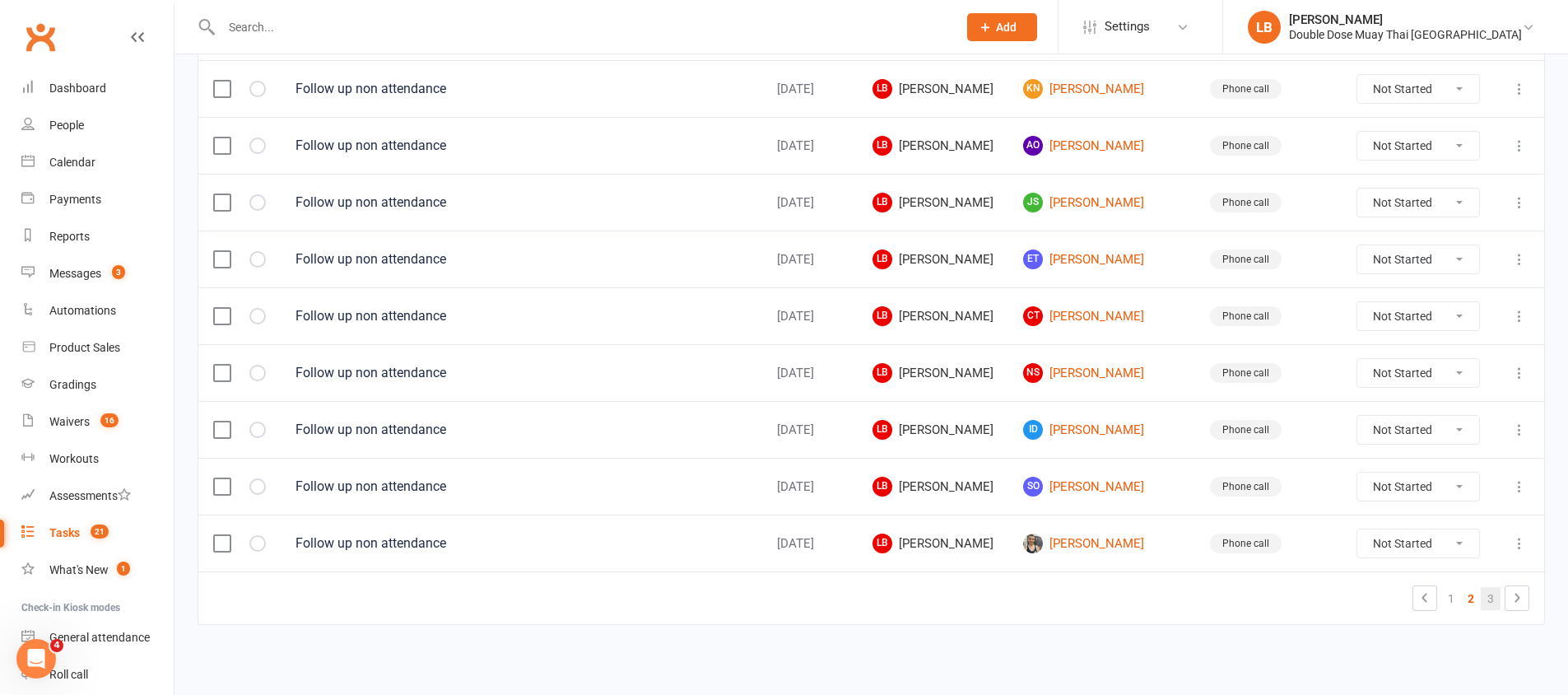
click at [1498, 600] on link "3" at bounding box center [1491, 598] width 20 height 23
select select "started"
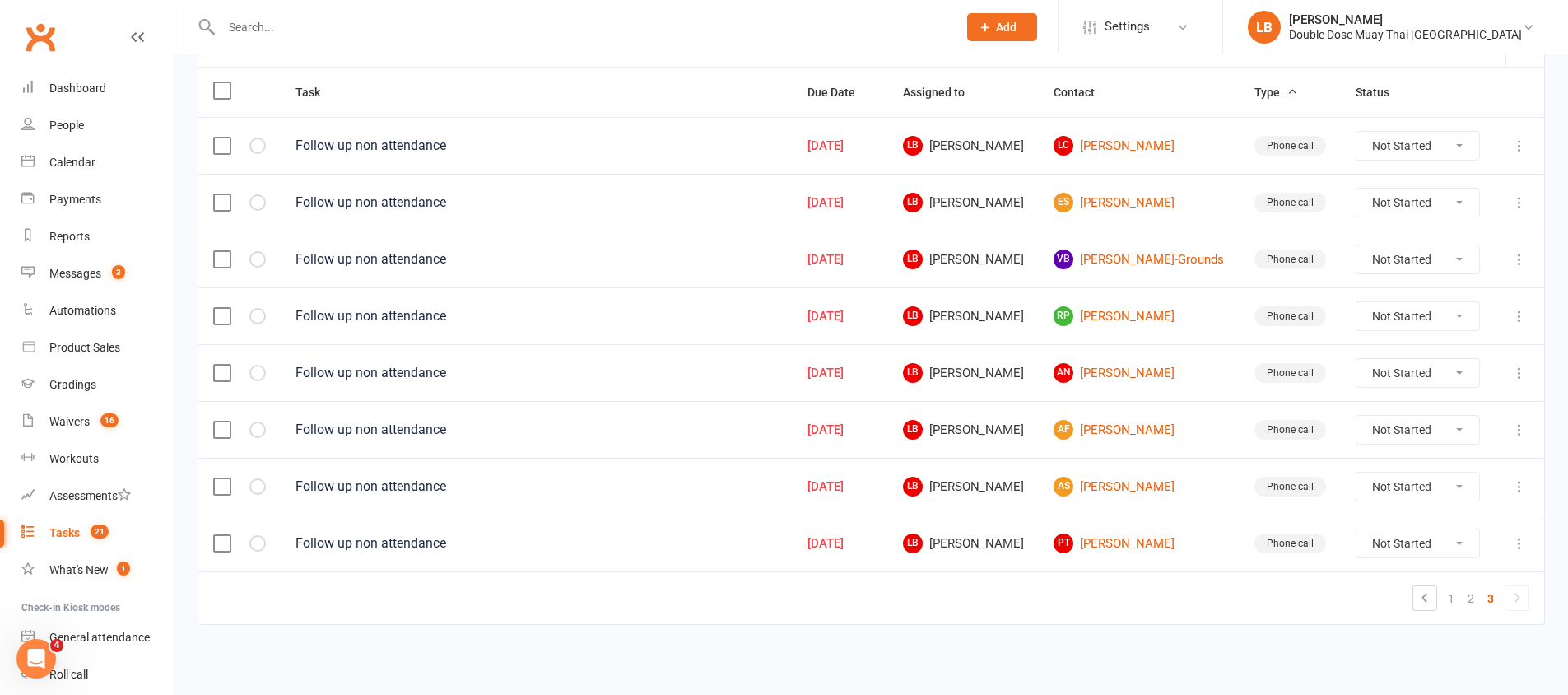
scroll to position [192, 0]
click at [1122, 543] on link "PT [PERSON_NAME]" at bounding box center [1139, 543] width 172 height 20
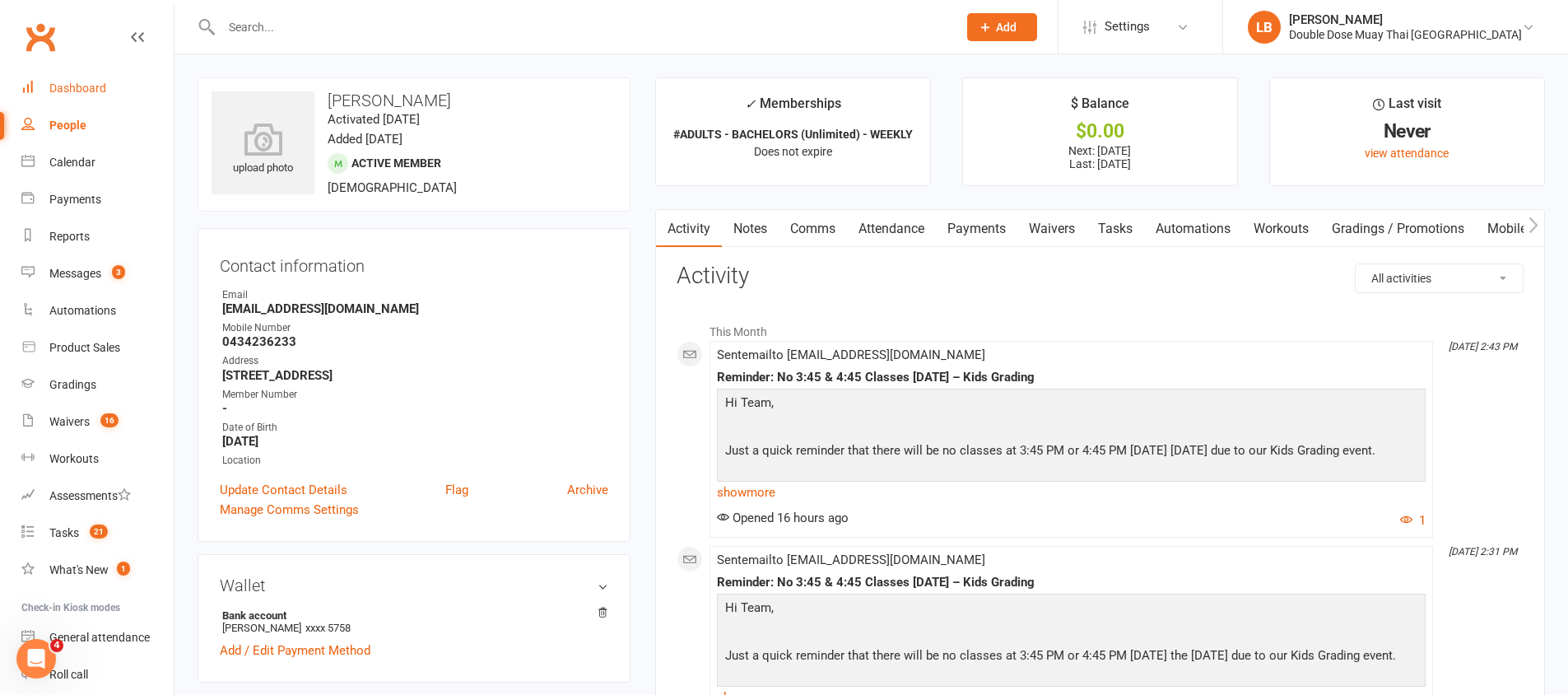
click at [83, 83] on div "Dashboard" at bounding box center [77, 88] width 57 height 13
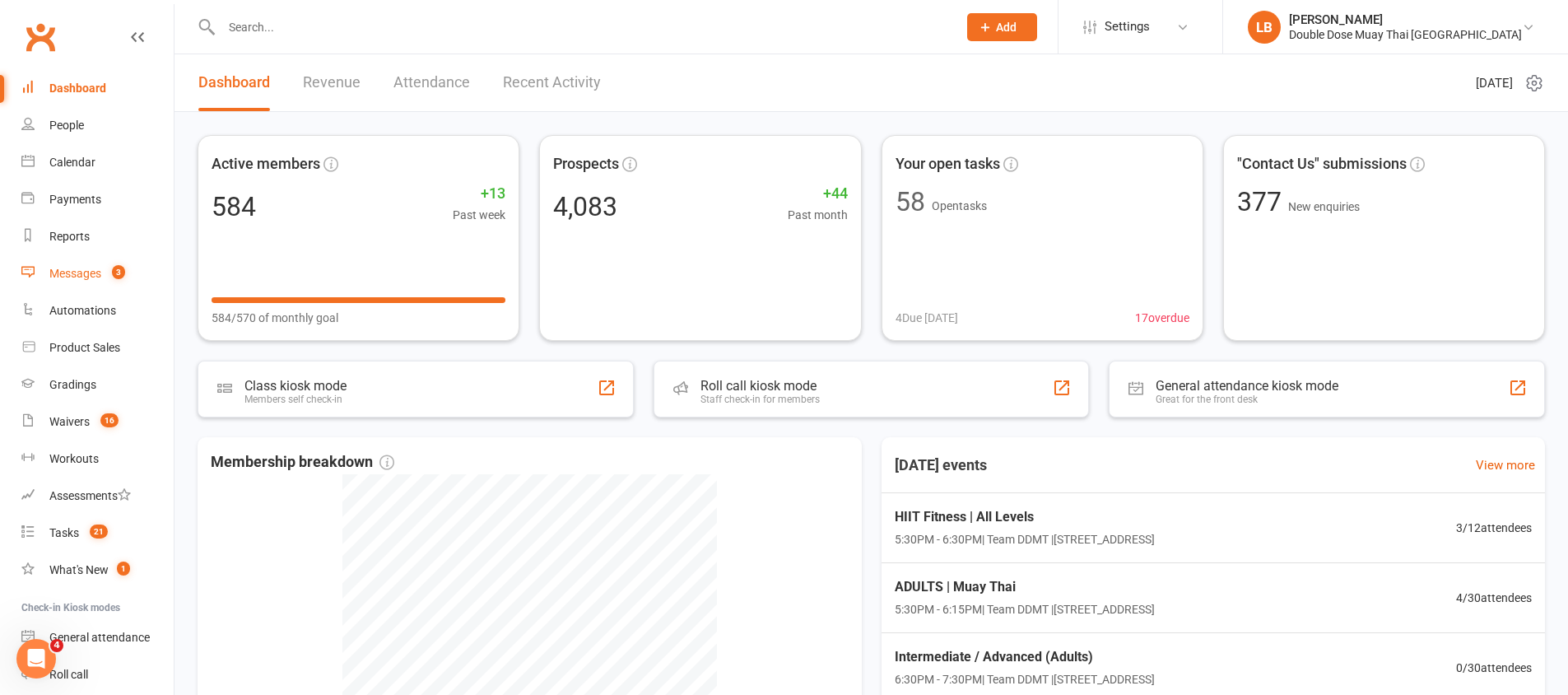
click at [124, 262] on link "Messages 3" at bounding box center [98, 273] width 152 height 37
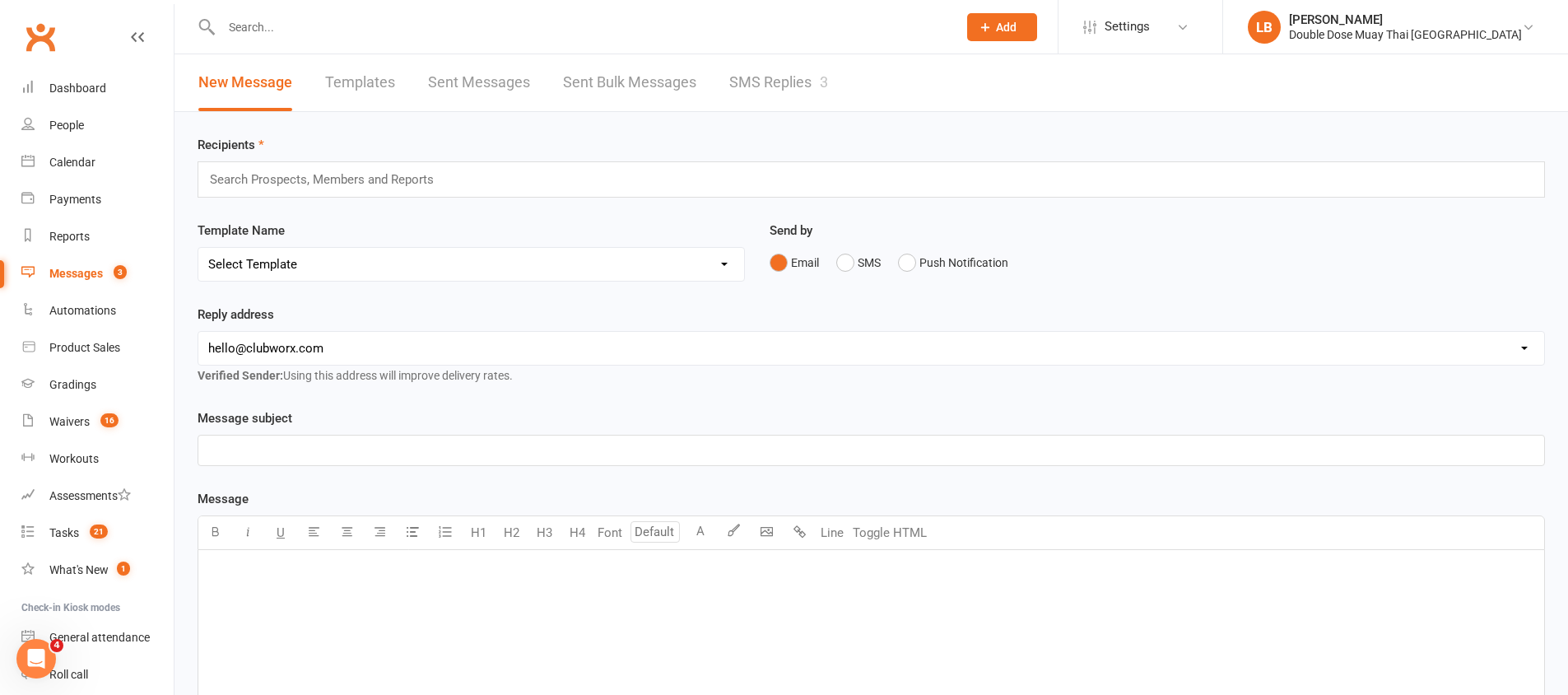
click at [757, 73] on link "SMS Replies 3" at bounding box center [778, 82] width 98 height 57
click at [0, 0] on div "Loading" at bounding box center [0, 0] width 0 height 0
